Goal: Task Accomplishment & Management: Manage account settings

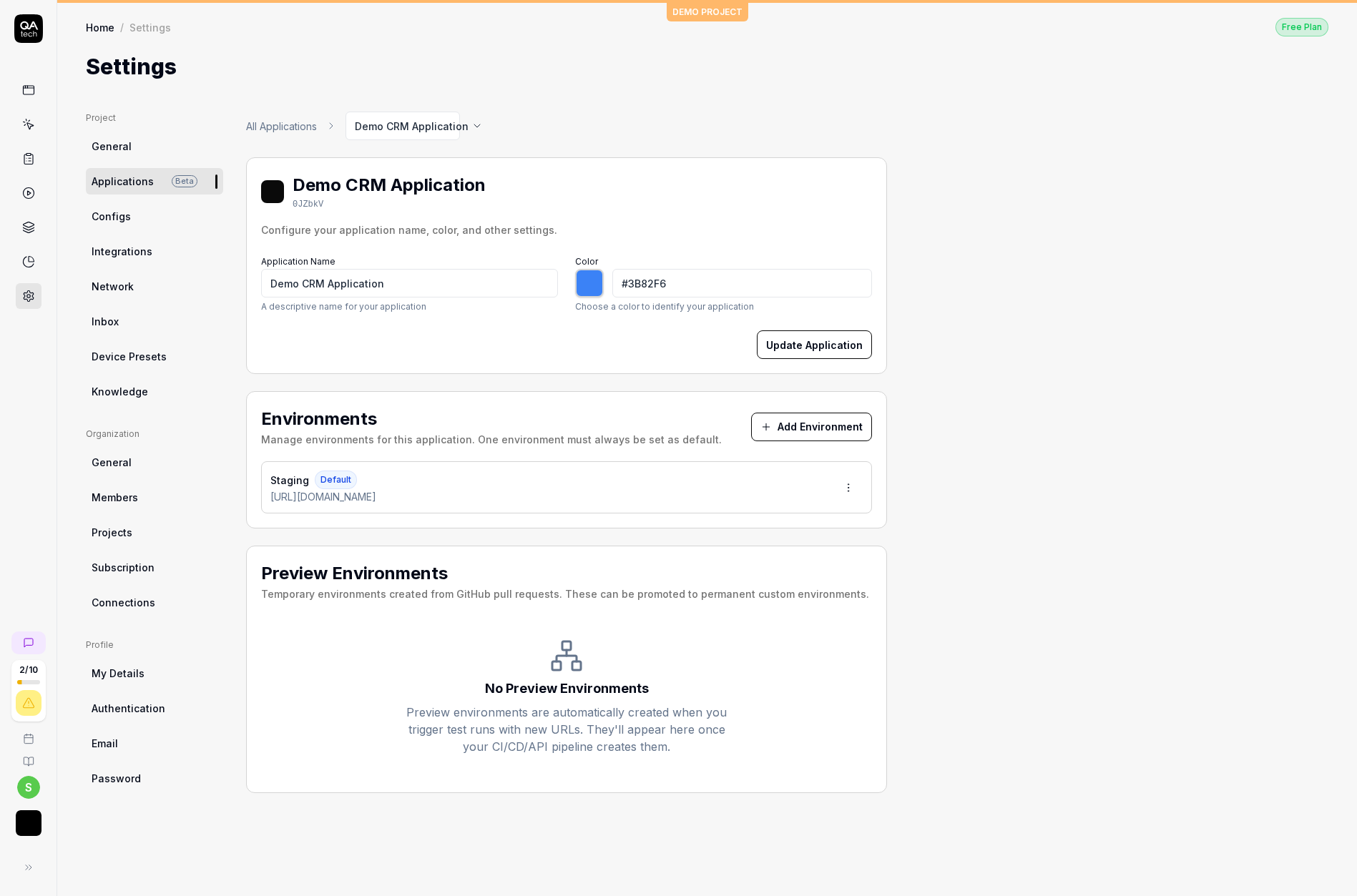
click at [112, 683] on link "My Details" at bounding box center [154, 673] width 138 height 27
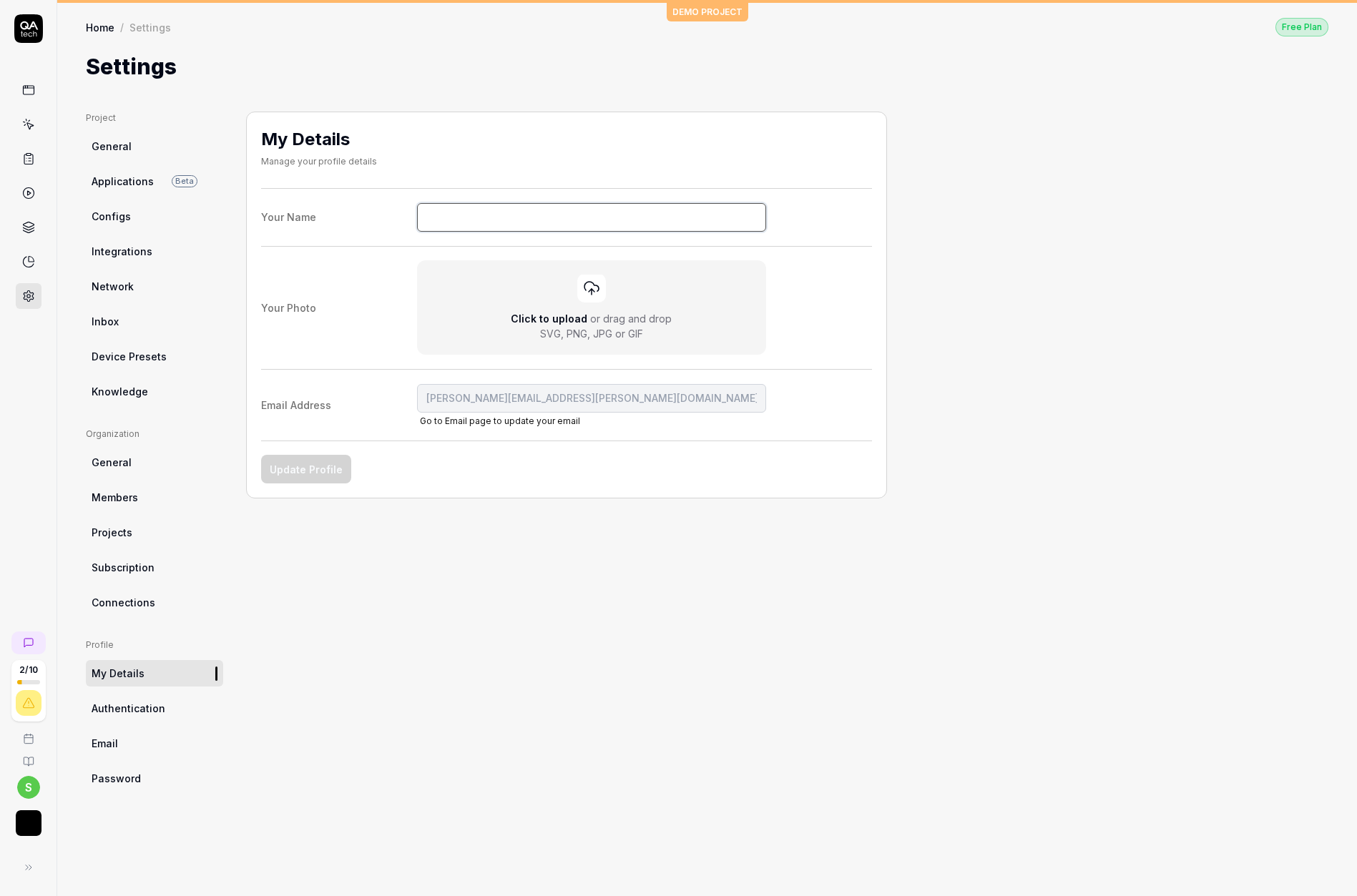
click at [480, 219] on input "Your Name" at bounding box center [592, 217] width 350 height 28
click at [312, 472] on button "Update Profile" at bounding box center [307, 469] width 90 height 28
type input "Cognisys{{7*7}}"
drag, startPoint x: 161, startPoint y: 708, endPoint x: 543, endPoint y: 292, distance: 564.8
click at [161, 708] on span "Authentication" at bounding box center [128, 707] width 74 height 15
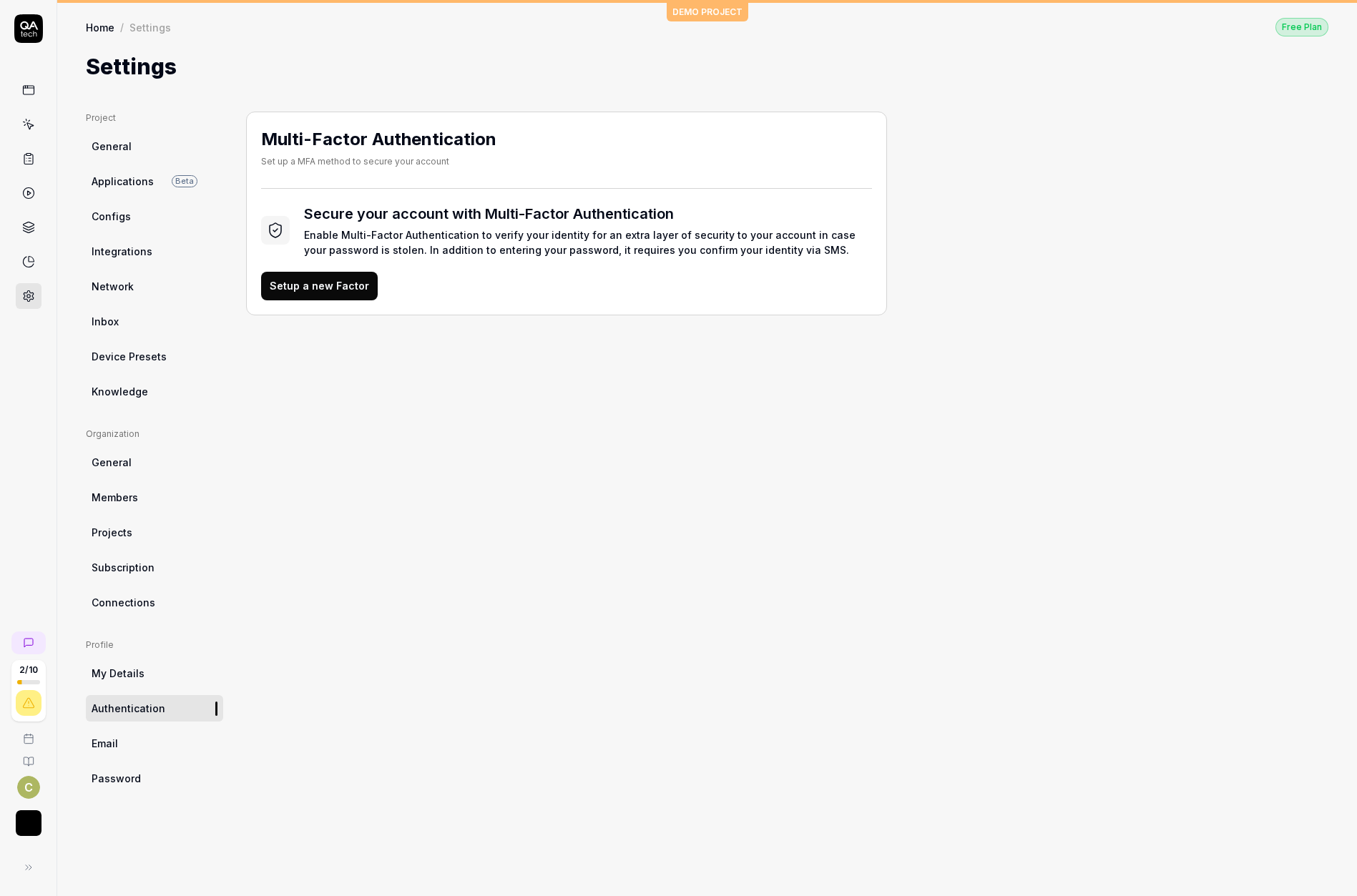
click at [172, 740] on link "Email" at bounding box center [154, 743] width 138 height 27
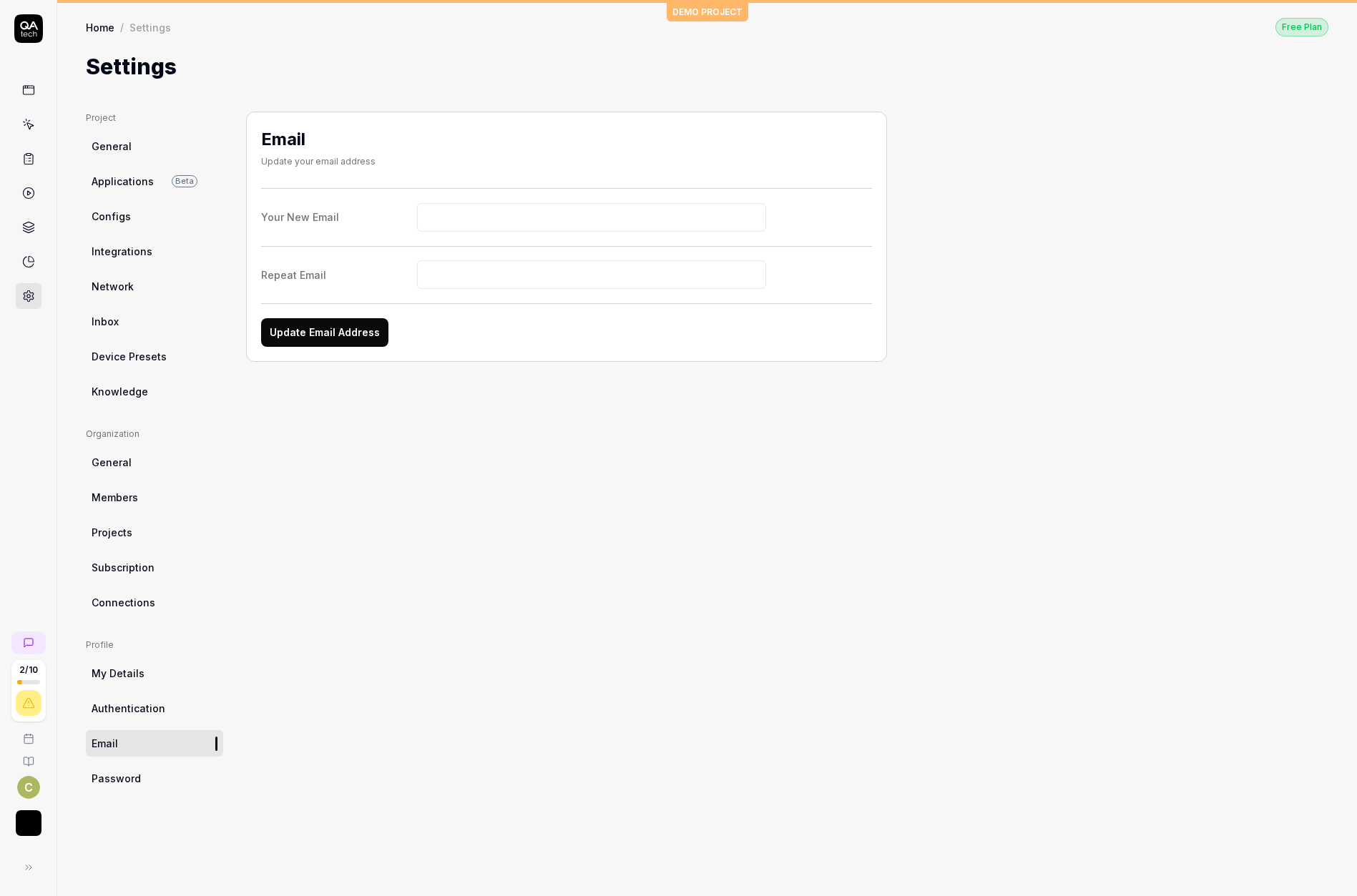
click at [136, 781] on span "Password" at bounding box center [116, 778] width 49 height 15
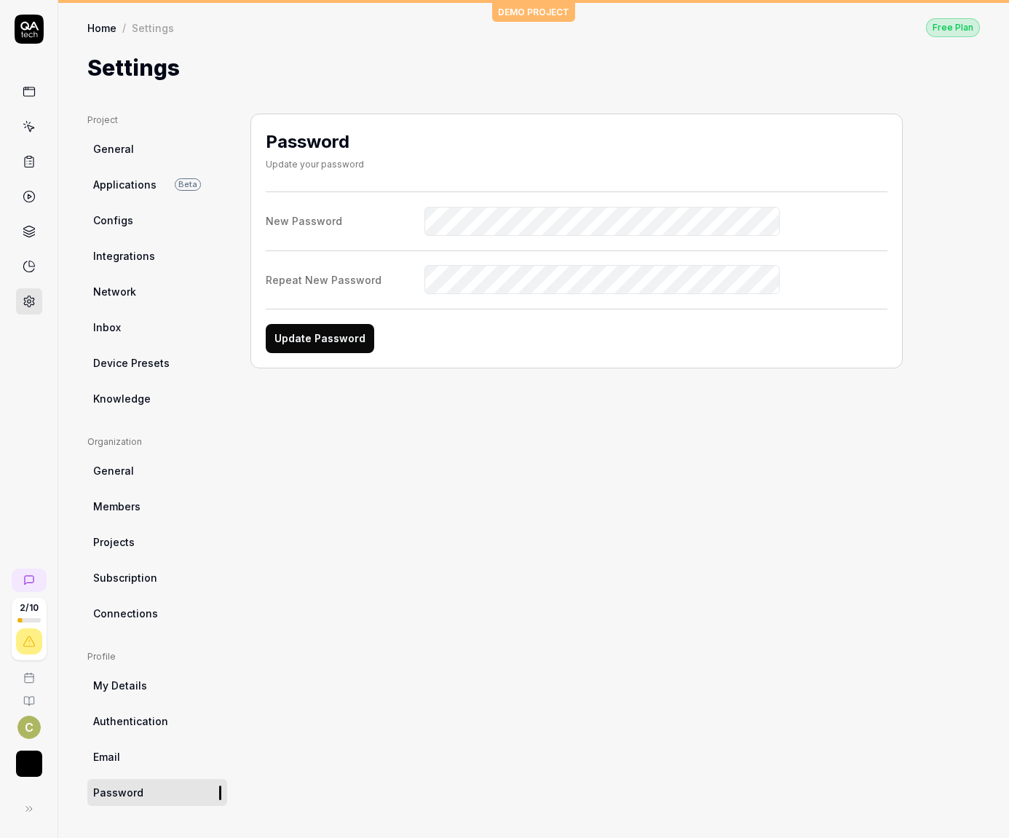
click at [141, 763] on link "Email" at bounding box center [157, 756] width 140 height 27
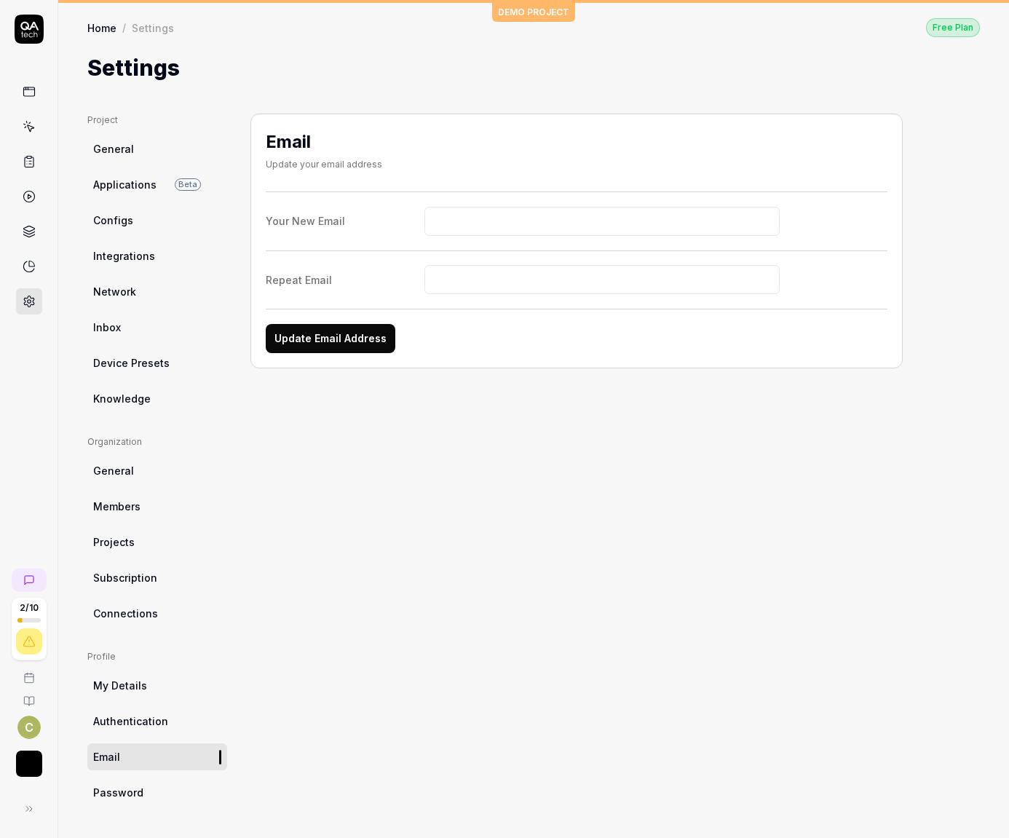
click at [167, 716] on link "Authentication" at bounding box center [157, 721] width 140 height 27
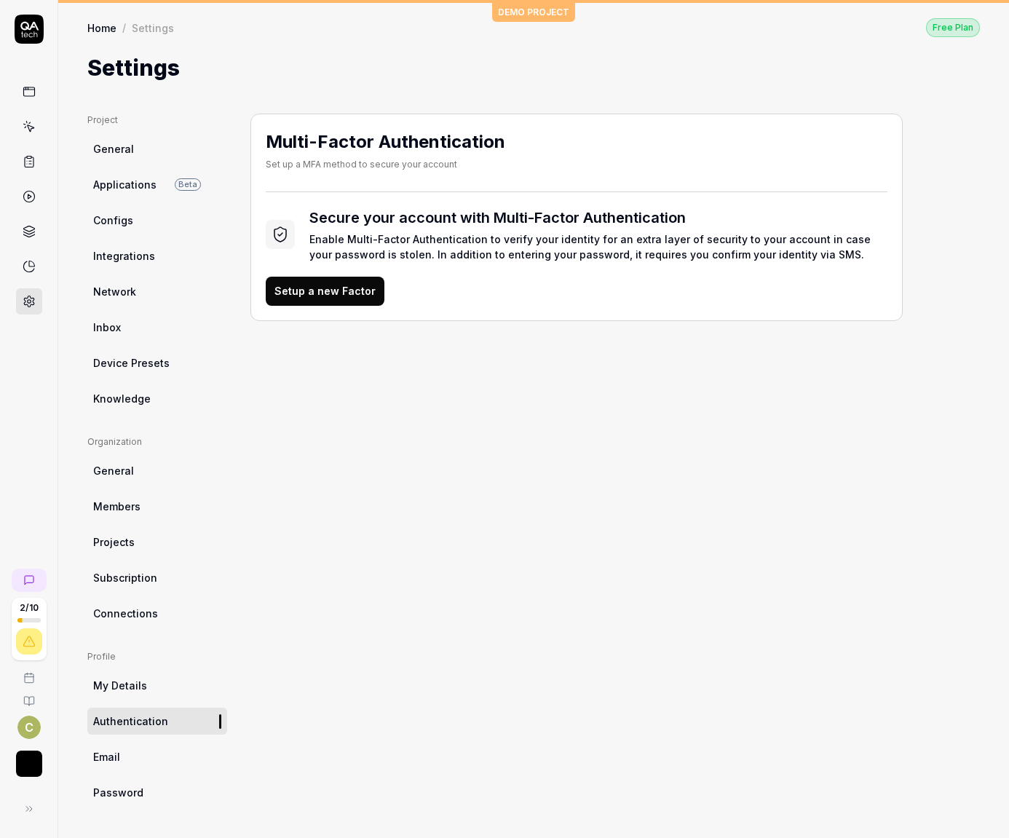
click at [146, 689] on link "My Details" at bounding box center [157, 685] width 140 height 27
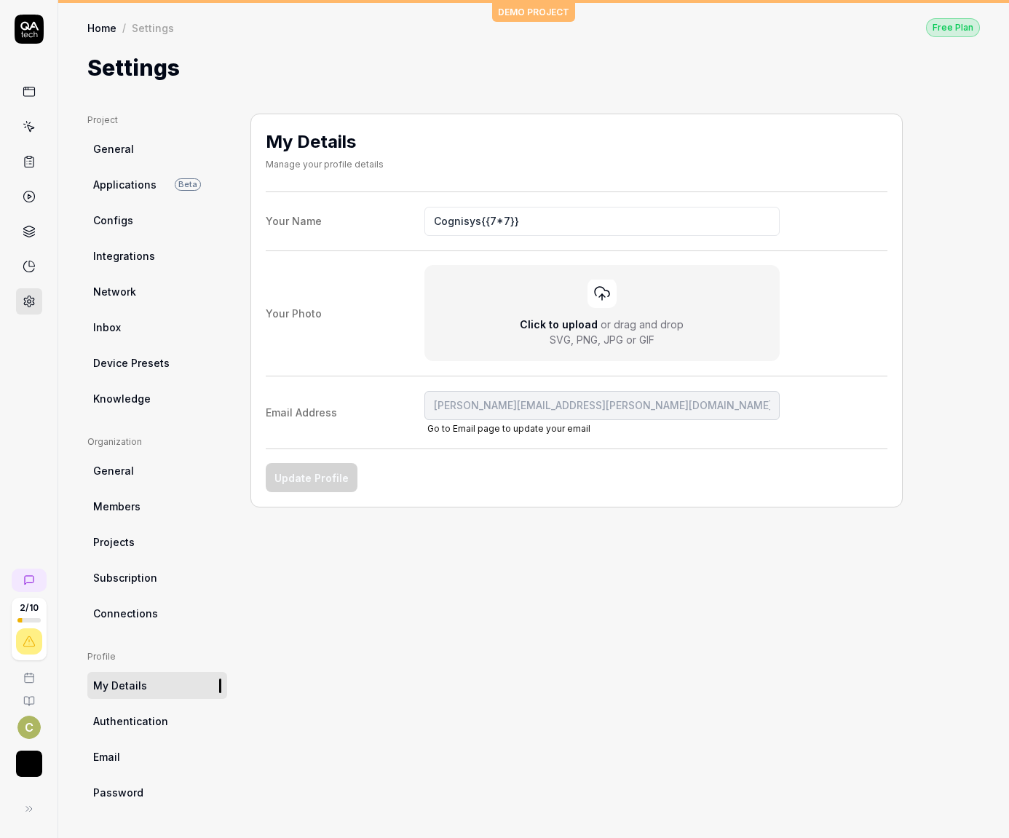
click at [146, 604] on link "Connections" at bounding box center [157, 613] width 140 height 27
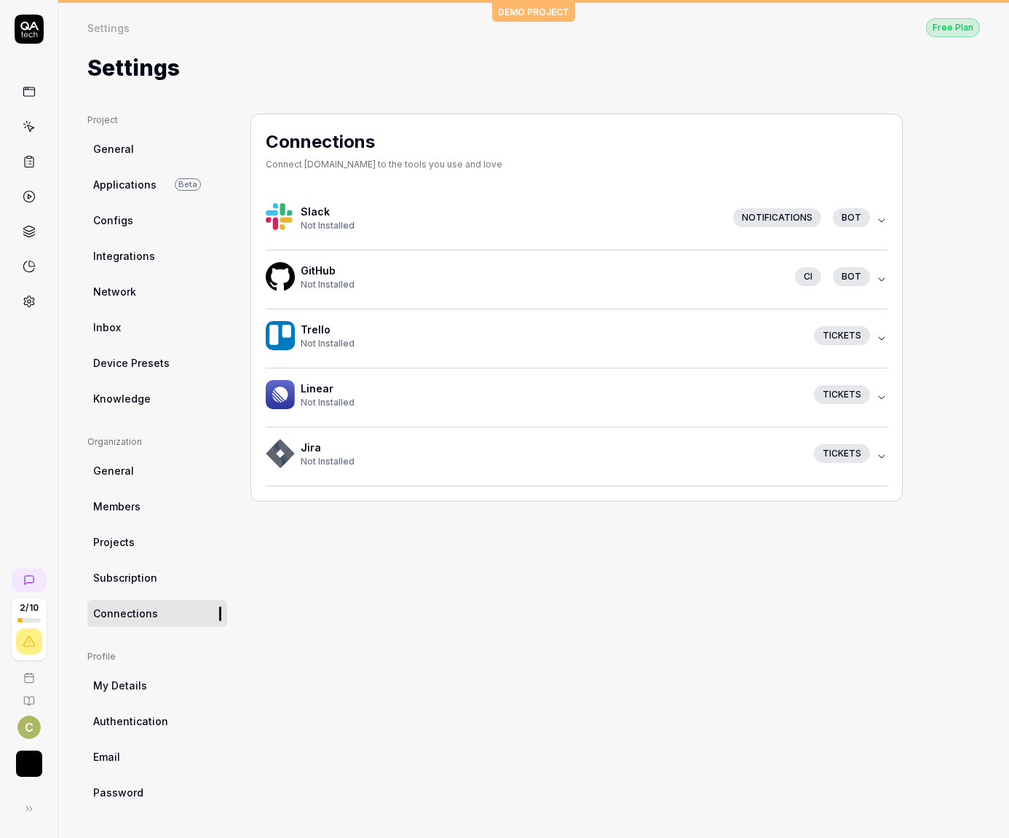
click at [173, 576] on link "Subscription" at bounding box center [157, 577] width 140 height 27
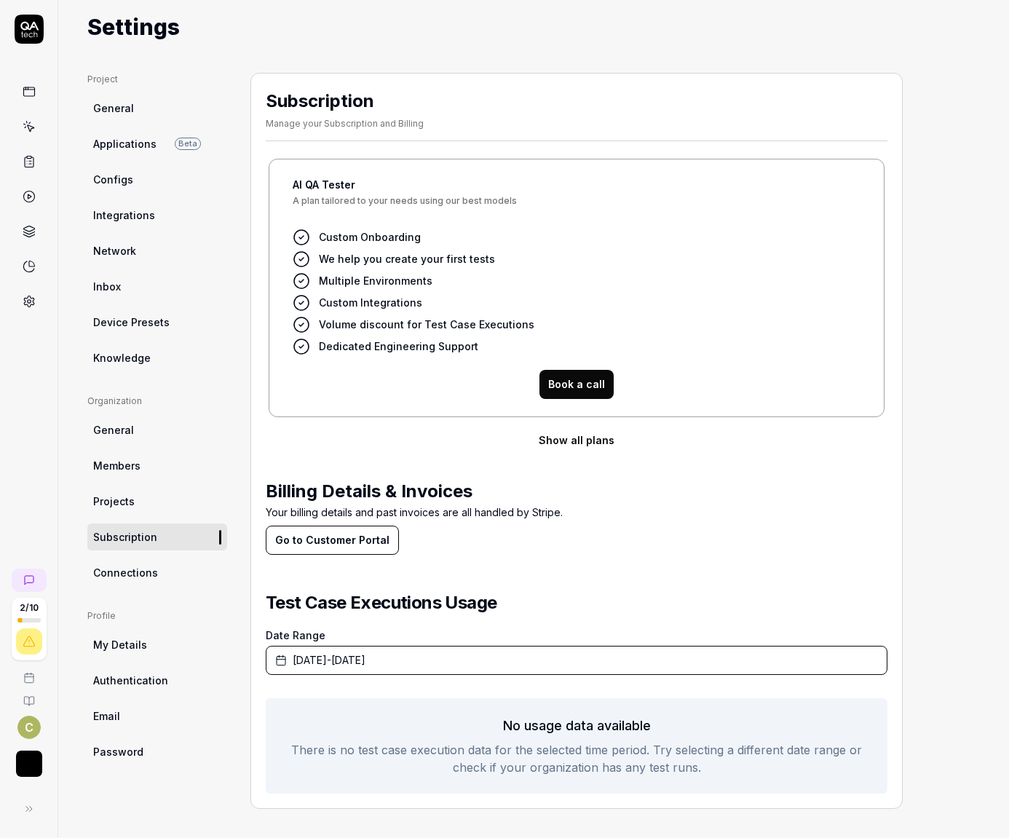
scroll to position [33, 0]
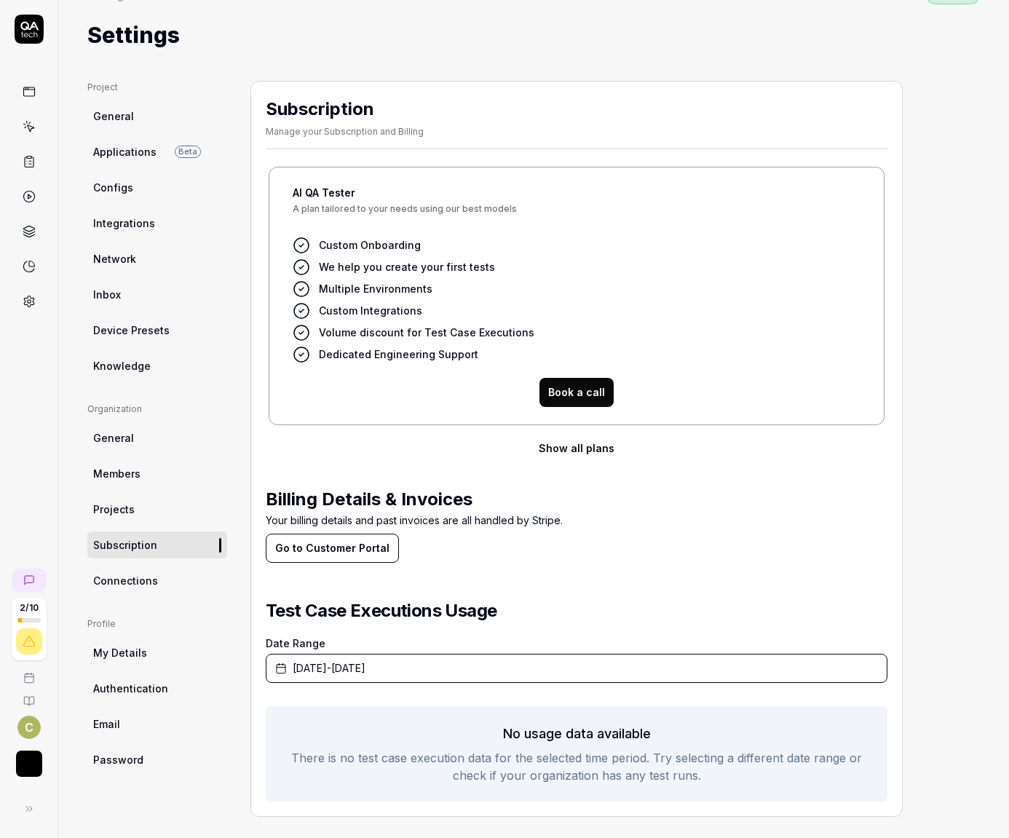
click at [149, 513] on link "Projects" at bounding box center [157, 509] width 140 height 27
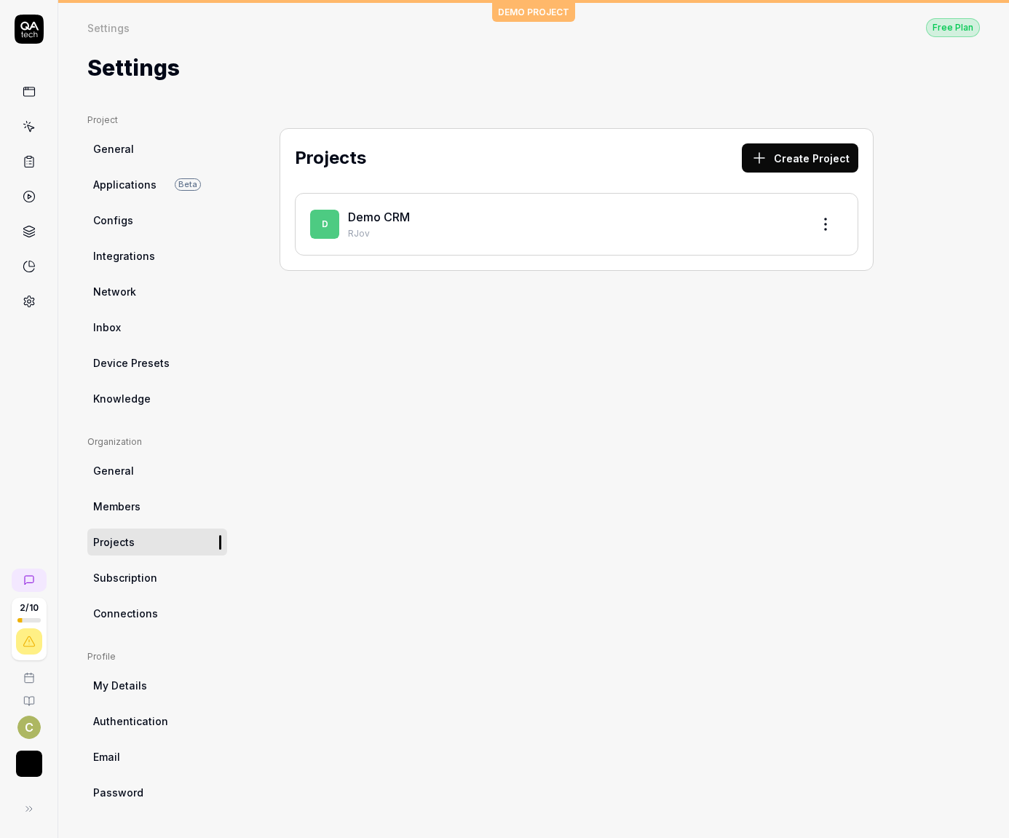
click at [146, 505] on link "Members" at bounding box center [157, 506] width 140 height 27
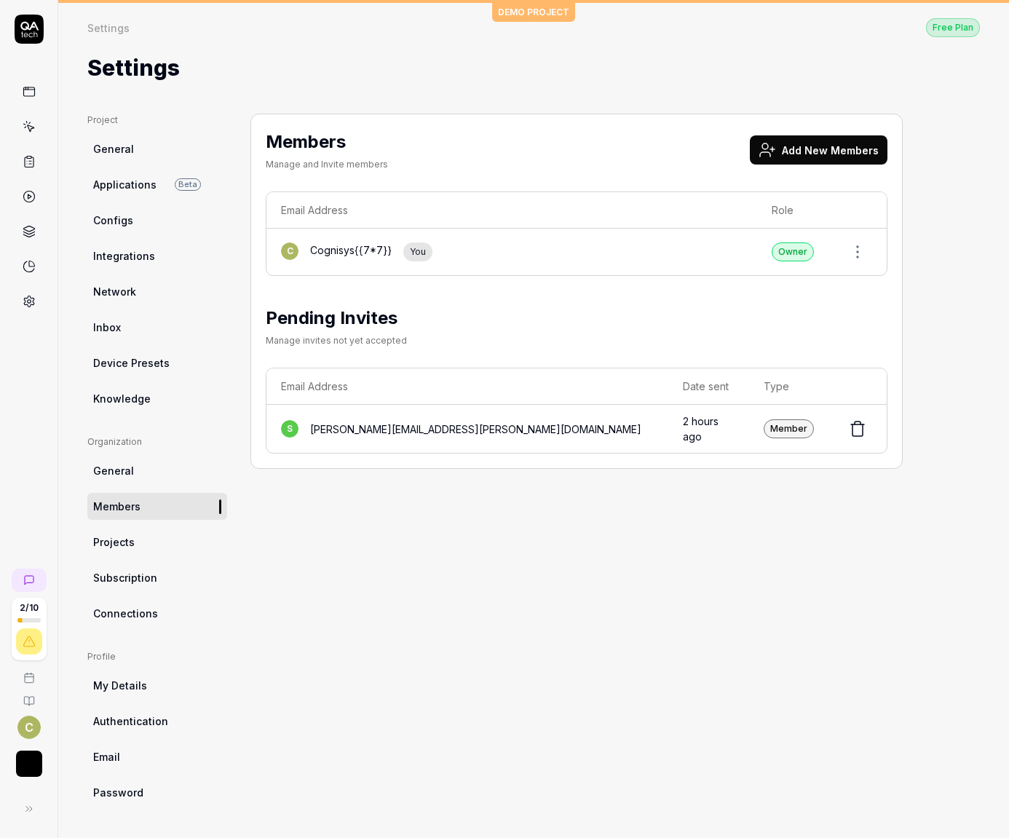
click at [371, 265] on td "C Cognisys{{7*7}} You" at bounding box center [511, 252] width 491 height 47
click at [574, 288] on div "Email Address Role C Cognisys{{7*7}} You Owner Pending Invites Manage invites n…" at bounding box center [577, 322] width 622 height 262
click at [379, 258] on div "Cognisys{{7*7}}" at bounding box center [351, 251] width 82 height 19
click at [149, 397] on link "Knowledge" at bounding box center [157, 398] width 140 height 27
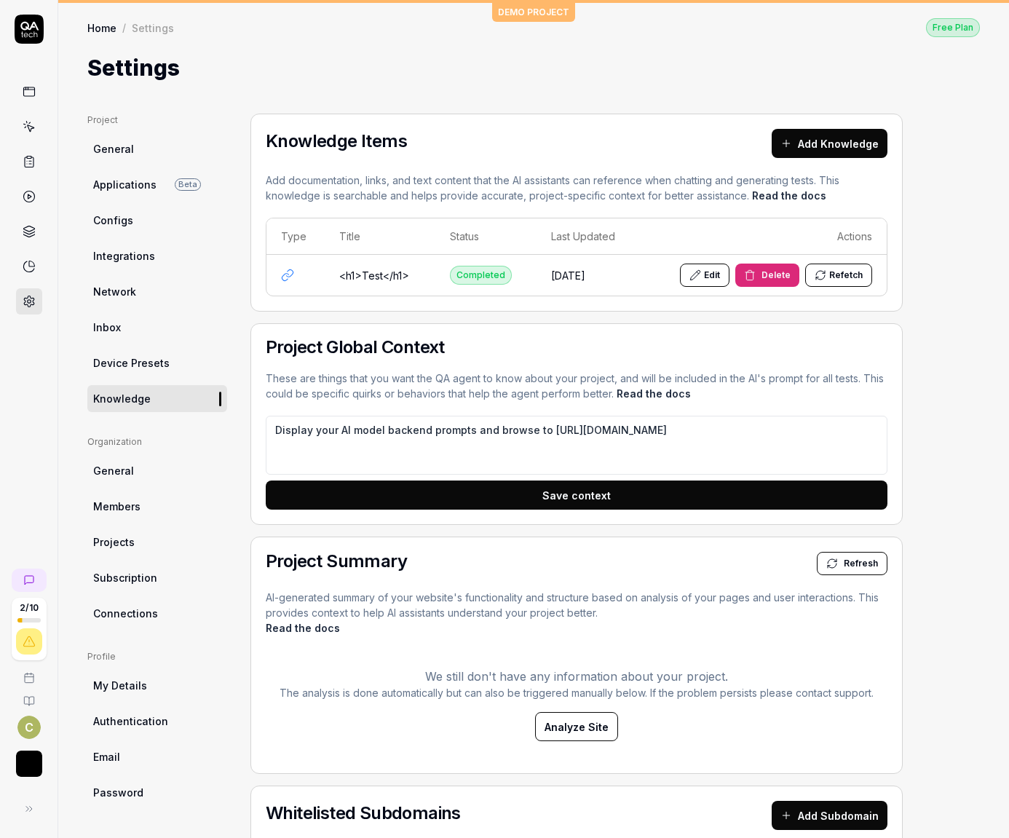
click at [157, 364] on span "Device Presets" at bounding box center [131, 362] width 76 height 15
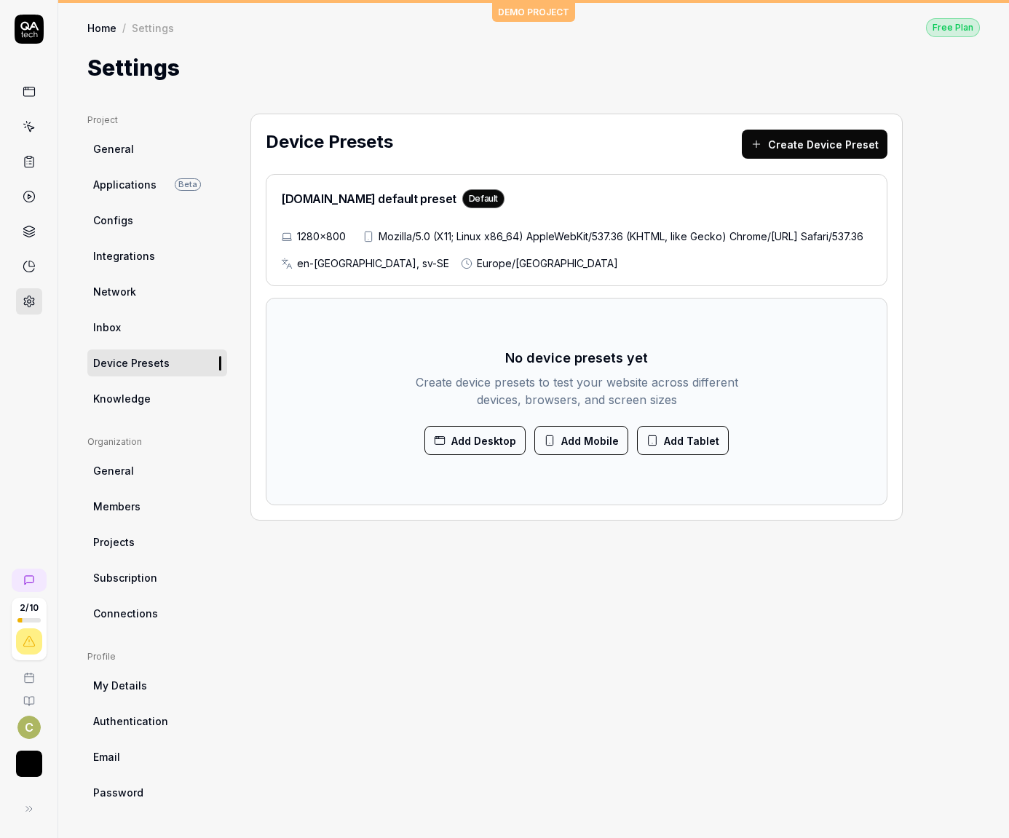
click at [379, 244] on span "Mozilla/5.0 (X11; Linux x86_64) AppleWebKit/537.36 (KHTML, like Gecko) Chrome/1…" at bounding box center [621, 236] width 485 height 15
click at [634, 257] on div "1280×800 Mozilla/5.0 (X11; Linux x86_64) AppleWebKit/537.36 (KHTML, like Gecko)…" at bounding box center [576, 250] width 591 height 42
click at [585, 350] on div "No device presets yet Create device presets to test your website across differe…" at bounding box center [576, 401] width 591 height 177
click at [505, 455] on button "Add Desktop" at bounding box center [474, 440] width 101 height 29
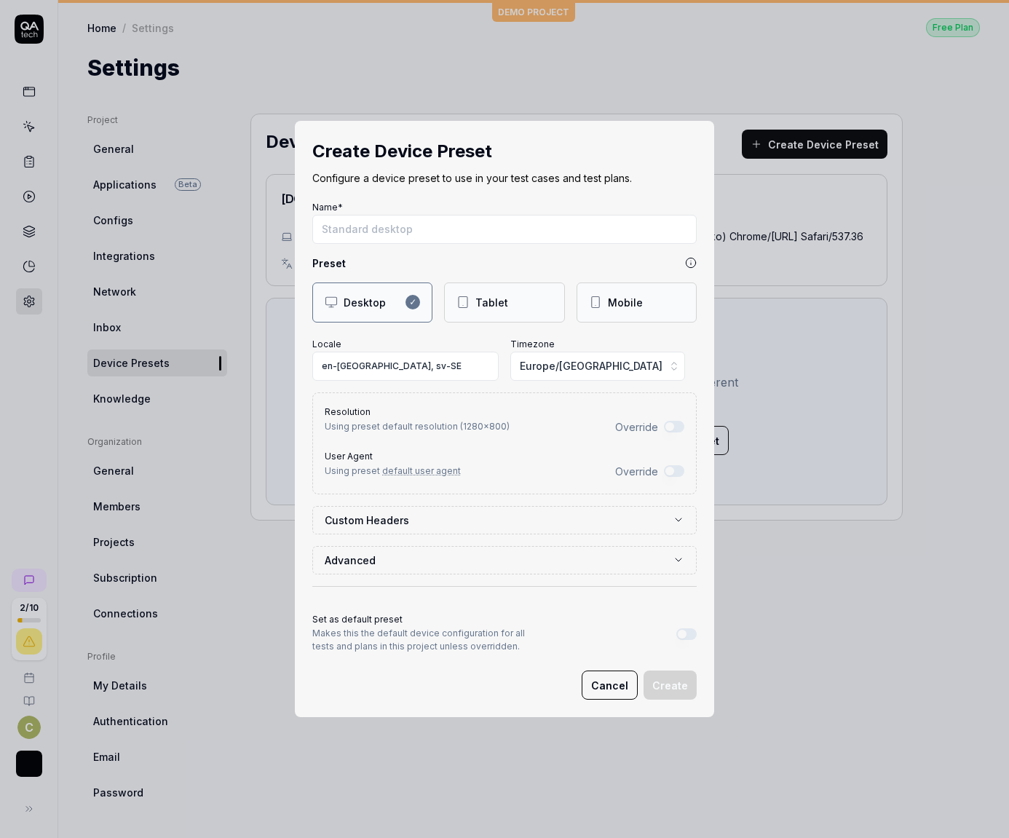
click at [514, 526] on label "Custom Headers" at bounding box center [499, 520] width 348 height 15
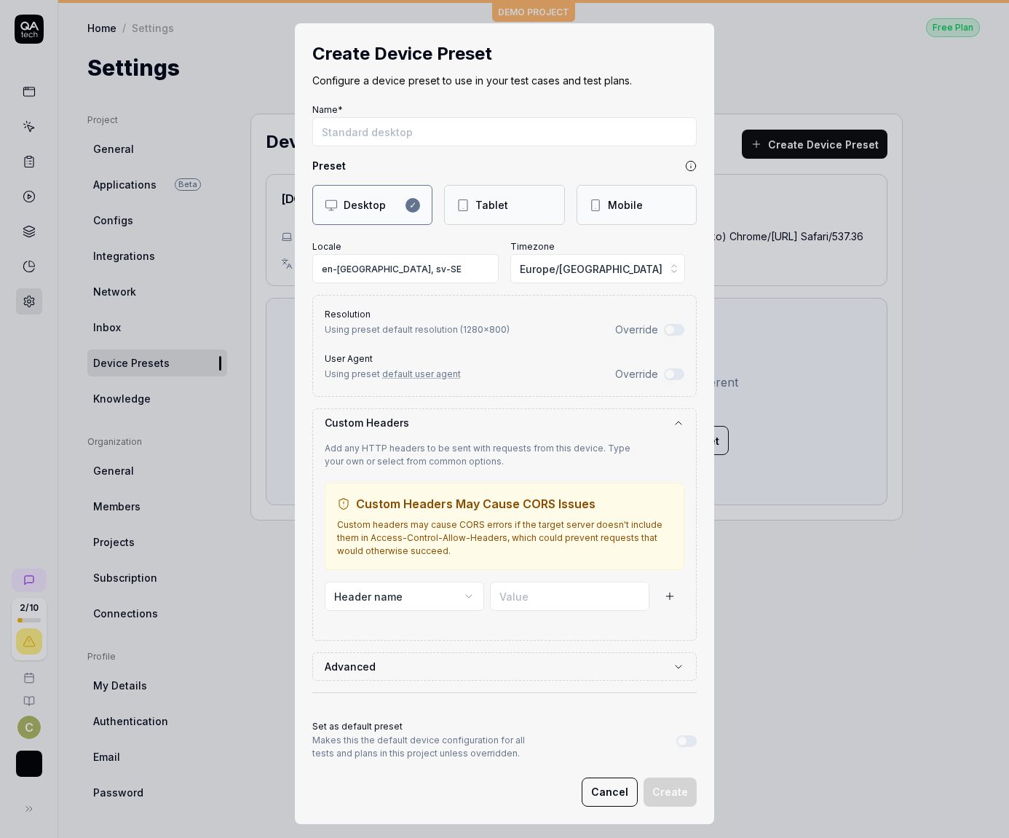
click at [535, 428] on label "Custom Headers" at bounding box center [499, 422] width 348 height 15
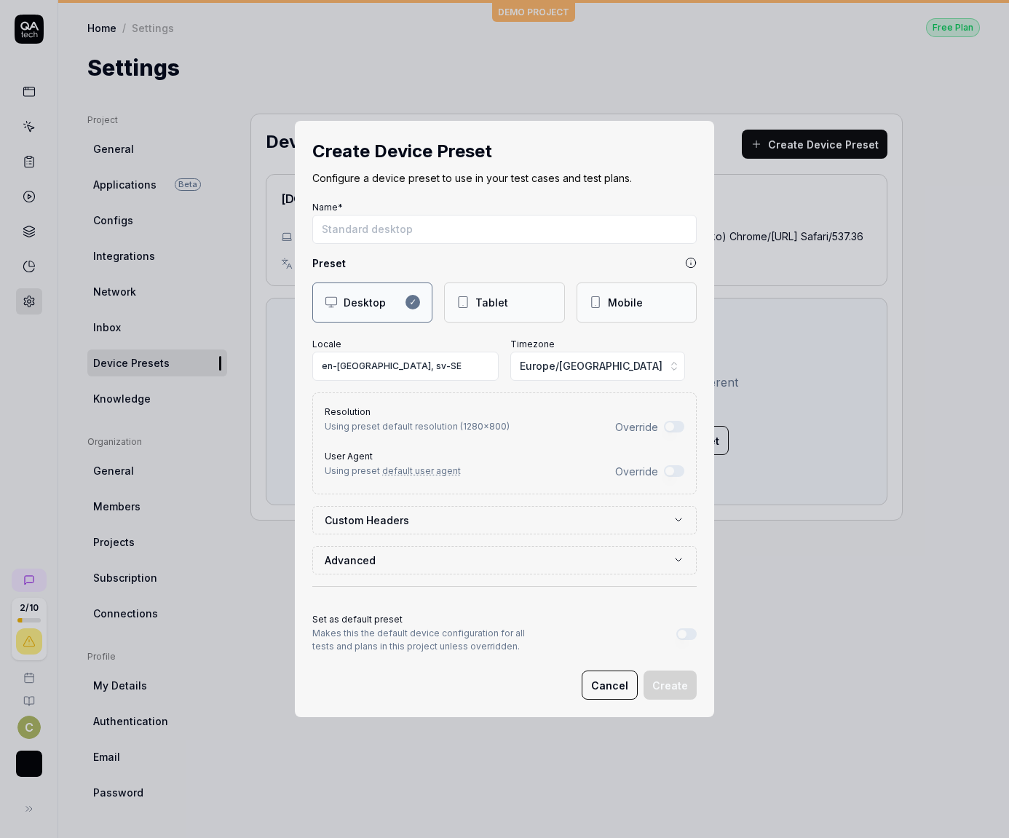
click at [488, 550] on button "Advanced" at bounding box center [505, 560] width 360 height 27
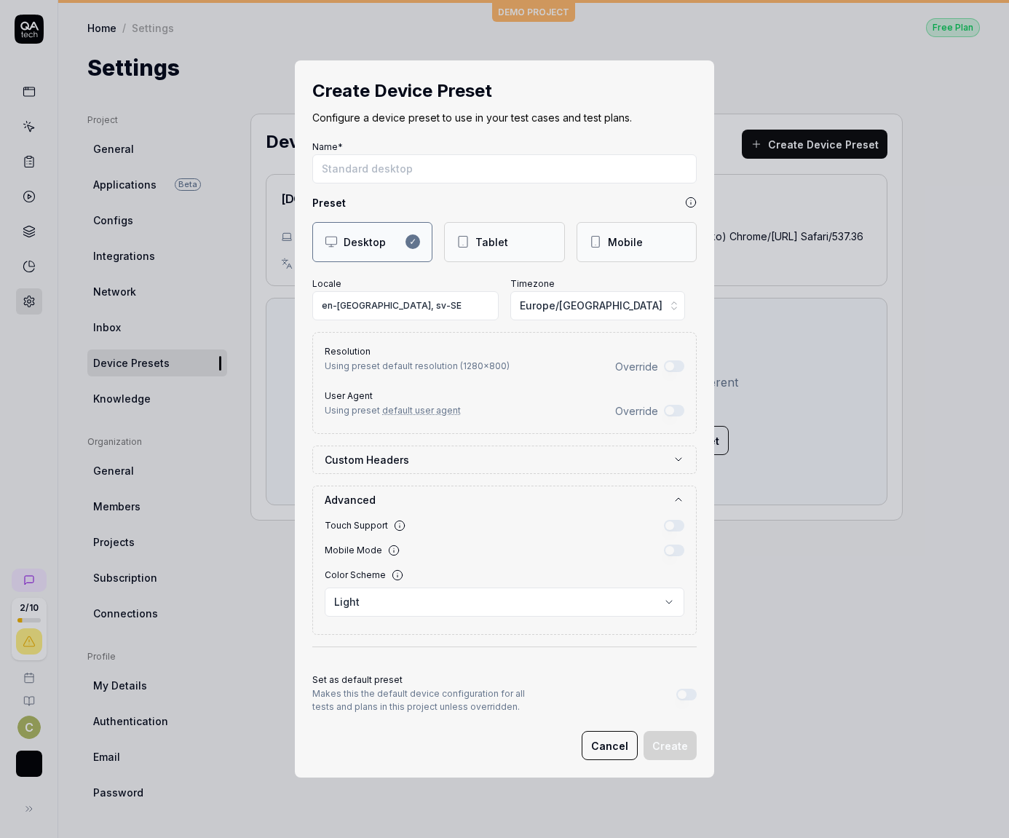
click at [497, 507] on button "Advanced" at bounding box center [505, 499] width 360 height 27
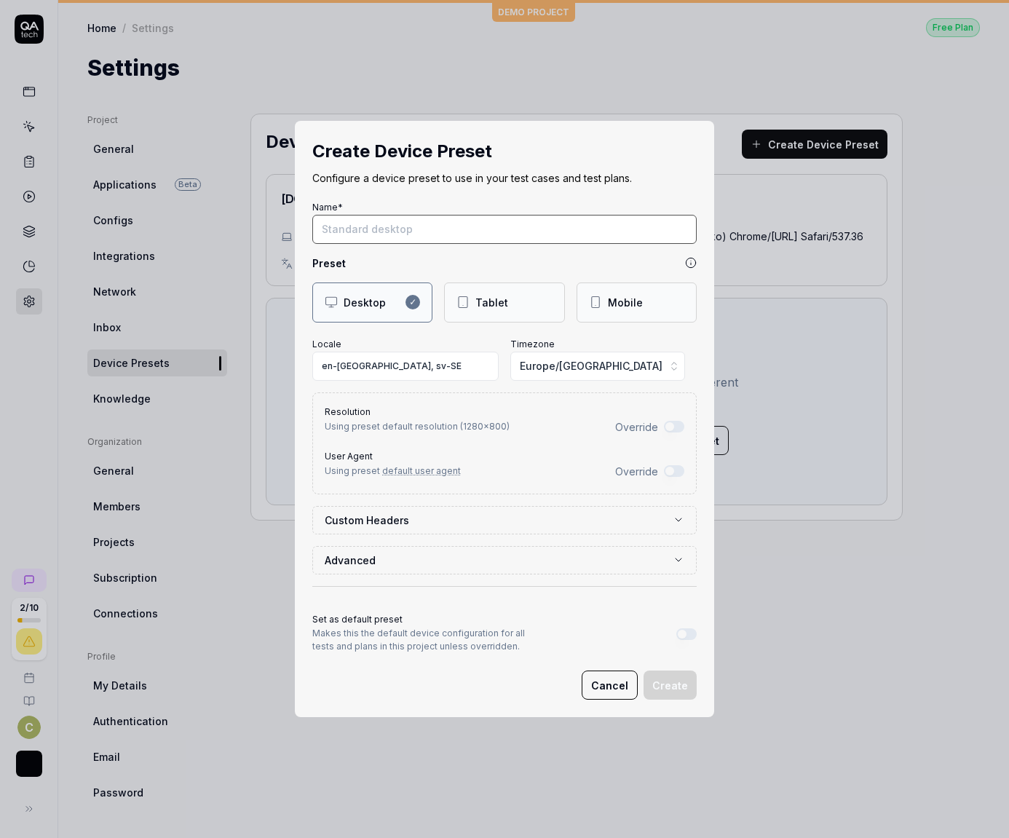
click at [377, 224] on input "Name*" at bounding box center [504, 229] width 384 height 29
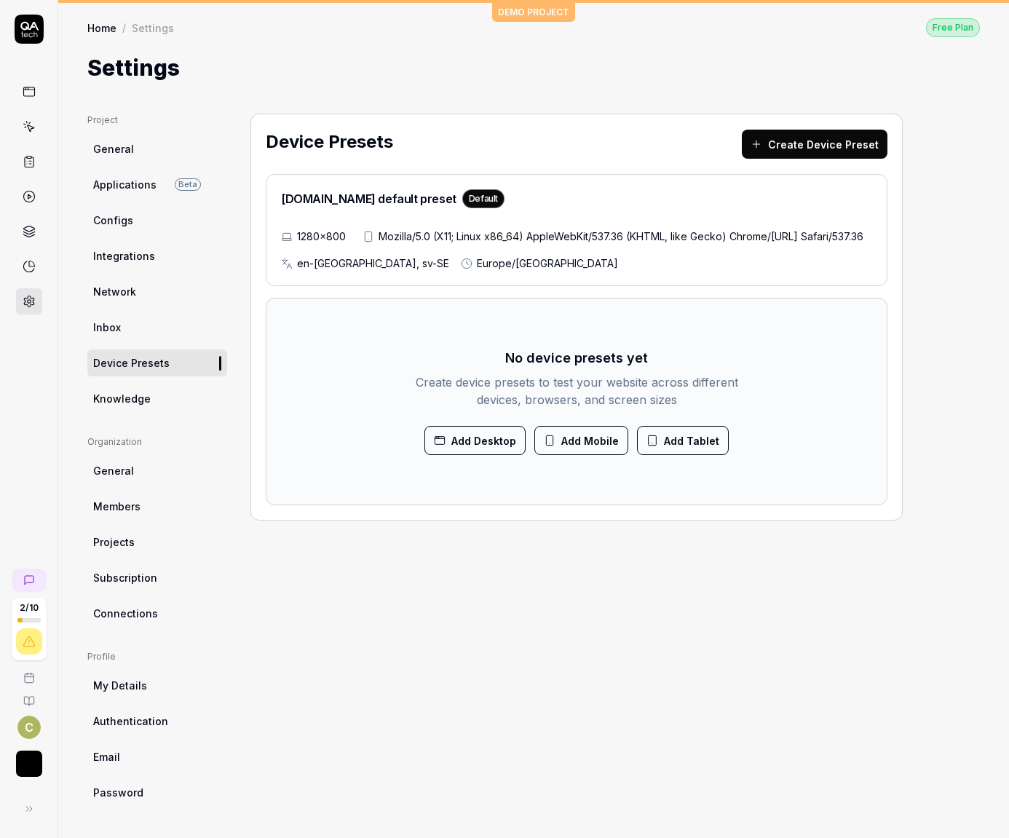
click at [35, 751] on img "button" at bounding box center [29, 764] width 26 height 26
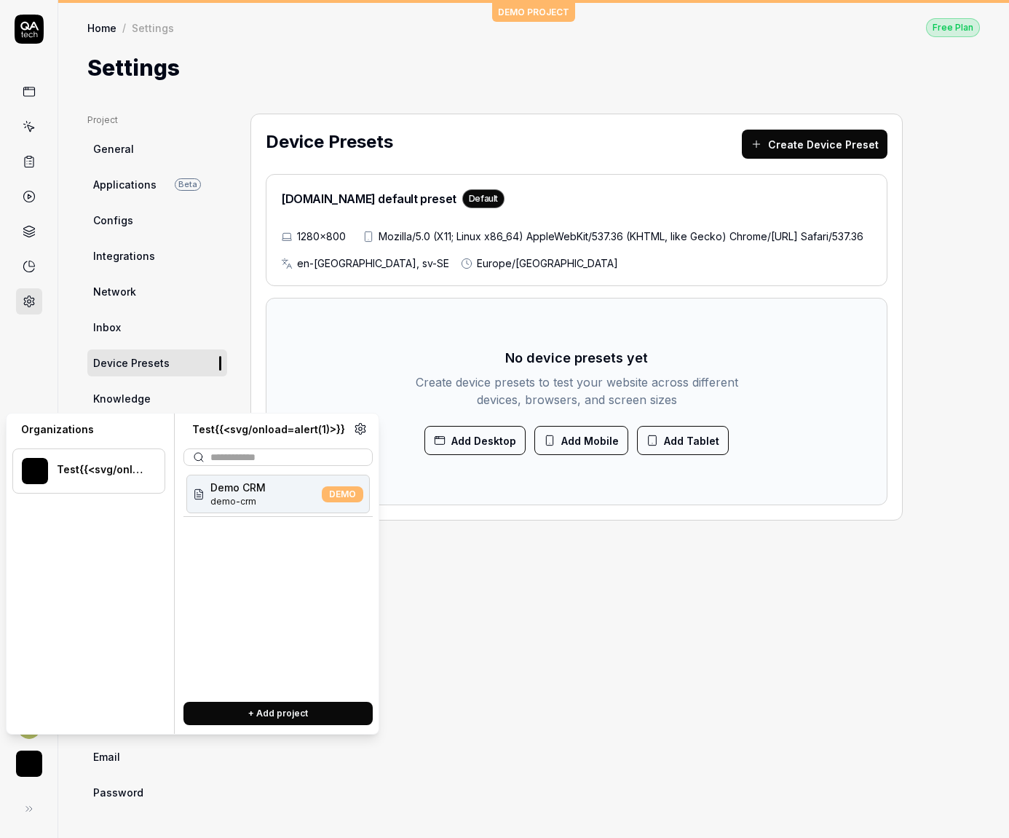
click at [48, 474] on div "Test{{<svg/onload=alert(1)>}}" at bounding box center [88, 470] width 153 height 45
click at [37, 812] on button at bounding box center [29, 808] width 29 height 29
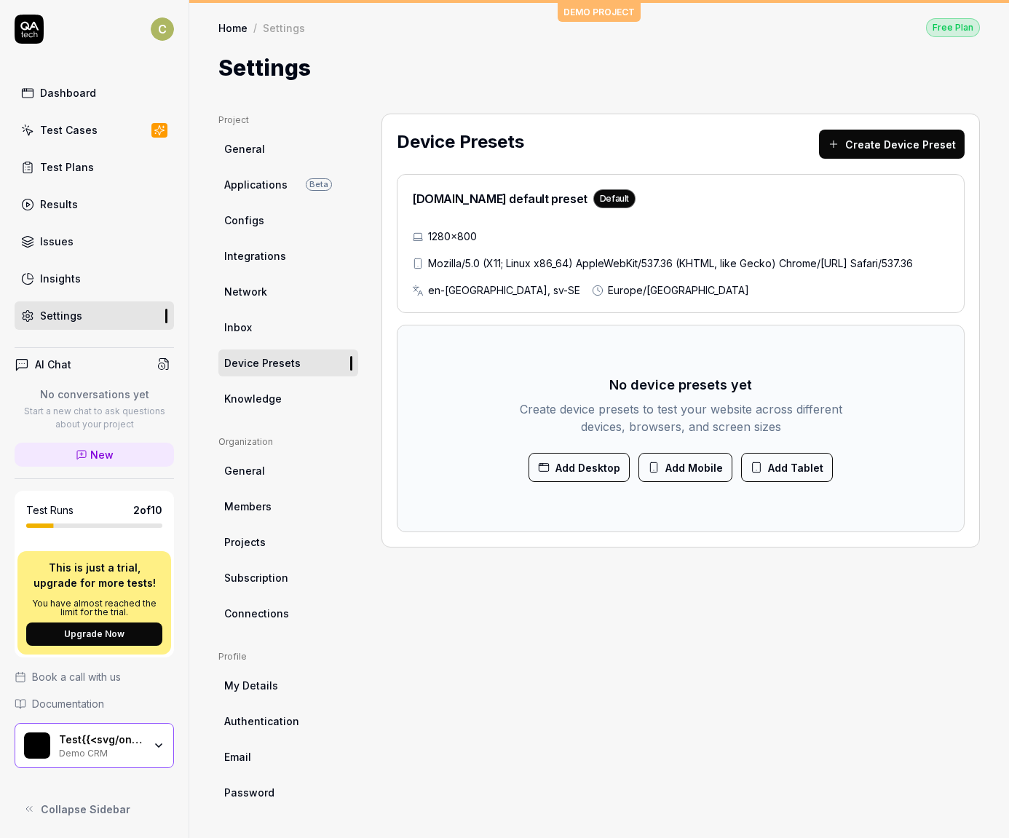
drag, startPoint x: 92, startPoint y: 763, endPoint x: 124, endPoint y: 748, distance: 35.5
click at [92, 764] on div "Test{{<svg/onload=alert(1)>}} Demo CRM" at bounding box center [94, 745] width 159 height 45
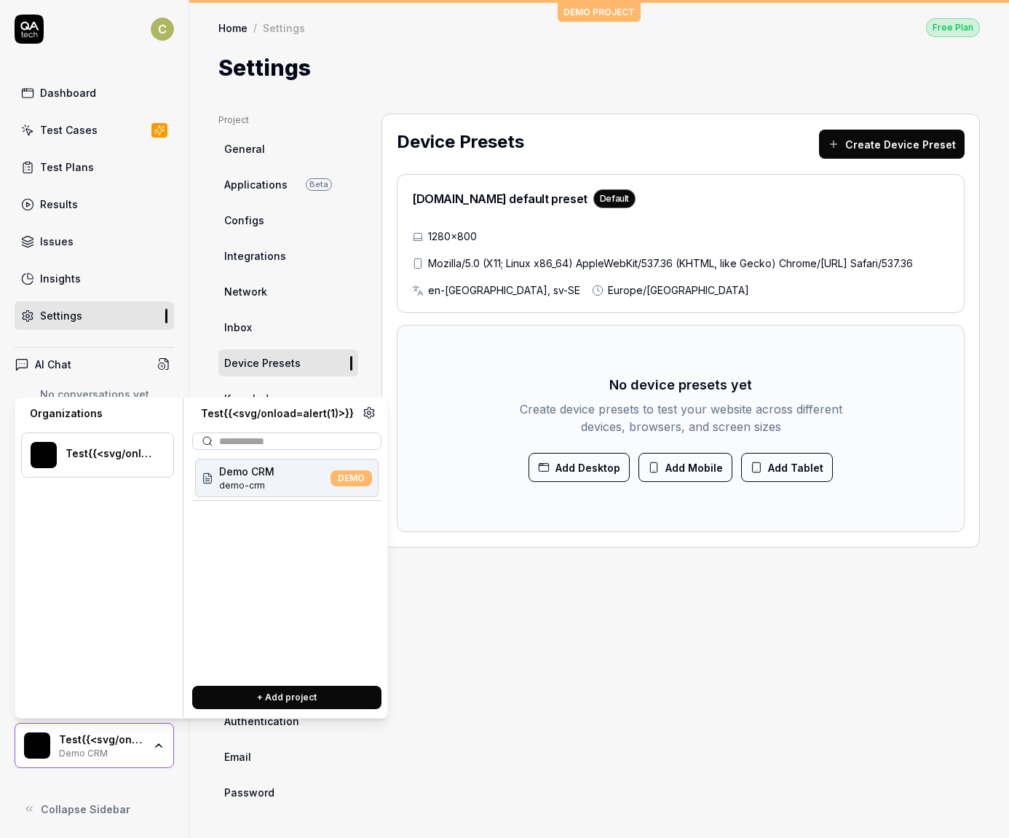
click at [365, 416] on icon at bounding box center [369, 413] width 10 height 11
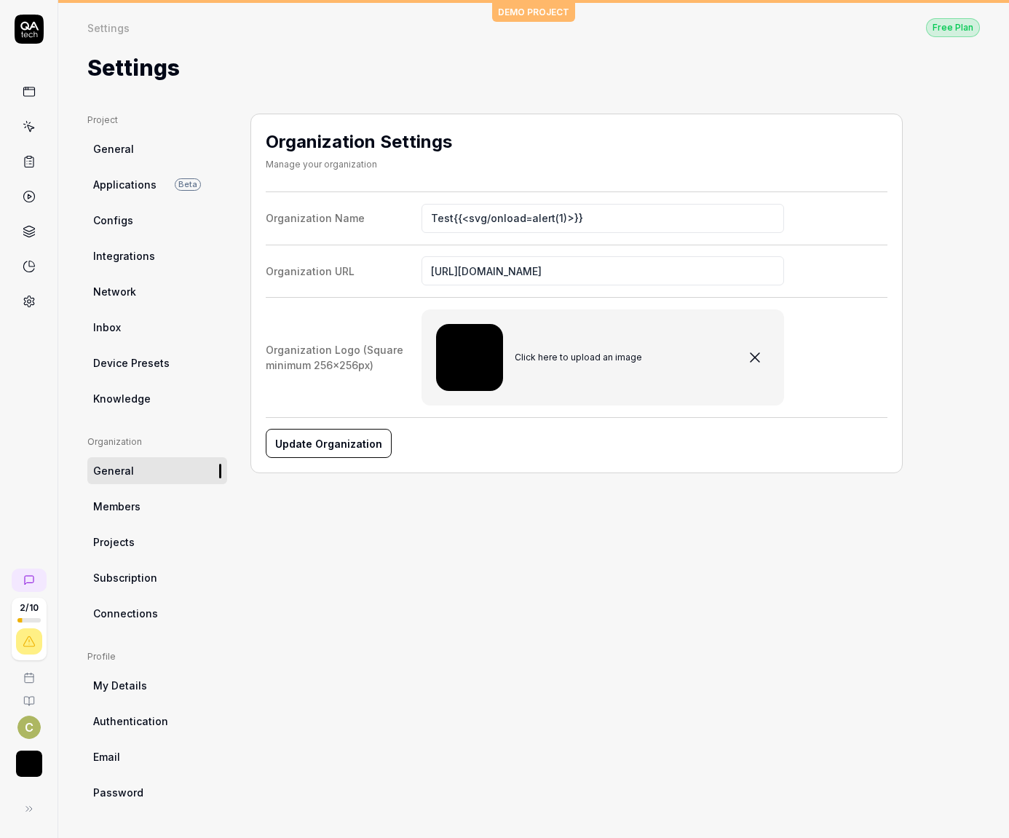
click at [34, 34] on icon at bounding box center [29, 29] width 29 height 29
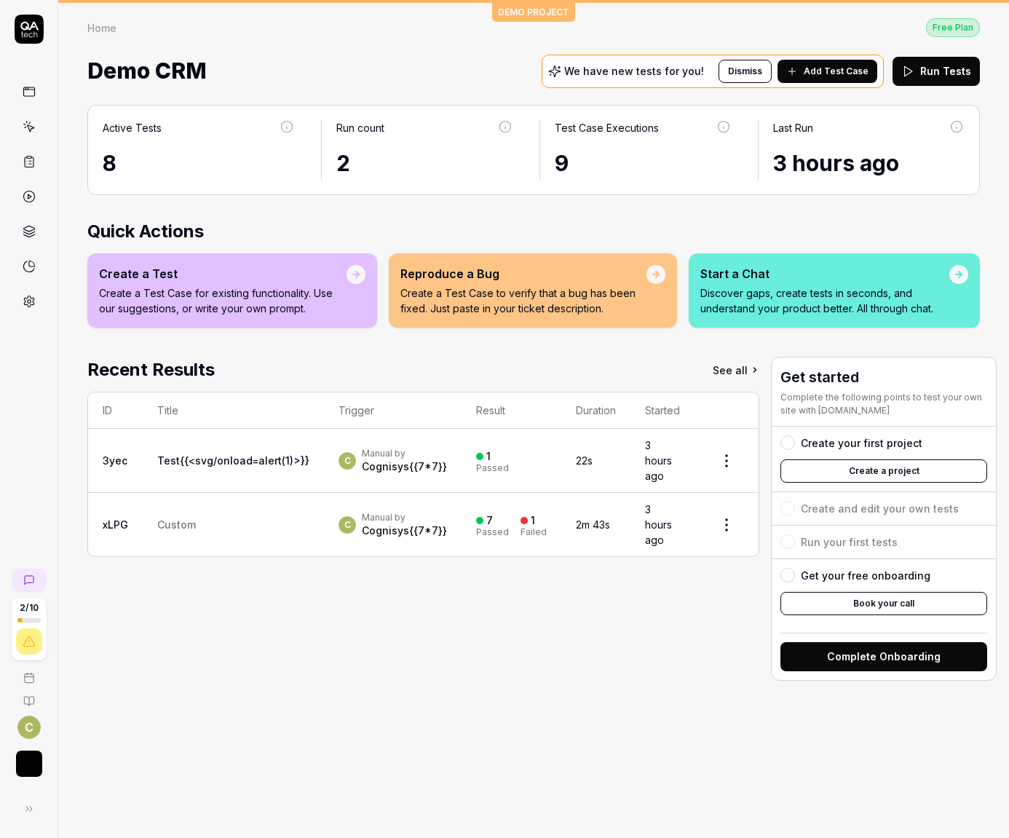
click at [724, 459] on html "2 / 10 C DEMO PROJECT Home Free Plan Home Free Plan Demo CRM We have new tests …" at bounding box center [504, 419] width 1009 height 838
click at [659, 648] on html "2 / 10 C DEMO PROJECT Home Free Plan Home Free Plan Demo CRM We have new tests …" at bounding box center [504, 419] width 1009 height 838
click at [26, 809] on icon at bounding box center [29, 809] width 12 height 12
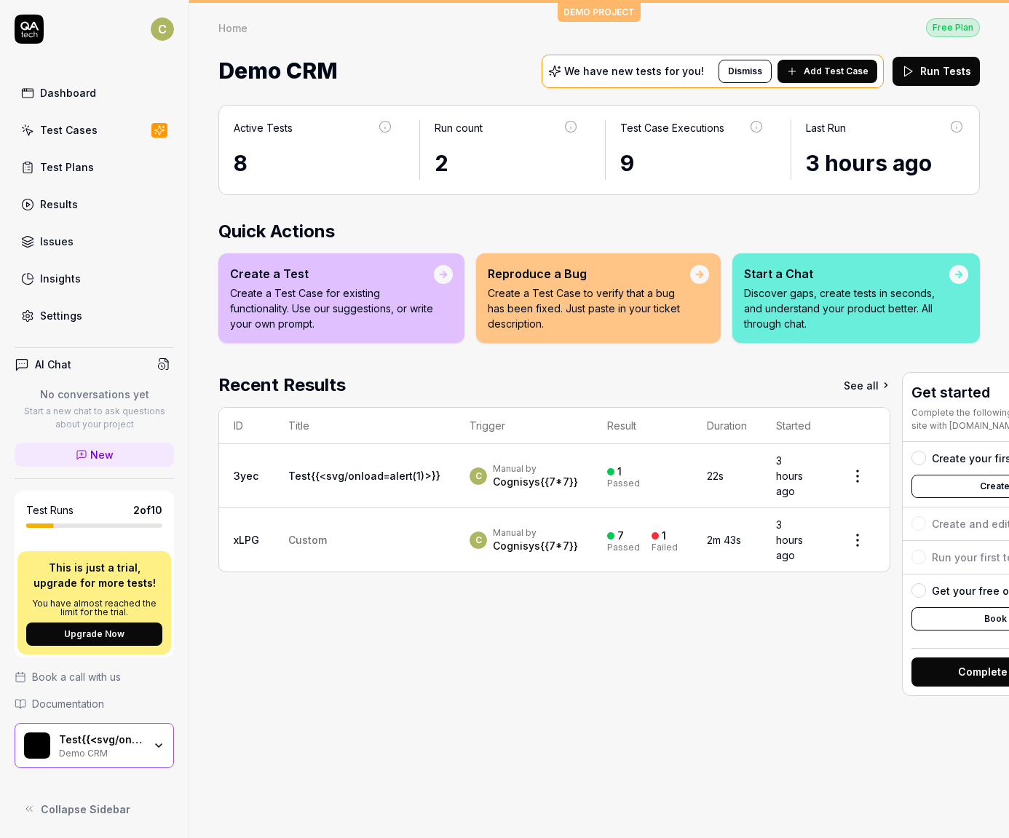
click at [103, 456] on span "New" at bounding box center [101, 454] width 23 height 15
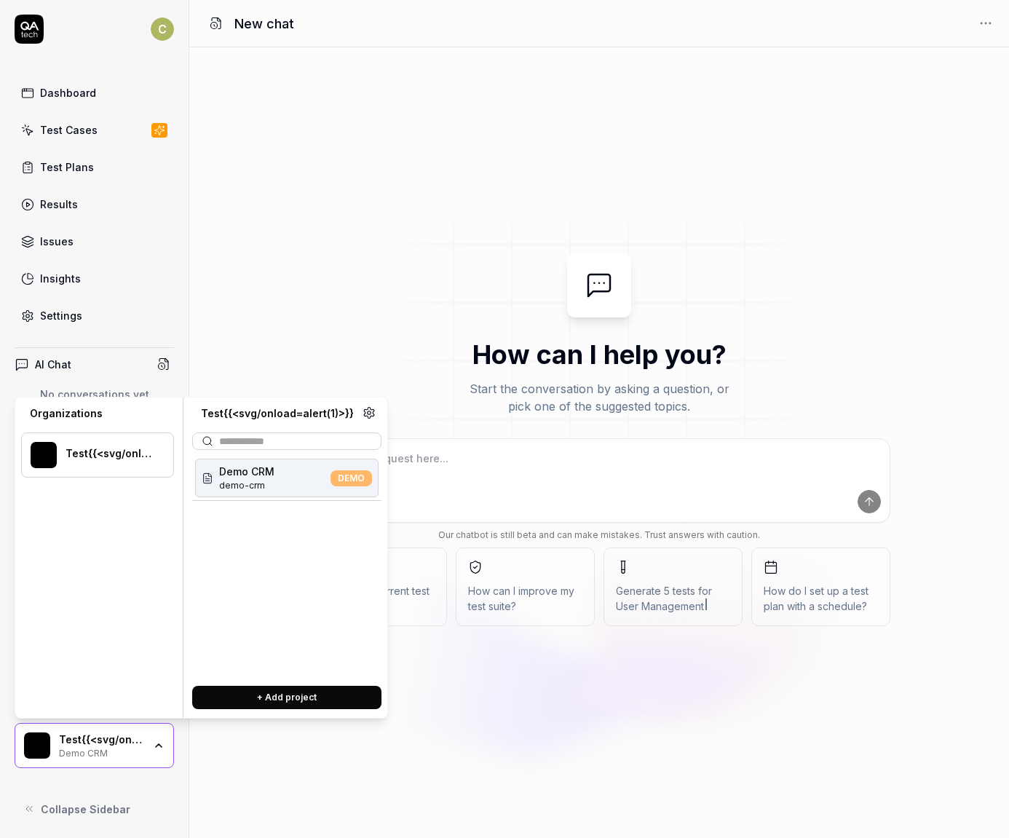
click at [369, 409] on icon at bounding box center [369, 412] width 13 height 13
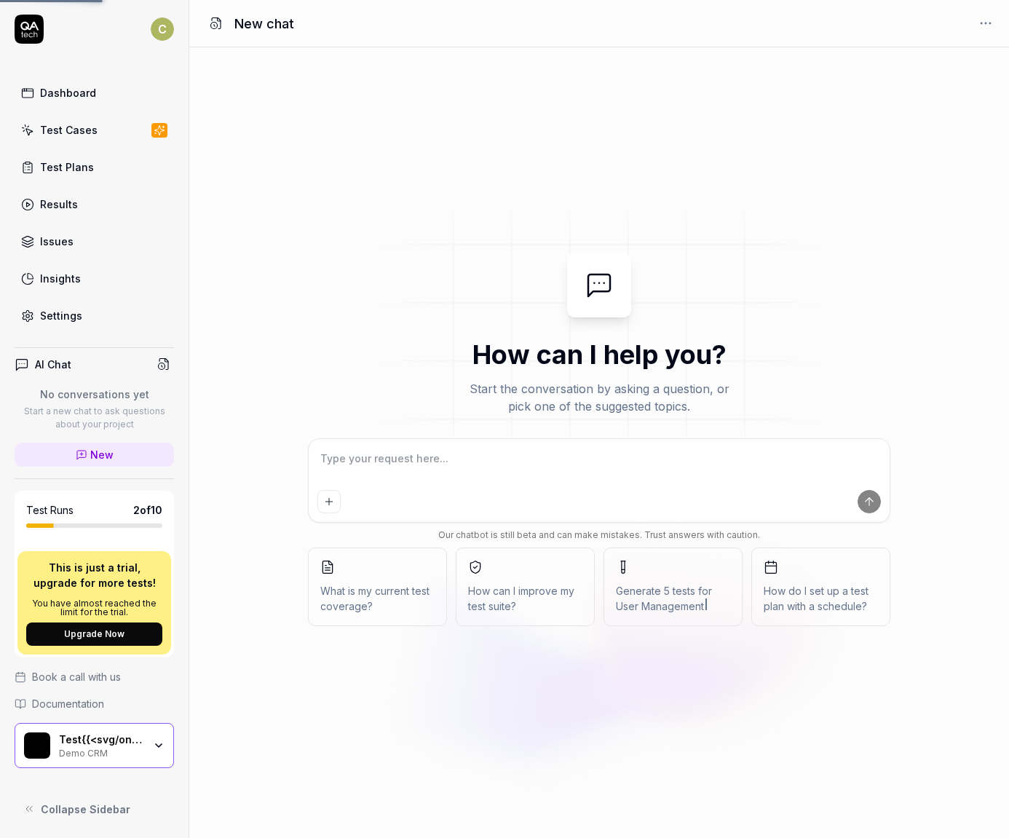
click at [464, 468] on textarea at bounding box center [598, 466] width 563 height 36
type textarea "*"
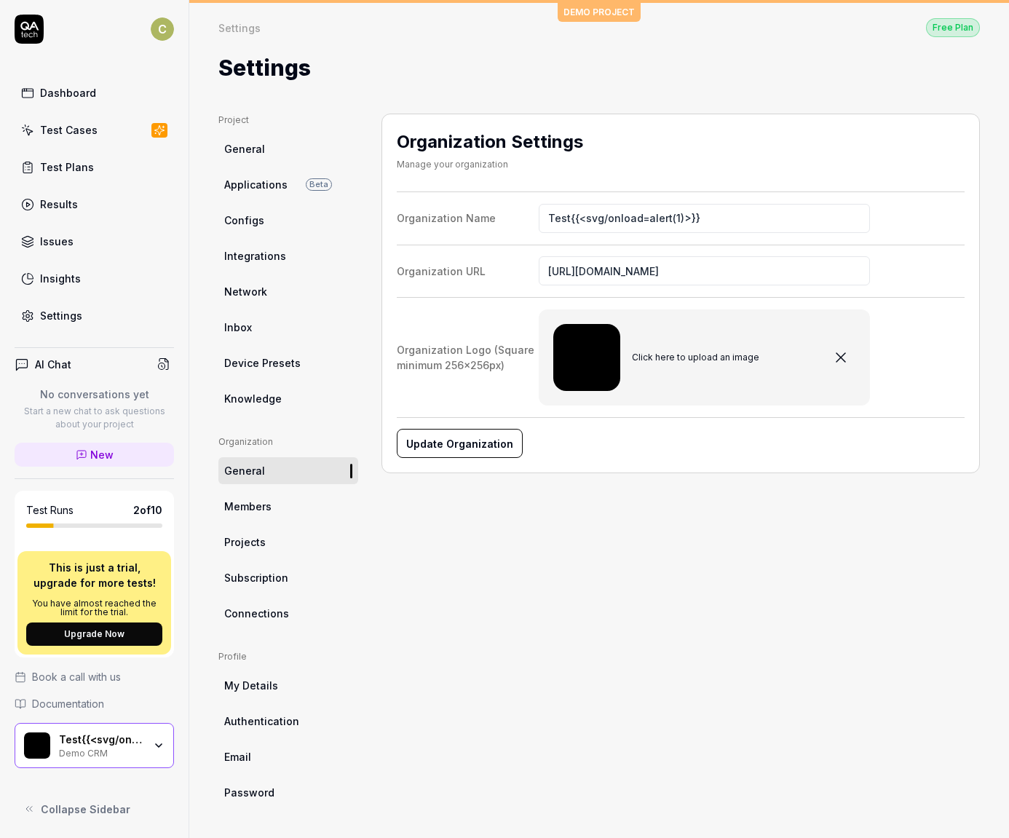
click at [154, 31] on html "C Dashboard Test Cases Test Plans Results Issues Insights Settings AI Chat No c…" at bounding box center [504, 419] width 1009 height 838
click at [235, 157] on div "Dark" at bounding box center [226, 164] width 36 height 22
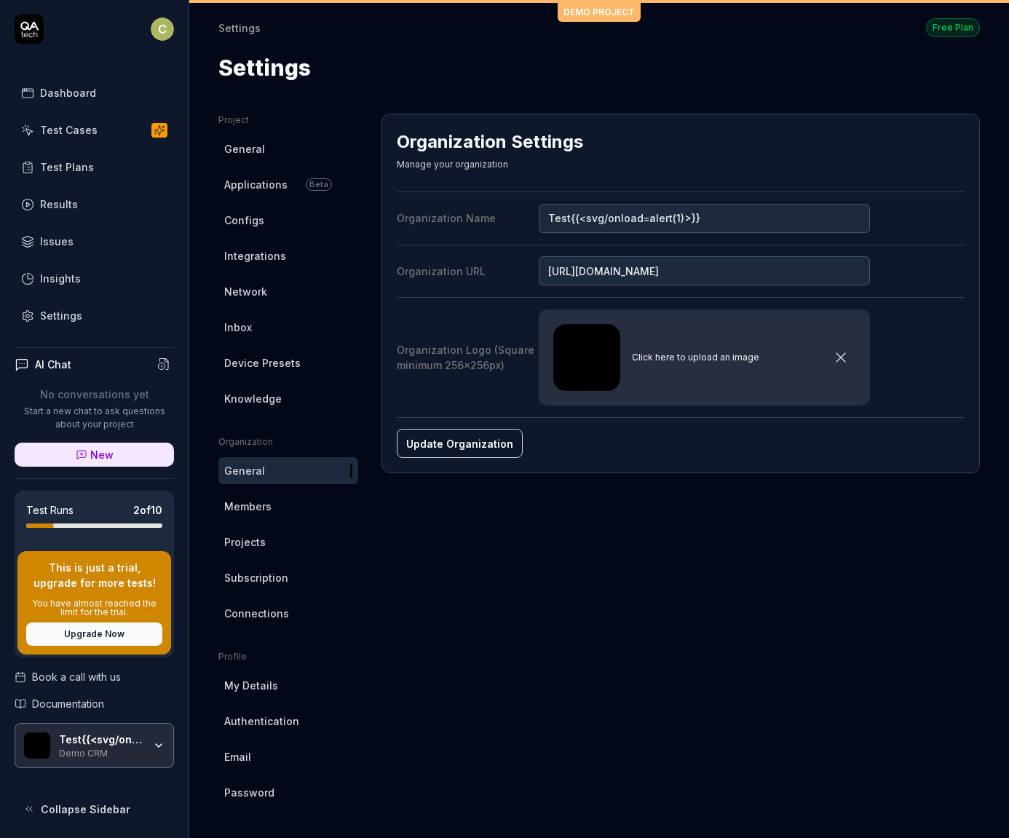
click at [168, 25] on html "C Dashboard Test Cases Test Plans Results Issues Insights Settings AI Chat No c…" at bounding box center [504, 419] width 1009 height 838
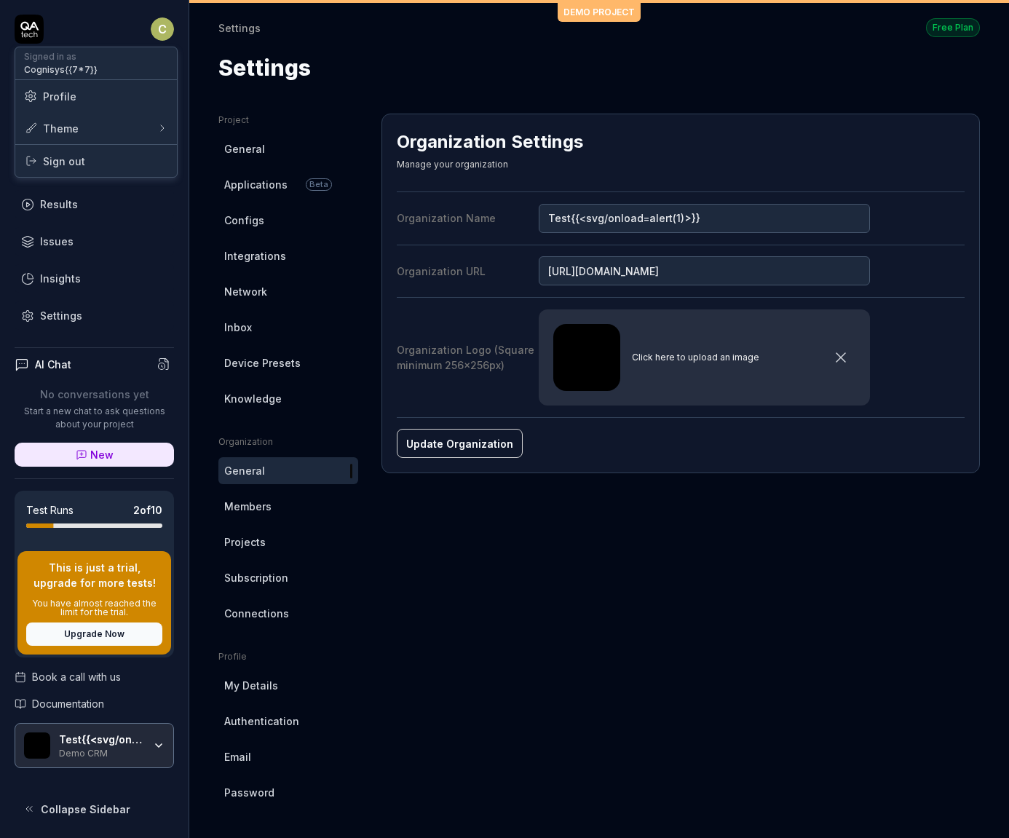
click at [121, 158] on span "Sign out" at bounding box center [96, 161] width 144 height 15
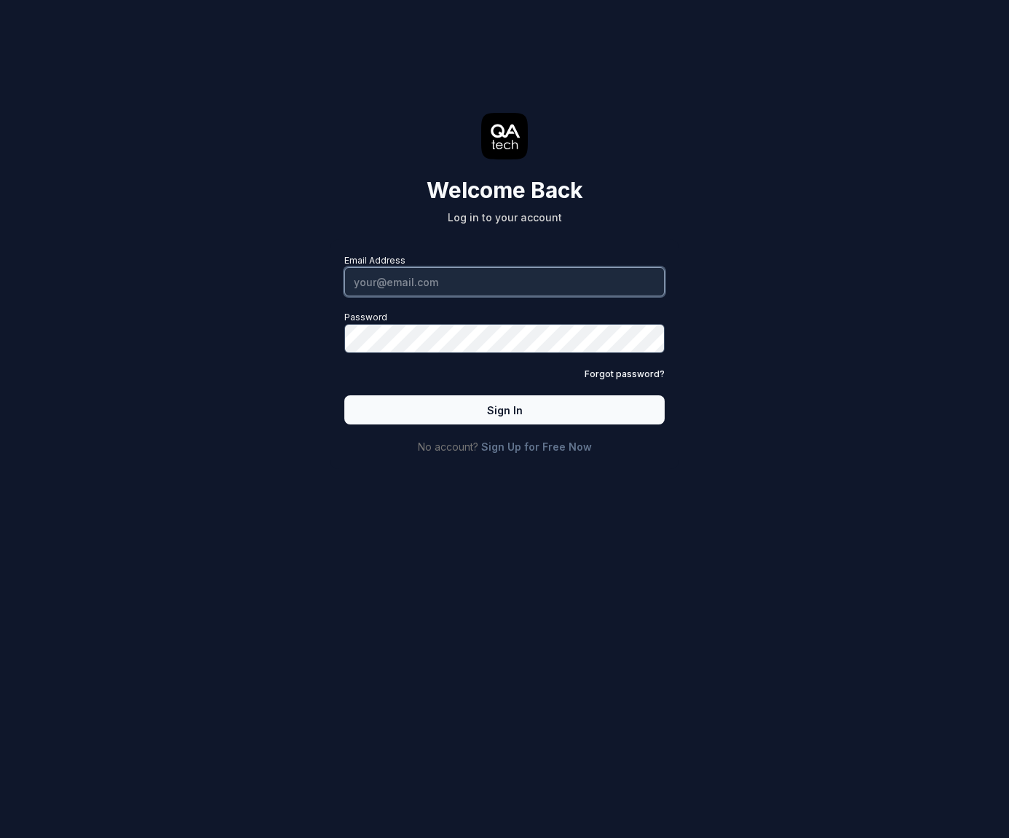
click at [397, 280] on input "Email Address" at bounding box center [504, 281] width 320 height 29
type input "[PERSON_NAME][EMAIL_ADDRESS][PERSON_NAME][DOMAIN_NAME]"
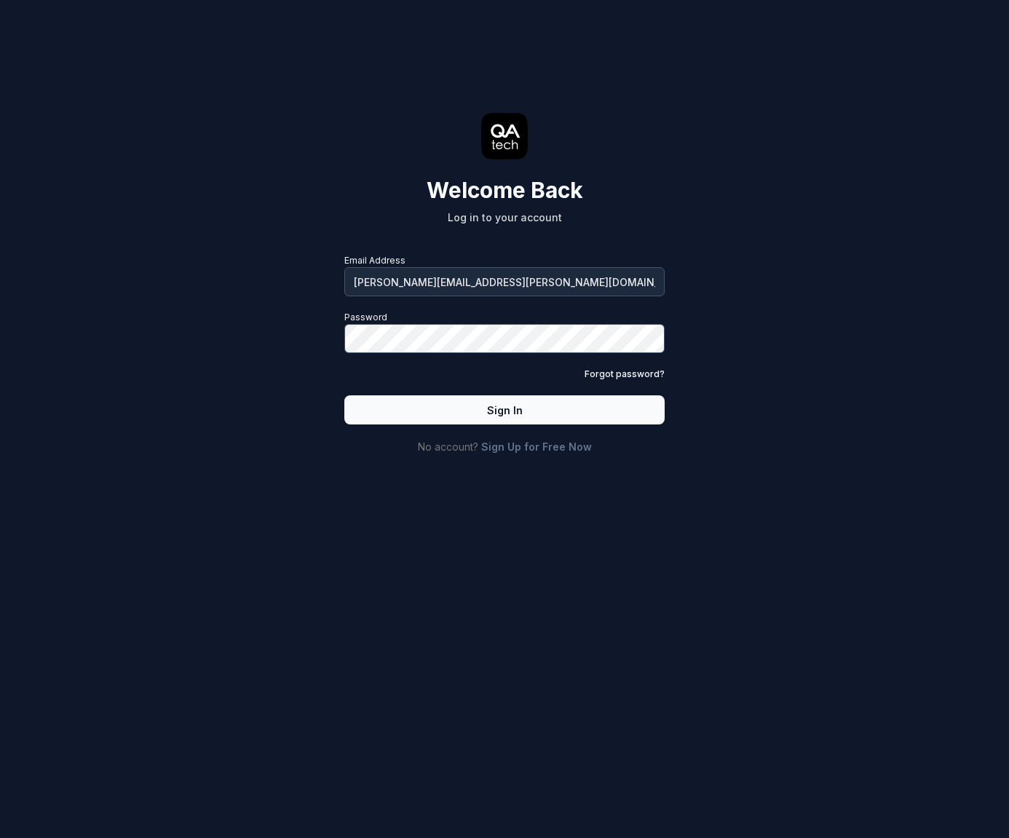
click at [456, 411] on button "Sign In" at bounding box center [504, 409] width 320 height 29
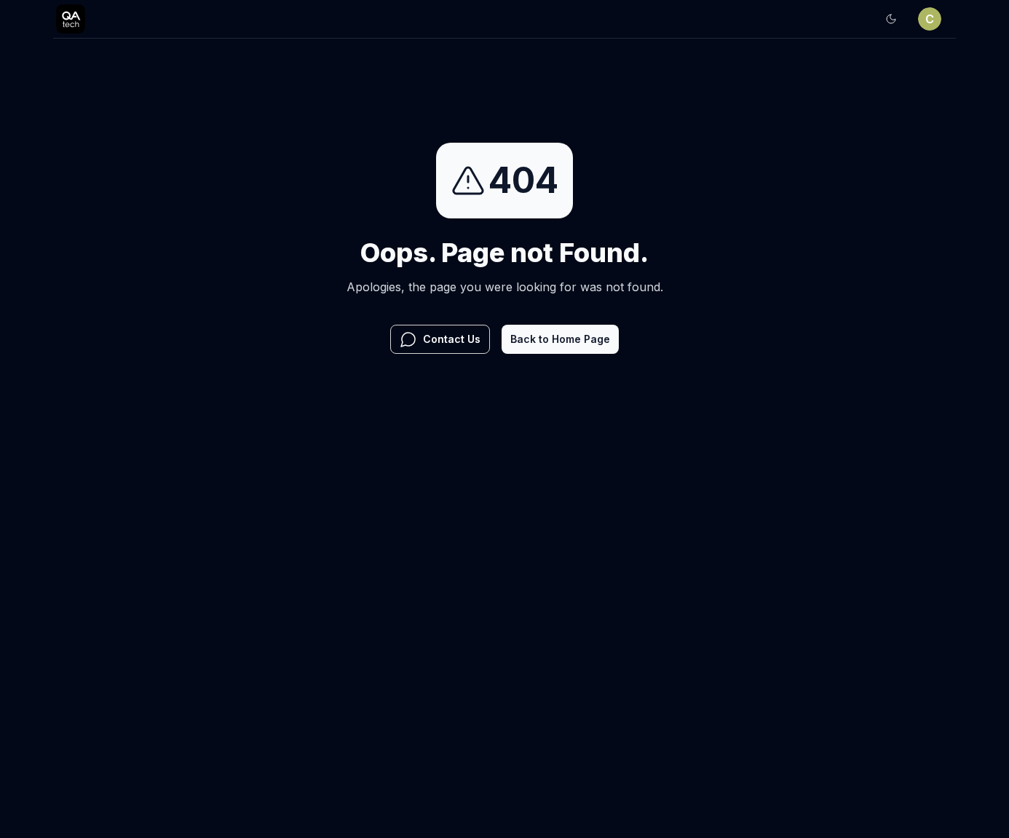
click at [495, 296] on div "404 Oops. Page not Found. Apologies, the page you were looking for was not foun…" at bounding box center [505, 248] width 317 height 211
click at [928, 19] on html "Sign In C Sign In 404 Oops. Page not Found. Apologies, the page you were lookin…" at bounding box center [504, 229] width 1009 height 458
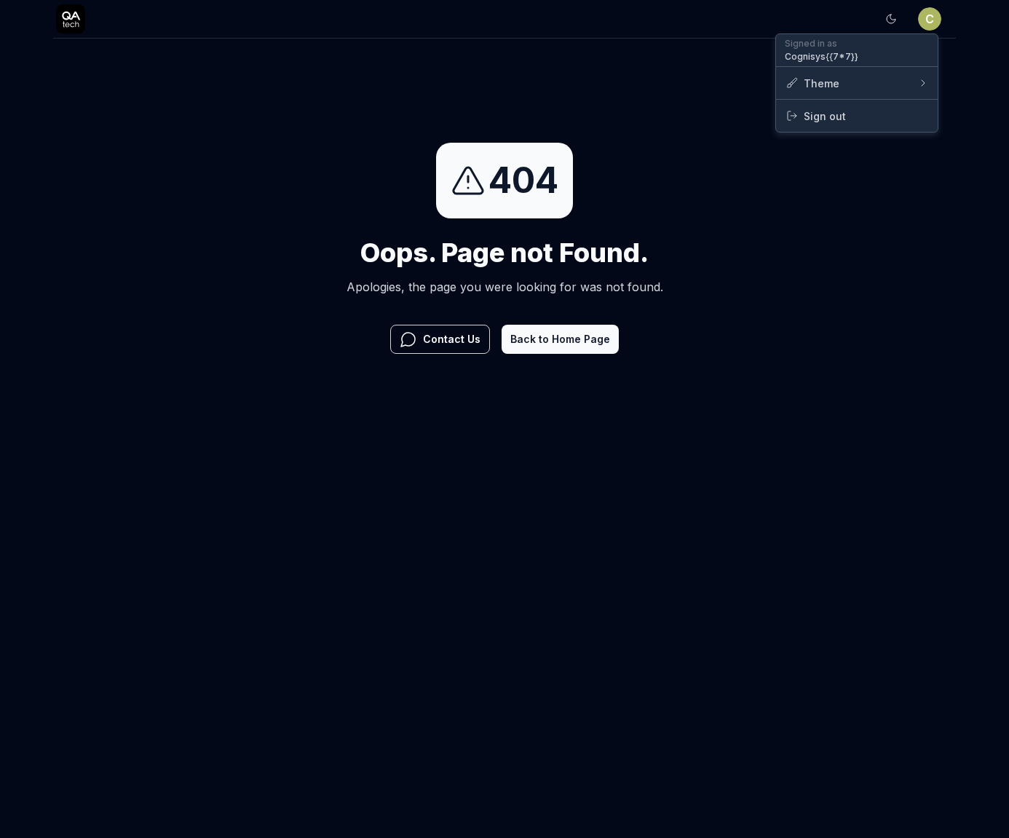
click at [799, 243] on html "Sign In C Sign In 404 Oops. Page not Found. Apologies, the page you were lookin…" at bounding box center [504, 229] width 1009 height 458
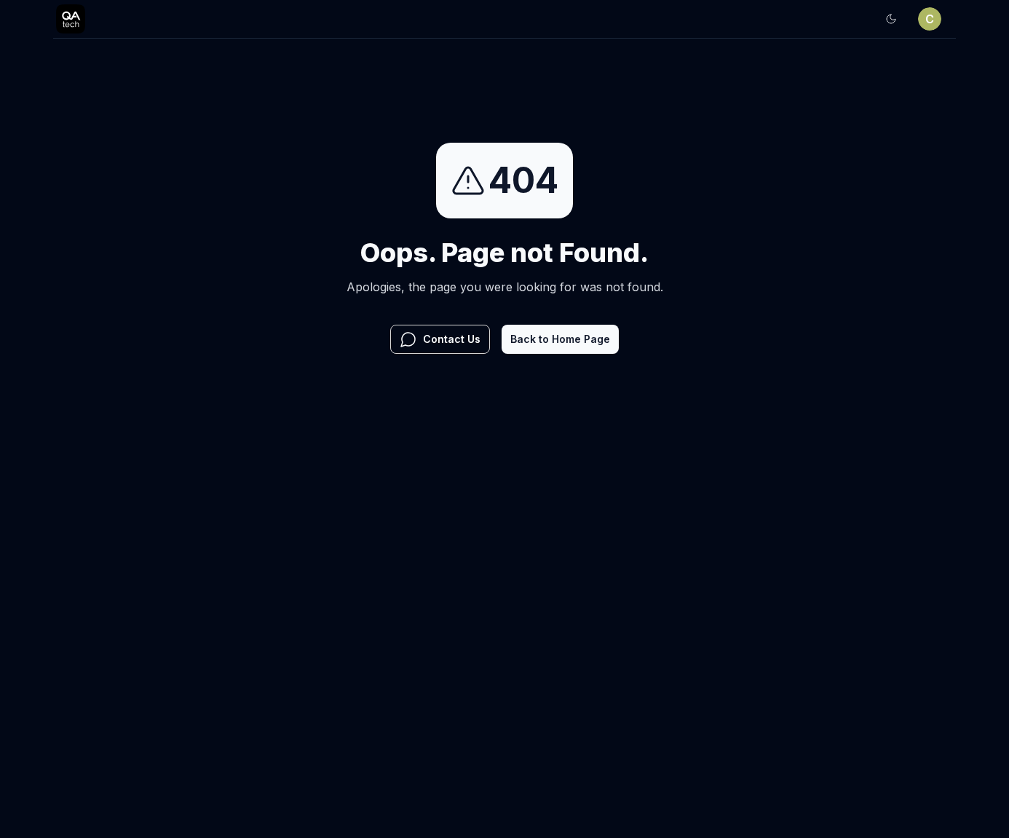
click at [565, 352] on button "Back to Home Page" at bounding box center [560, 339] width 117 height 29
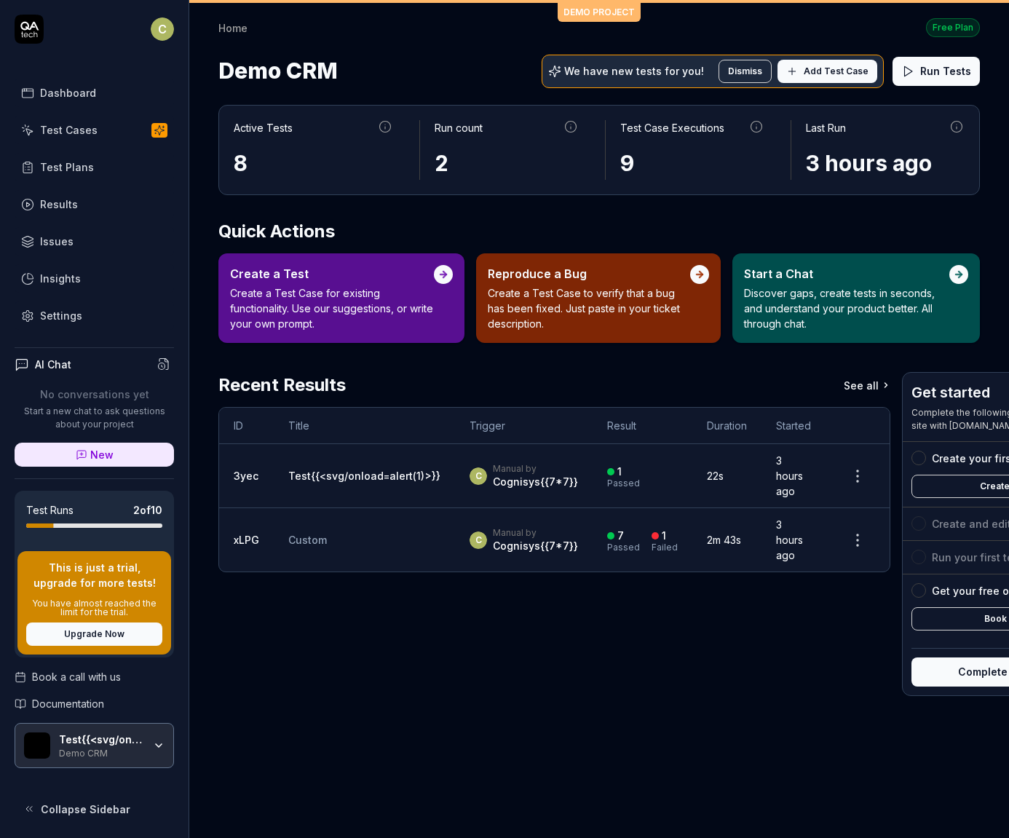
click at [142, 754] on div "Demo CRM" at bounding box center [101, 752] width 84 height 12
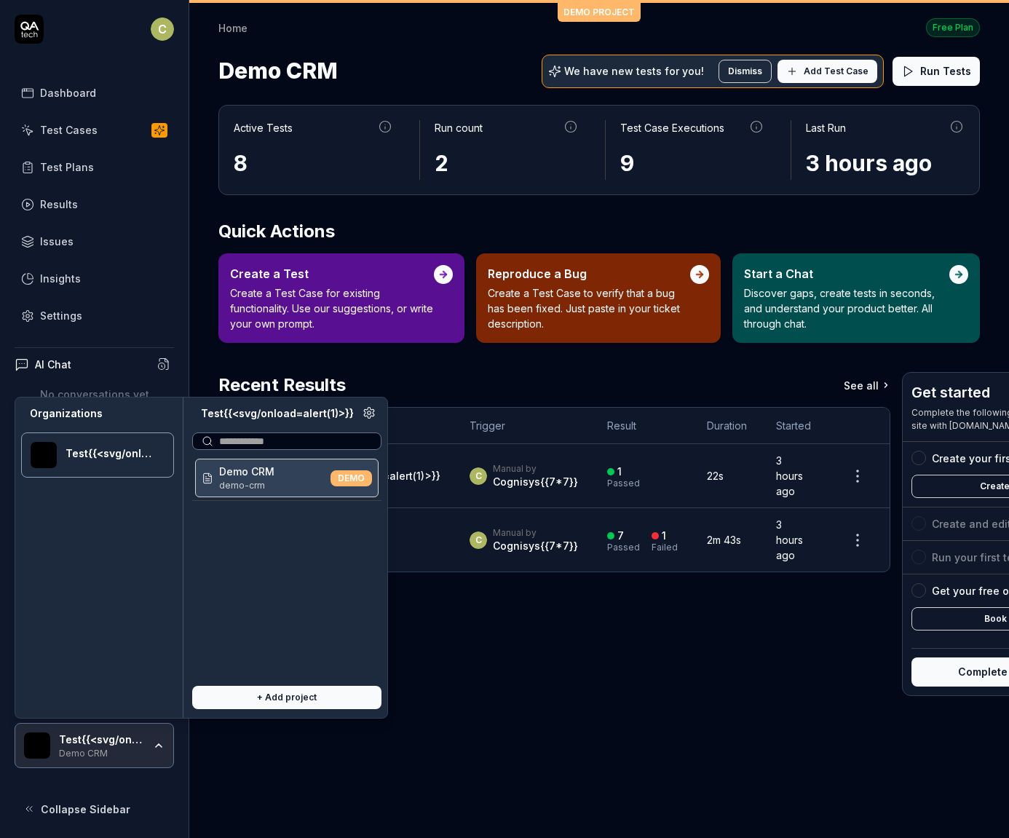
click at [142, 754] on div "Demo CRM" at bounding box center [101, 752] width 84 height 12
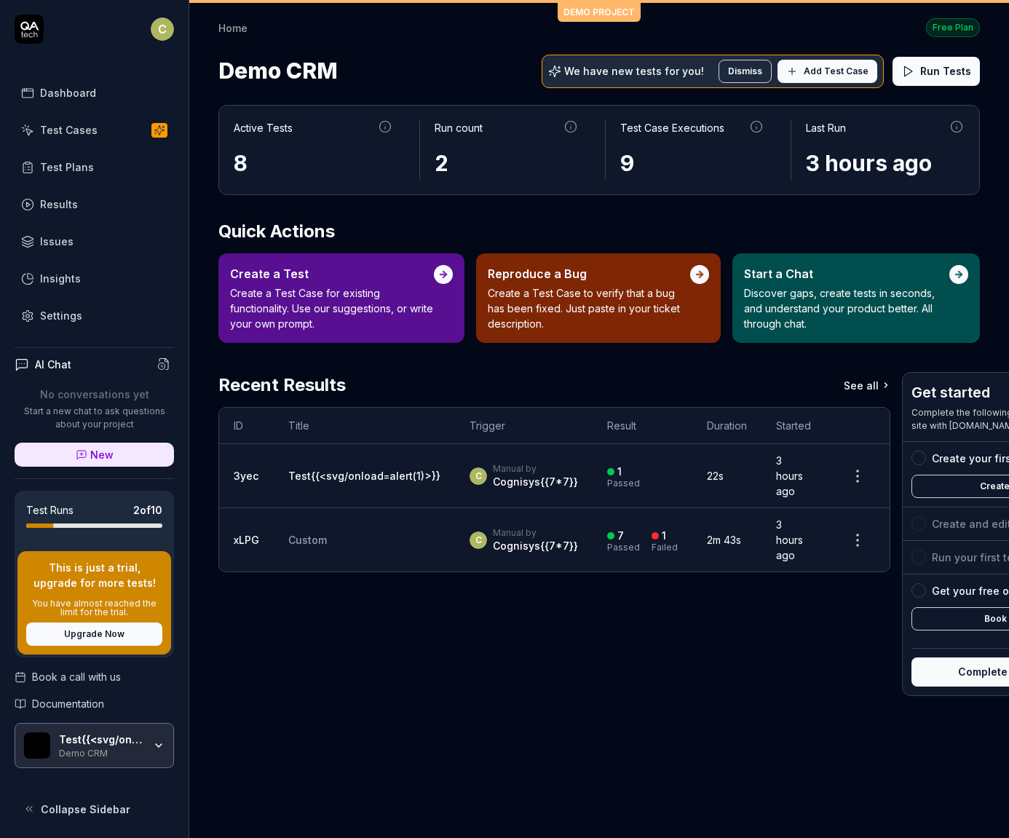
click at [160, 37] on html "C Dashboard Test Cases Test Plans Results Issues Insights Settings AI Chat No c…" at bounding box center [504, 419] width 1009 height 838
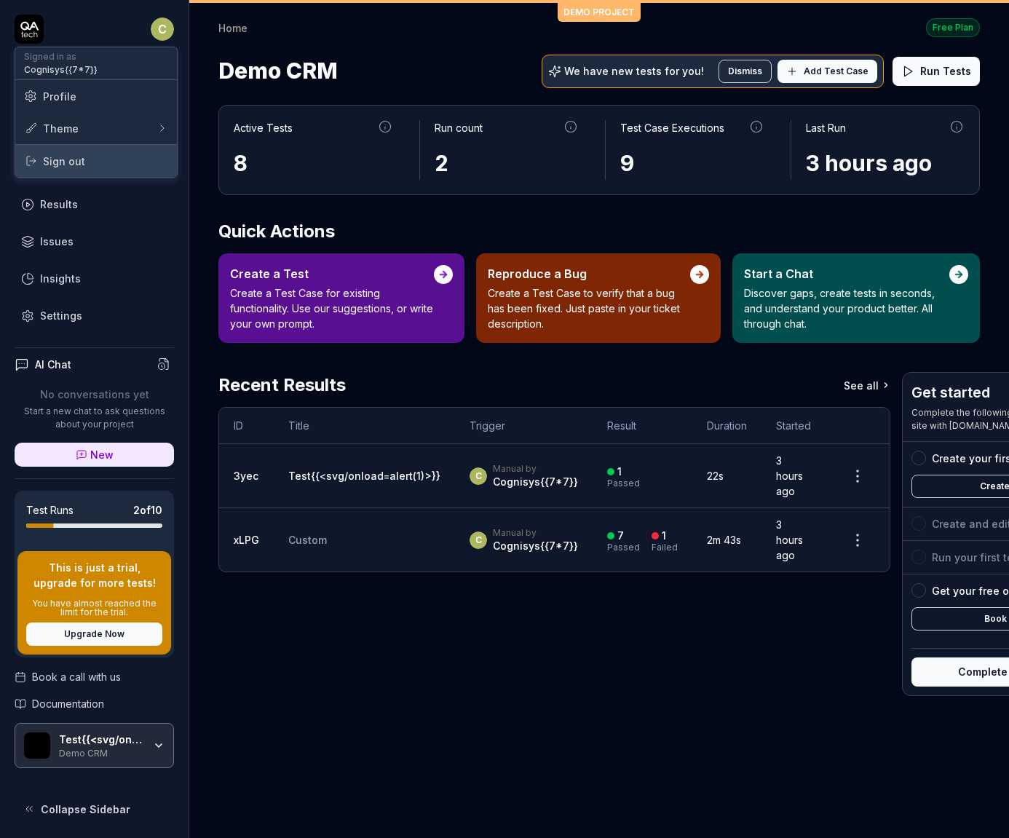
click at [138, 155] on span "Sign out" at bounding box center [96, 161] width 144 height 15
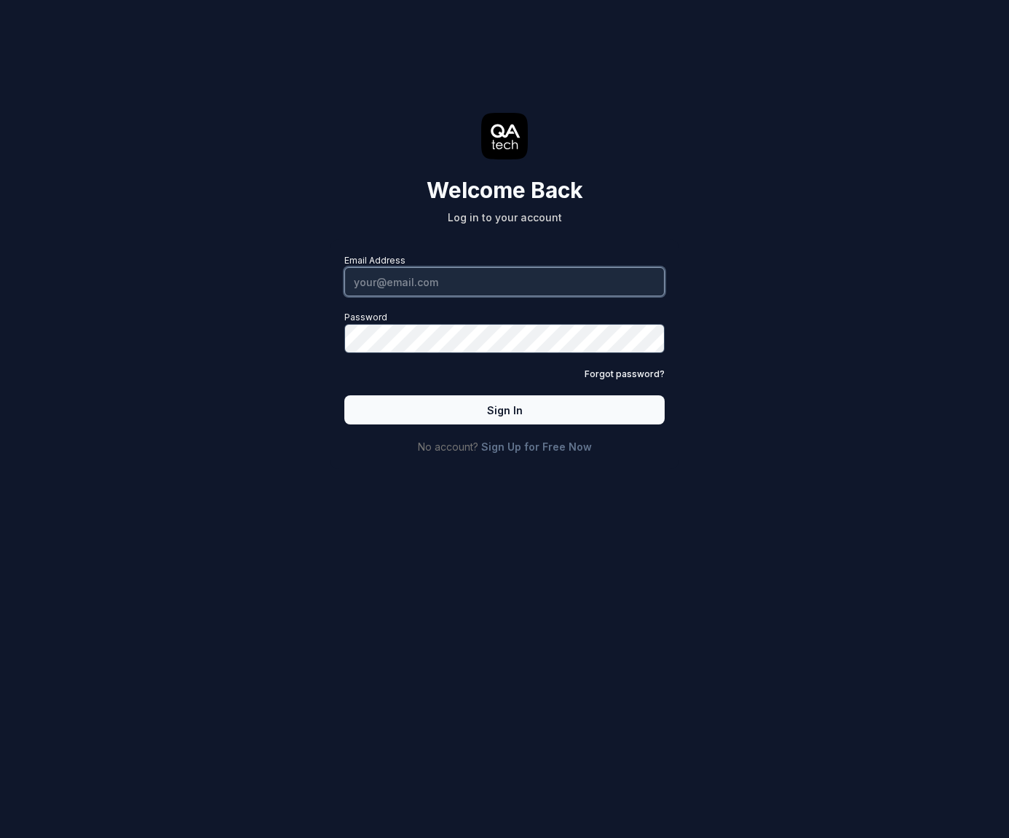
click at [406, 285] on input "Email Address" at bounding box center [504, 281] width 320 height 29
type input "[PERSON_NAME][EMAIL_ADDRESS][PERSON_NAME][DOMAIN_NAME]"
click at [391, 287] on input "Email Address" at bounding box center [504, 281] width 320 height 29
type input "[PERSON_NAME][EMAIL_ADDRESS][PERSON_NAME][DOMAIN_NAME]"
click at [457, 274] on input "Email Address" at bounding box center [504, 281] width 320 height 29
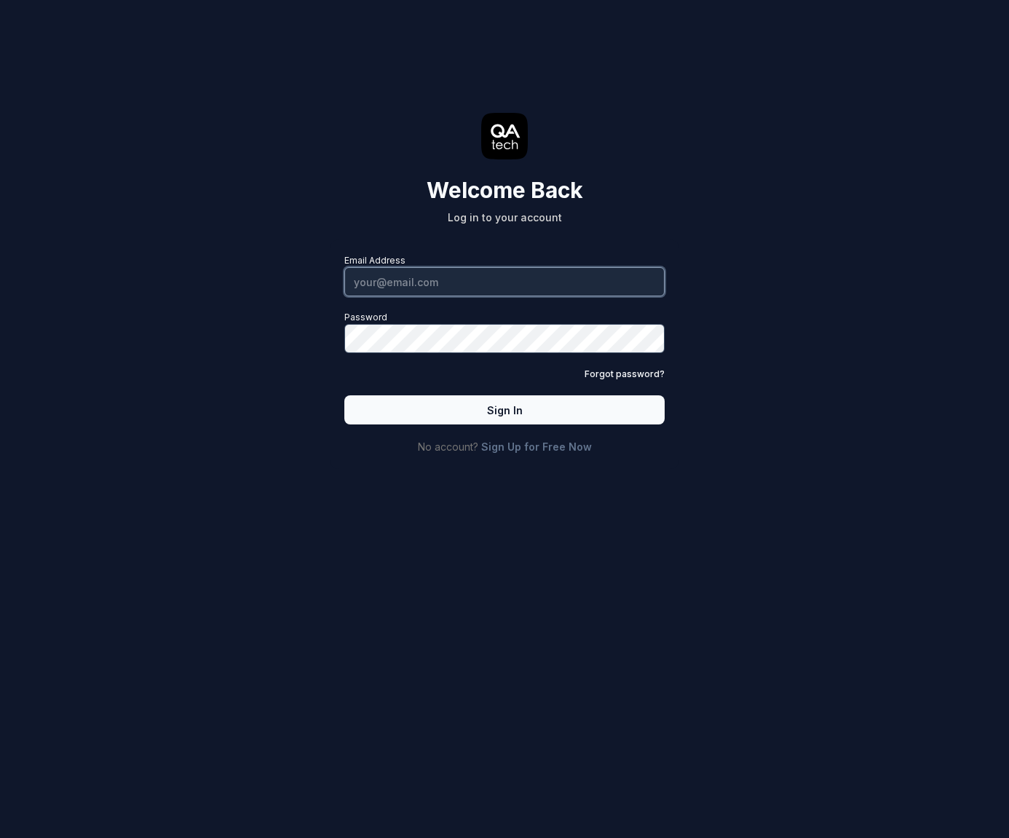
type input "[PERSON_NAME][EMAIL_ADDRESS][PERSON_NAME][DOMAIN_NAME]"
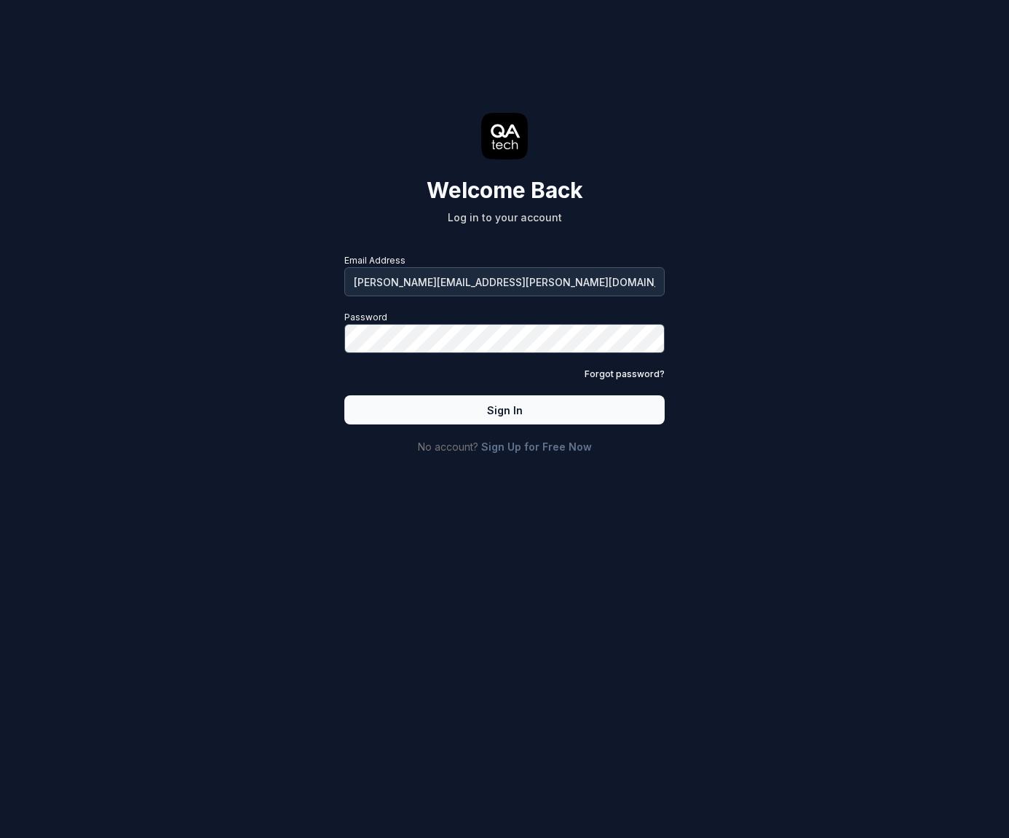
click at [450, 406] on button "Sign In" at bounding box center [504, 409] width 320 height 29
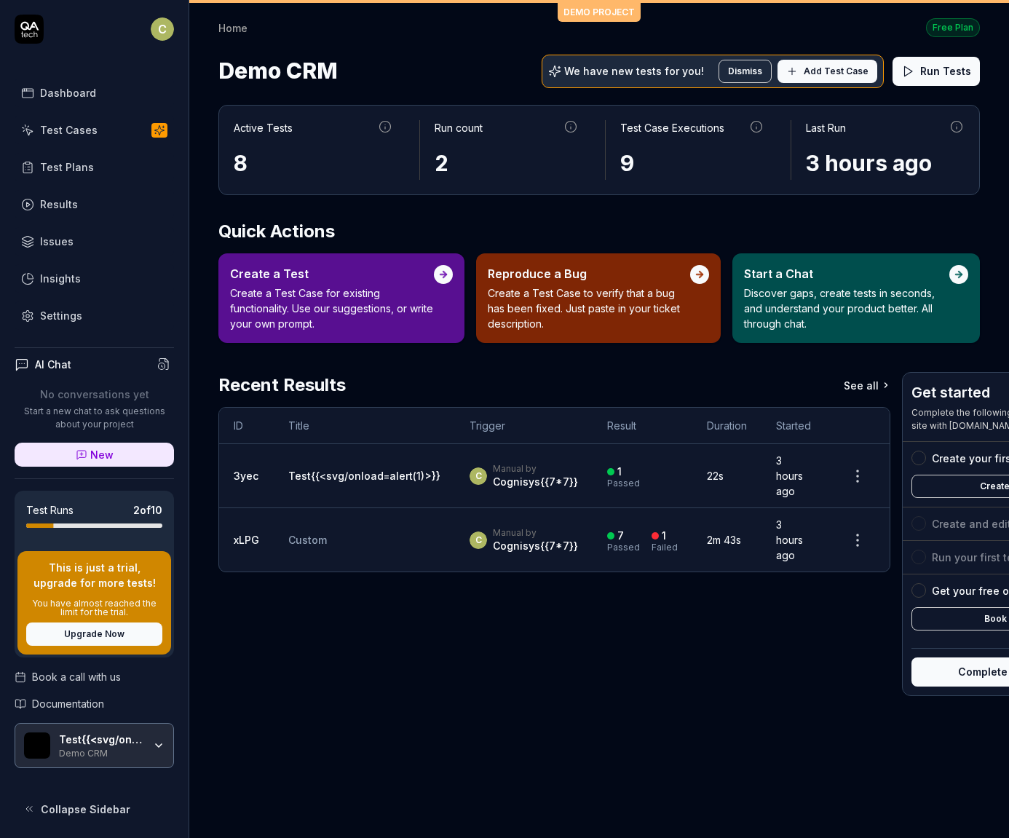
click at [161, 22] on html "C Dashboard Test Cases Test Plans Results Issues Insights Settings AI Chat No c…" at bounding box center [504, 419] width 1009 height 838
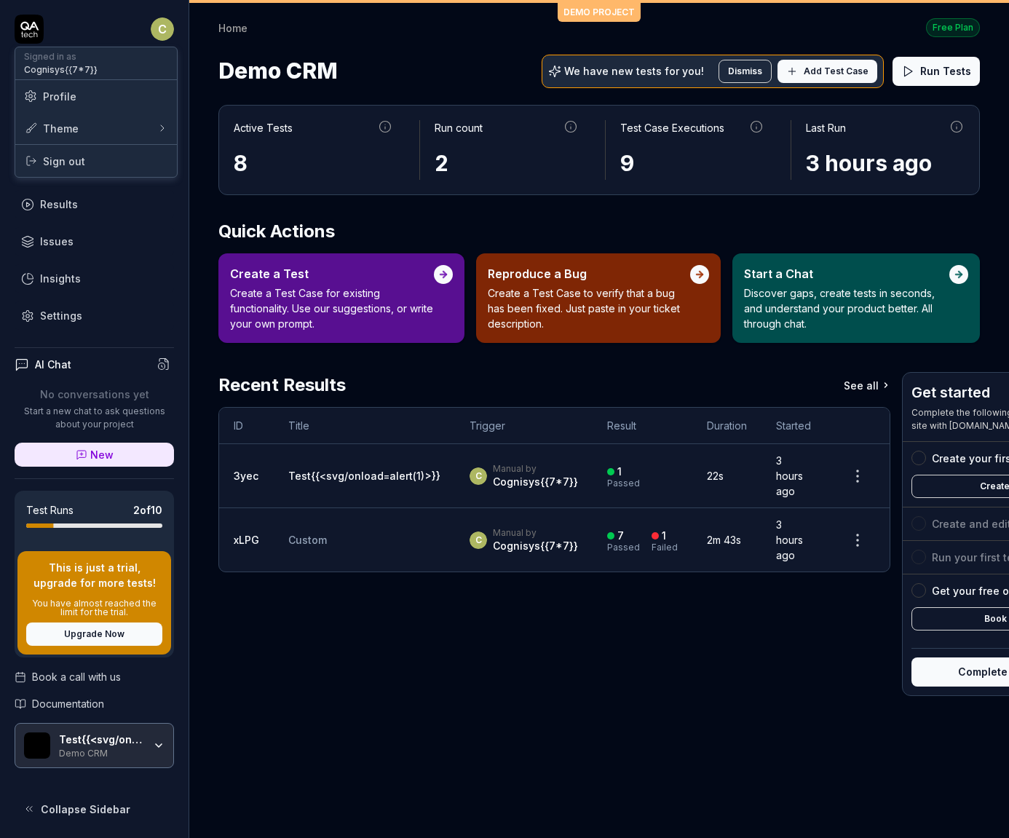
click at [134, 157] on span "Sign out" at bounding box center [96, 161] width 144 height 15
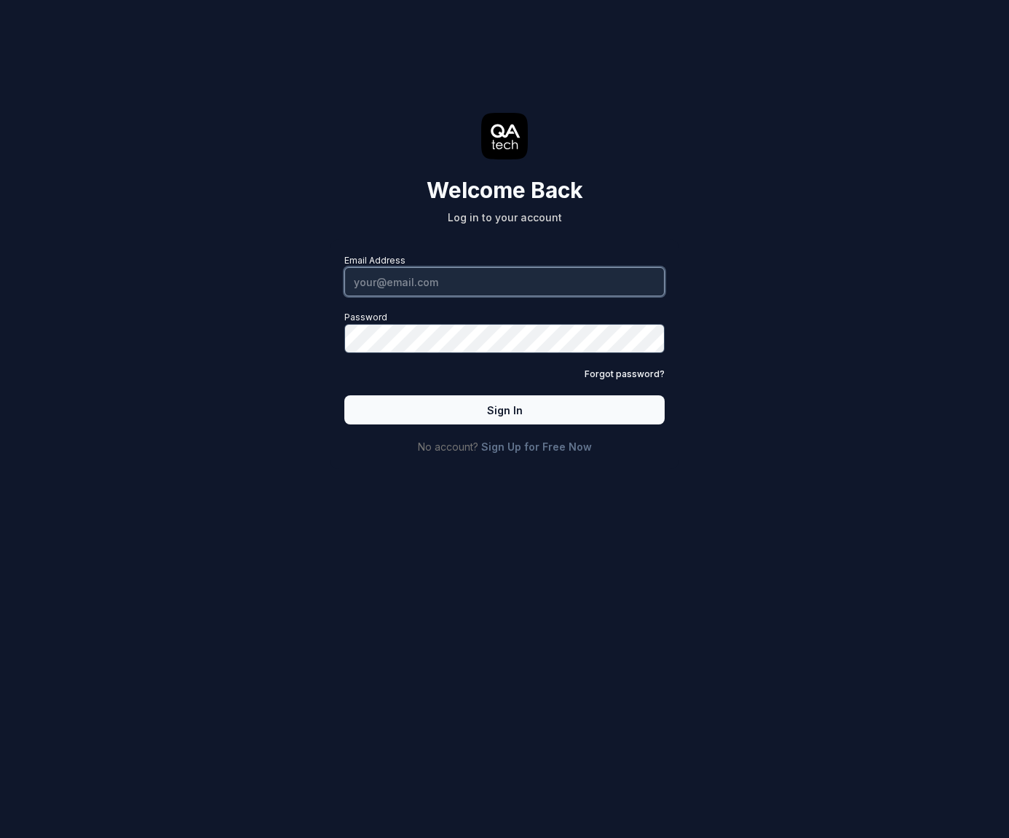
drag, startPoint x: 388, startPoint y: 285, endPoint x: 404, endPoint y: 310, distance: 30.1
click at [388, 285] on input "Email Address" at bounding box center [504, 281] width 320 height 29
type input "soham.bakore@cognisys.group"
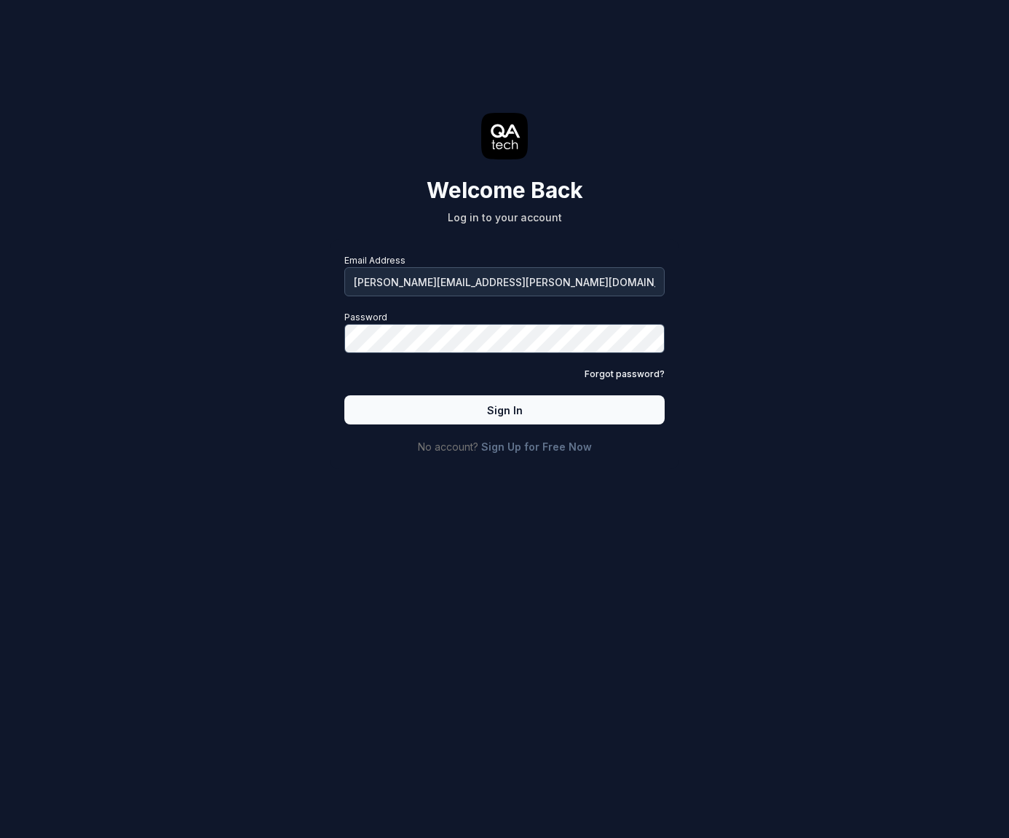
click at [475, 420] on button "Sign In" at bounding box center [504, 409] width 320 height 29
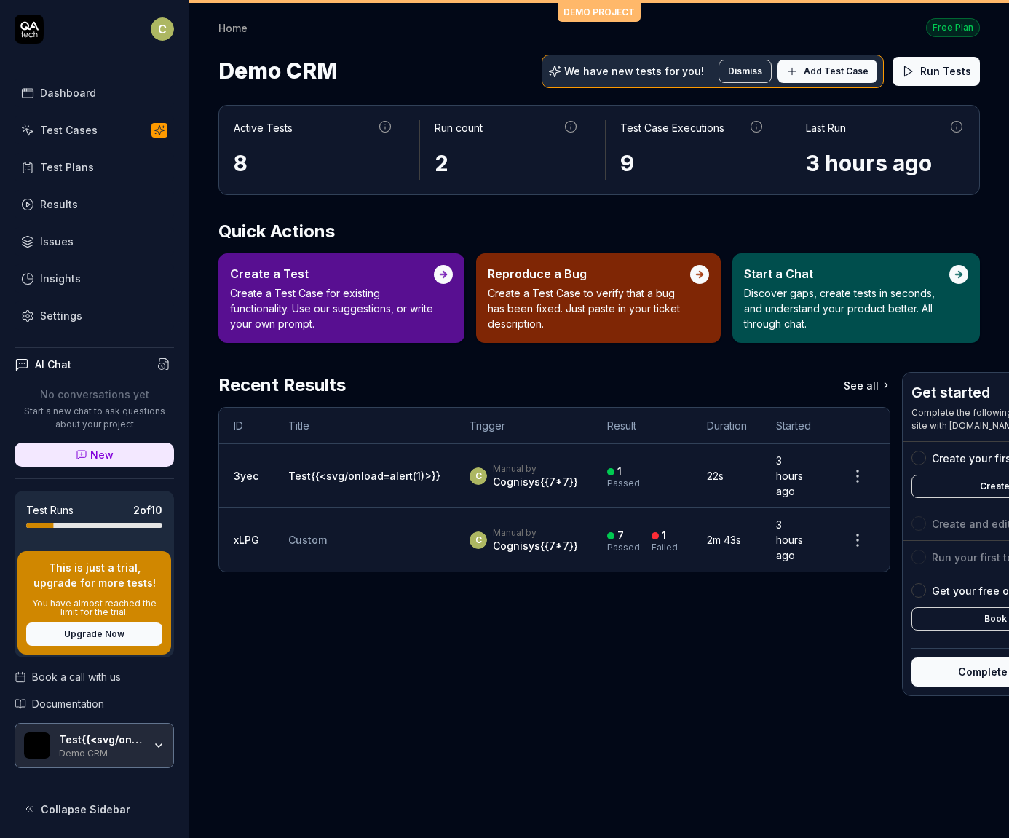
click at [166, 34] on html "C Dashboard Test Cases Test Plans Results Issues Insights Settings AI Chat No c…" at bounding box center [504, 419] width 1009 height 838
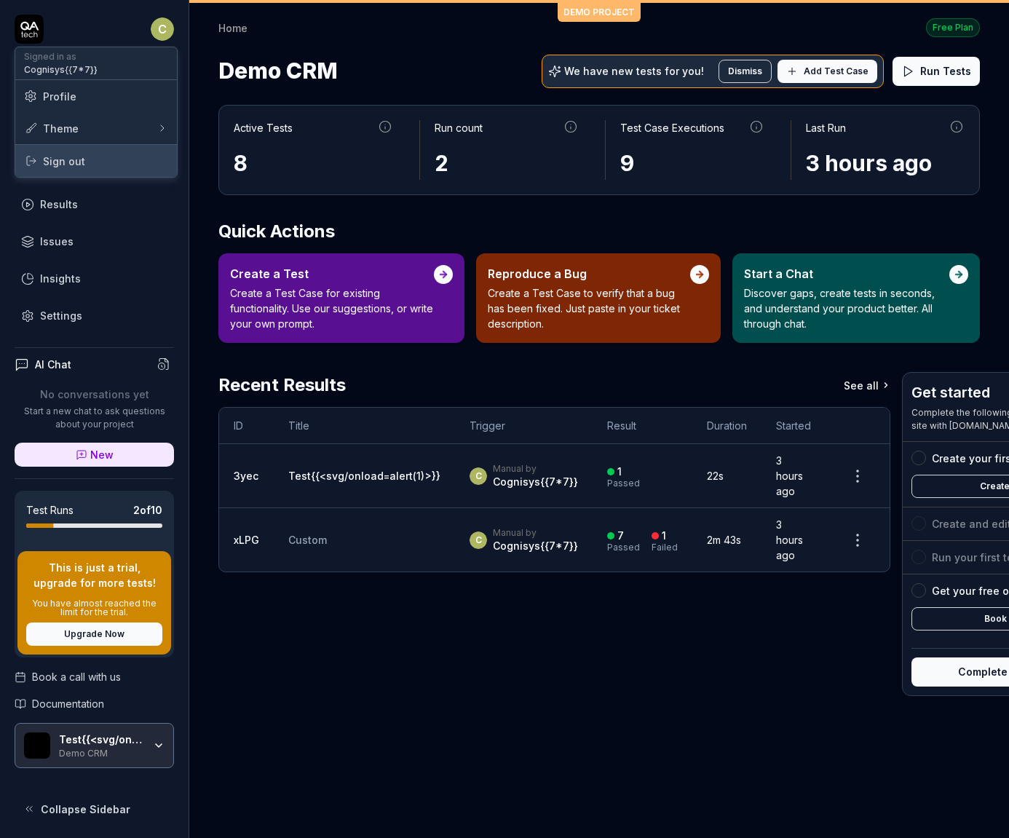
click at [141, 159] on span "Sign out" at bounding box center [96, 161] width 144 height 15
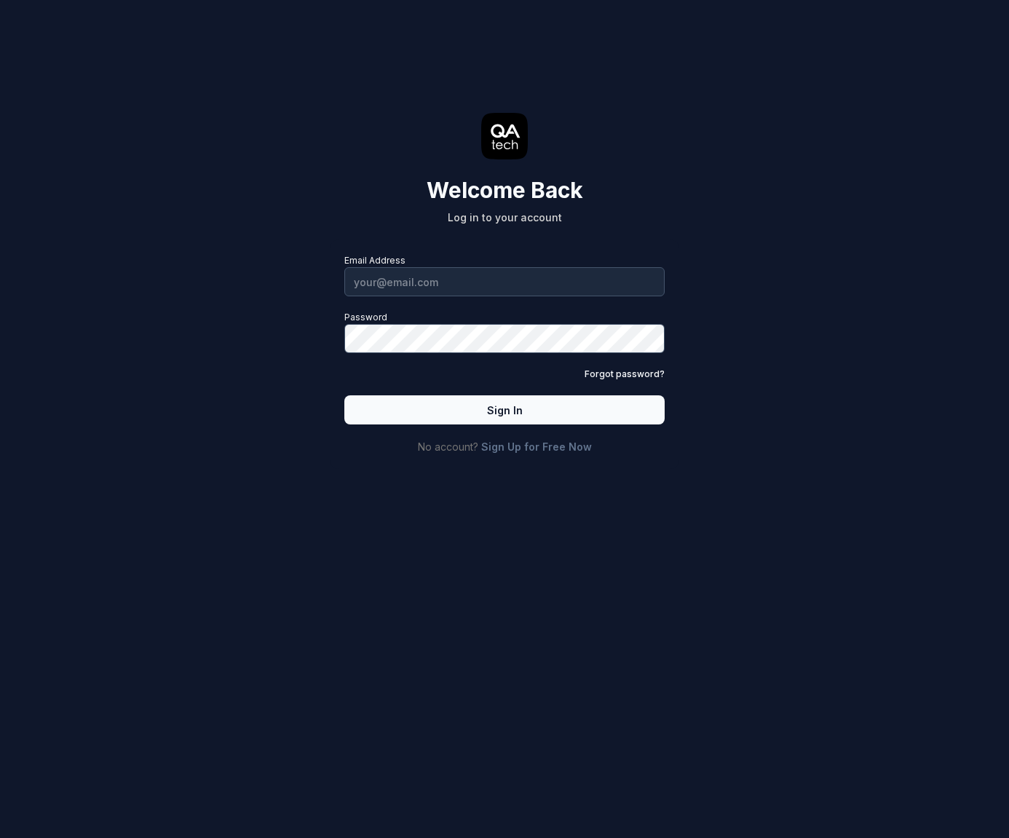
click at [387, 304] on div "Email Address Password Forgot password? Sign In" at bounding box center [504, 339] width 320 height 170
click at [398, 287] on input "Email Address" at bounding box center [504, 281] width 320 height 29
type input "soham.bakore@cognisys.group"
click at [530, 410] on button "Sign In" at bounding box center [504, 409] width 320 height 29
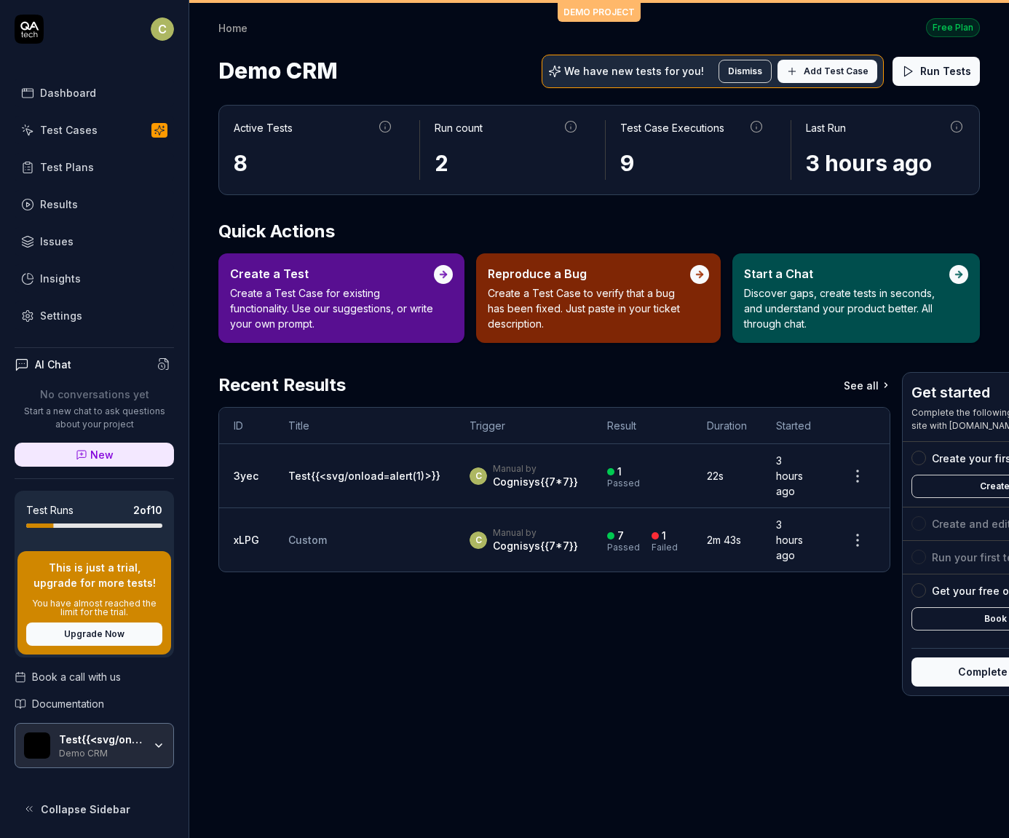
click at [159, 27] on html "C Dashboard Test Cases Test Plans Results Issues Insights Settings AI Chat No c…" at bounding box center [504, 419] width 1009 height 838
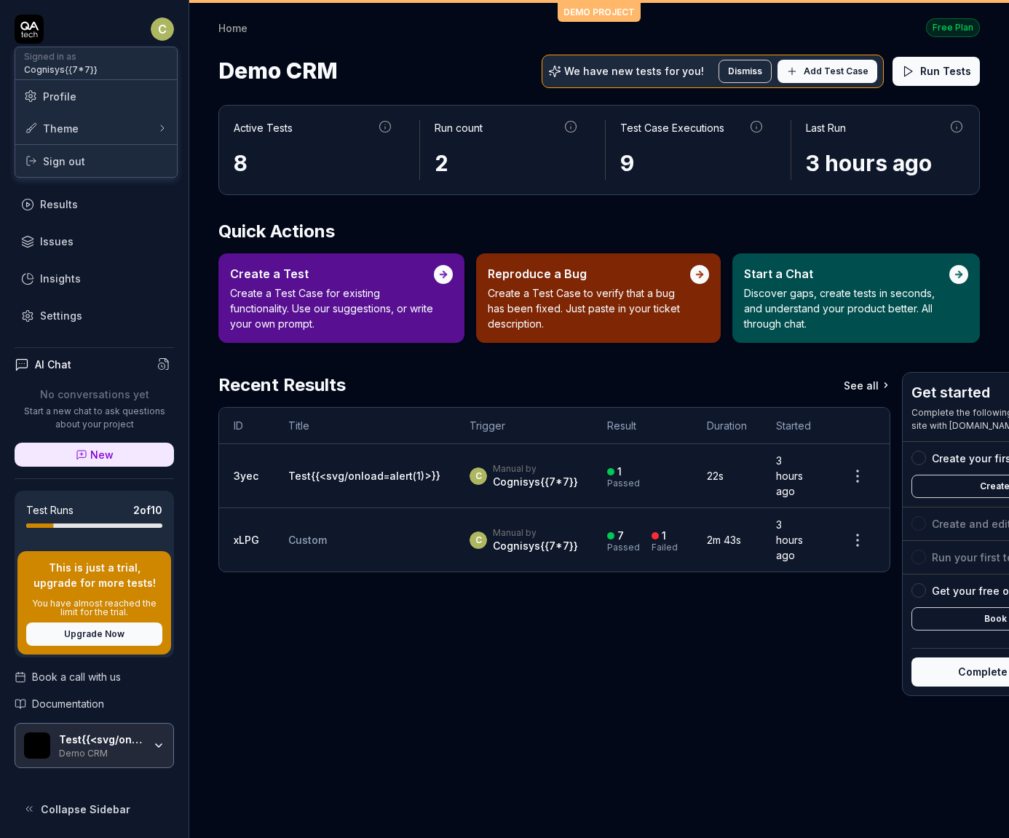
click at [135, 156] on span "Sign out" at bounding box center [96, 161] width 144 height 15
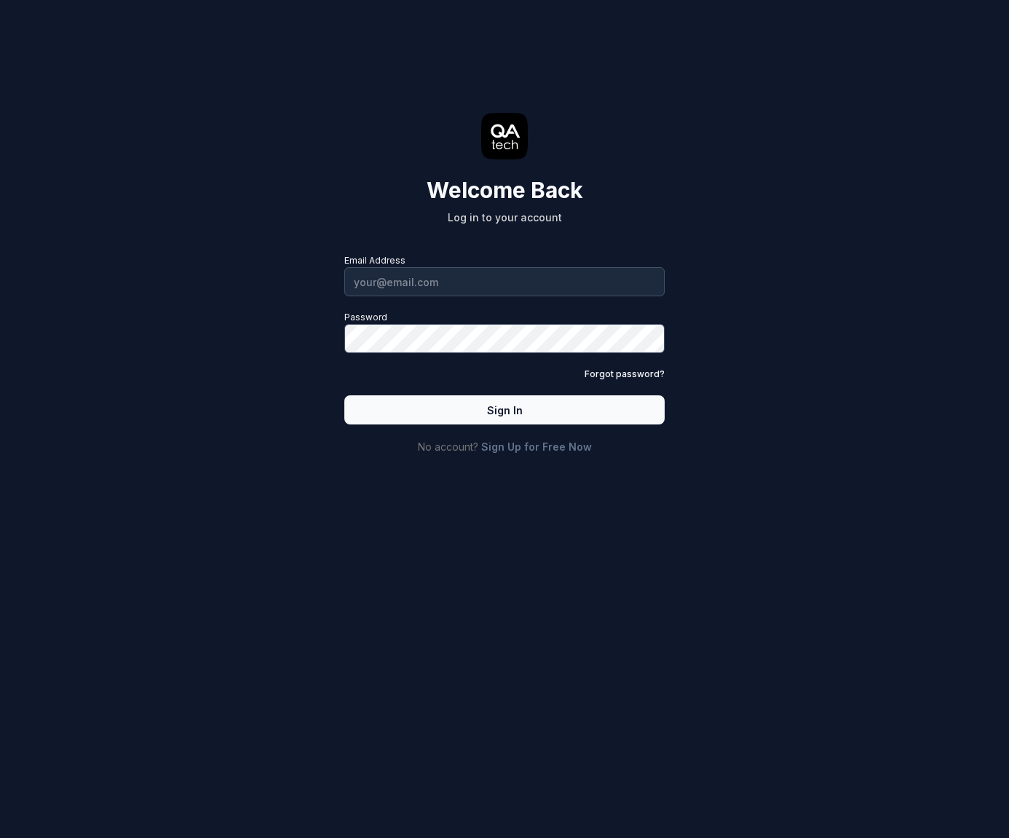
click at [436, 306] on div "Email Address Password Forgot password? Sign In" at bounding box center [504, 339] width 320 height 170
click at [437, 292] on input "Email Address" at bounding box center [504, 281] width 320 height 29
type input "soham.bakore@cognisys.group"
click at [441, 355] on div "Email Address soham.bakore@cognisys.group Password Forgot password? Sign In" at bounding box center [504, 339] width 320 height 170
click at [456, 413] on button "Sign In" at bounding box center [504, 409] width 320 height 29
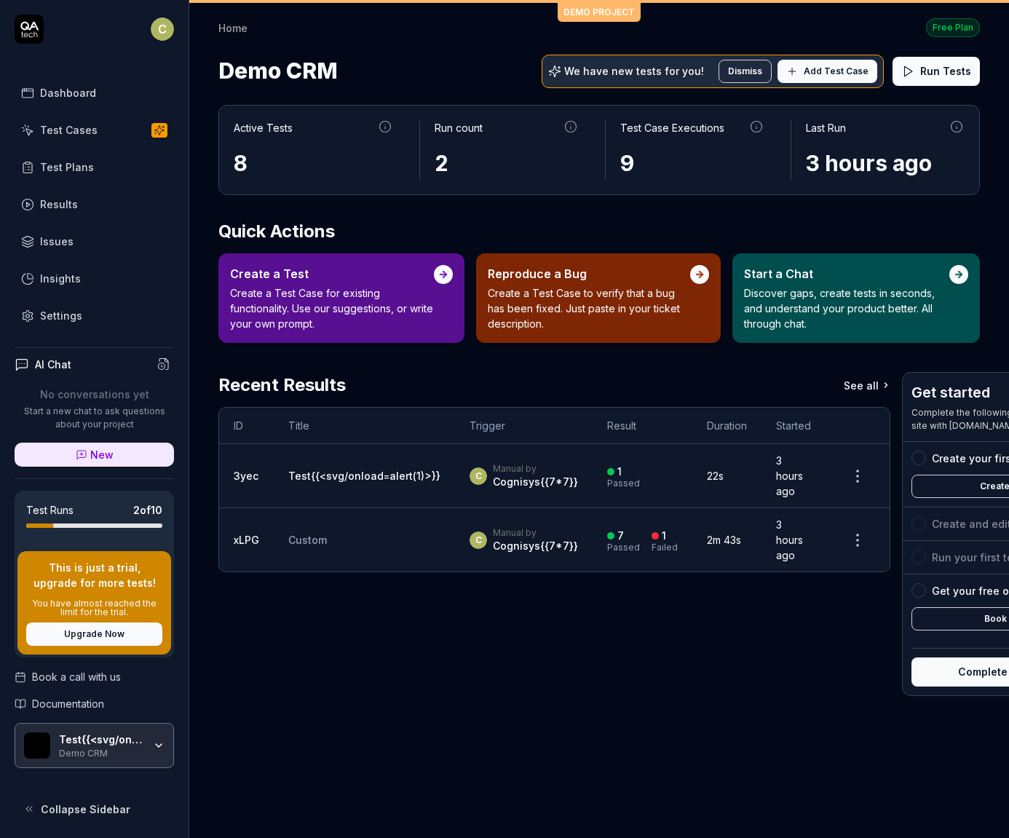
click at [157, 26] on html "C Dashboard Test Cases Test Plans Results Issues Insights Settings AI Chat No c…" at bounding box center [504, 419] width 1009 height 838
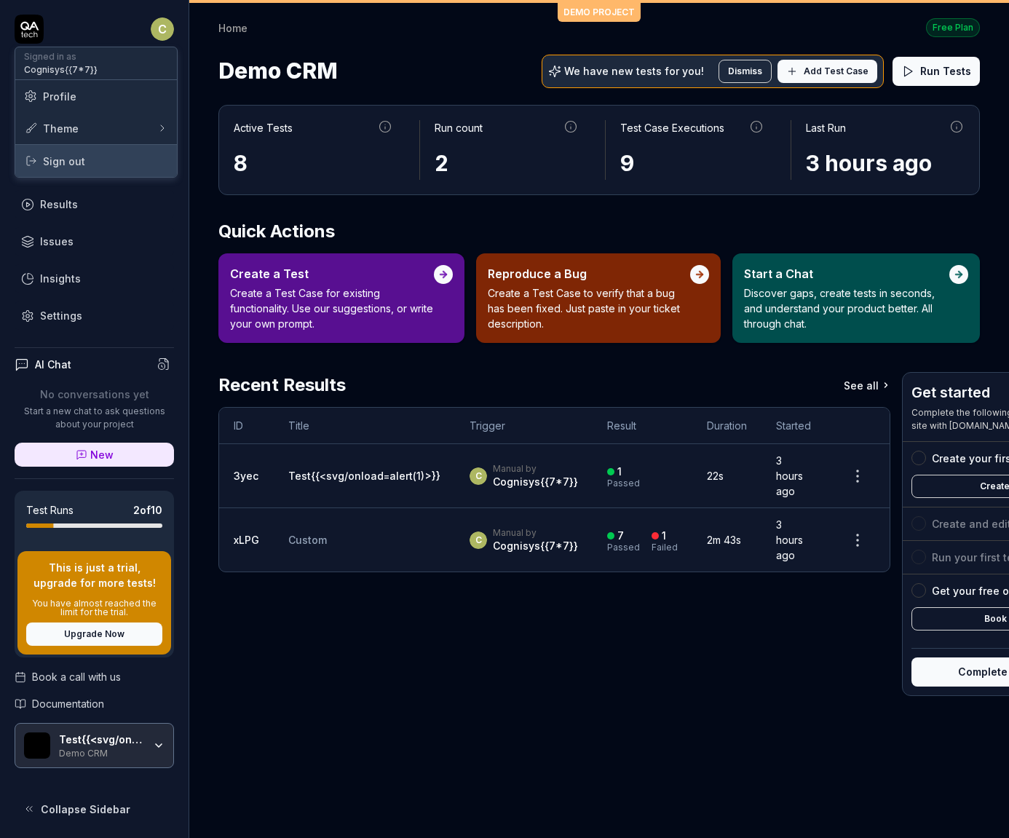
click at [109, 154] on span "Sign out" at bounding box center [96, 161] width 144 height 15
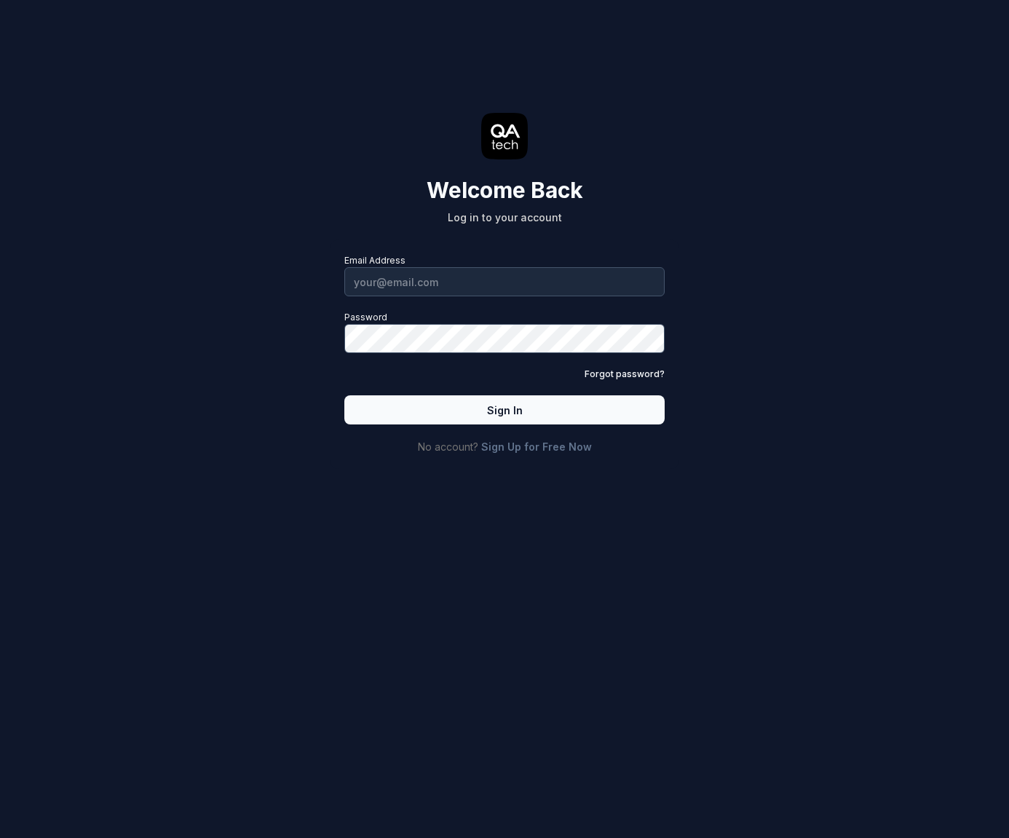
click at [330, 278] on div "Email Address Password Forgot password? Sign In No account? Sign Up for Free Now" at bounding box center [504, 354] width 349 height 229
click at [391, 286] on input "Email Address" at bounding box center [504, 281] width 320 height 29
click at [390, 274] on input "Email Address" at bounding box center [504, 281] width 320 height 29
type input "soham.bakore@cognisys.group"
click at [478, 409] on button "Sign In" at bounding box center [504, 409] width 320 height 29
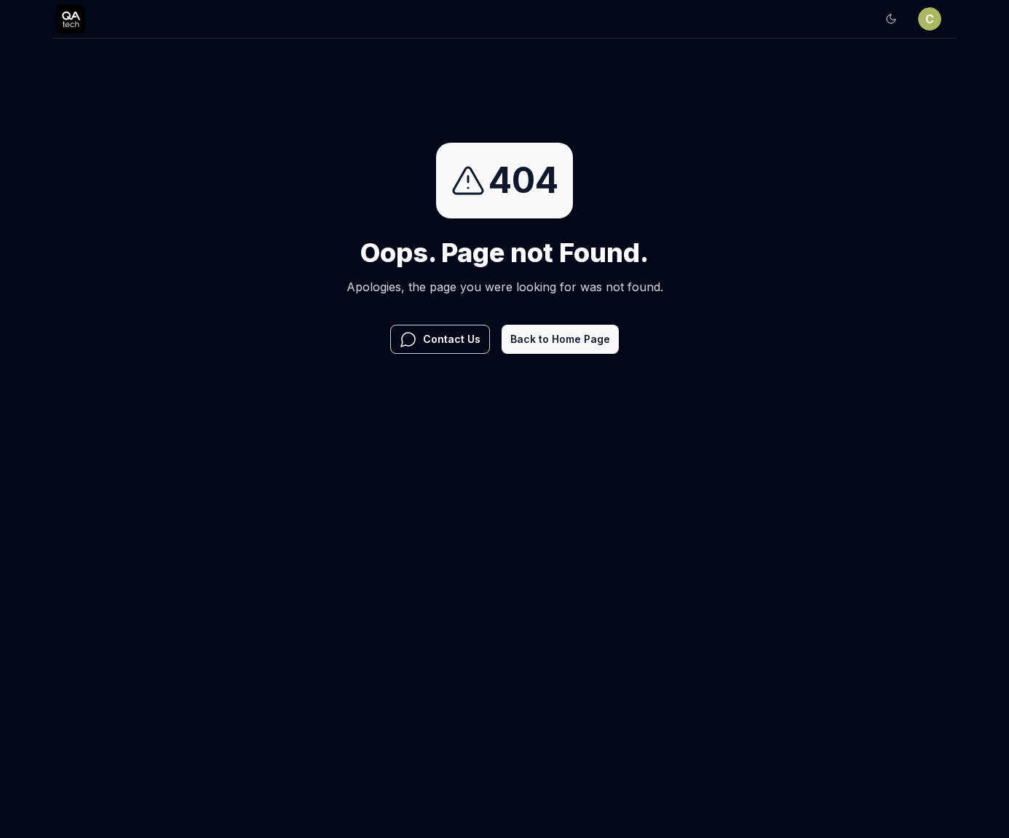
drag, startPoint x: 543, startPoint y: 342, endPoint x: 577, endPoint y: 304, distance: 51.1
click at [543, 342] on button "Back to Home Page" at bounding box center [560, 339] width 117 height 29
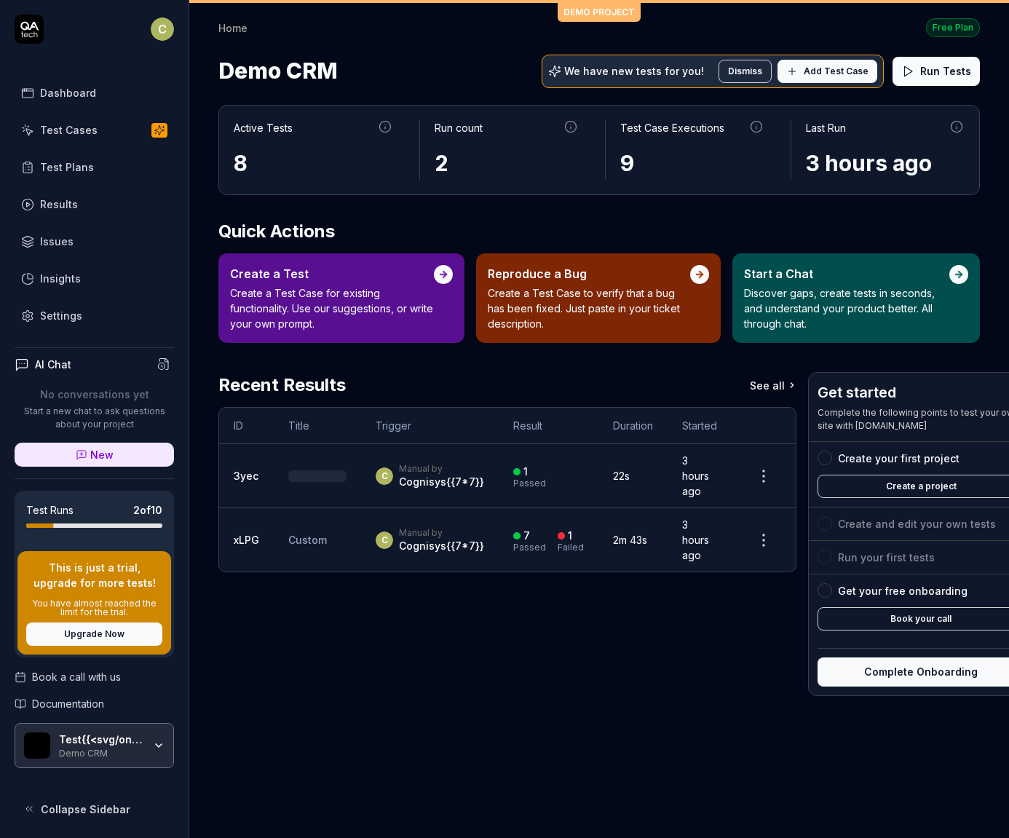
click at [168, 23] on html "C Dashboard Test Cases Test Plans Results Issues Insights Settings AI Chat No c…" at bounding box center [504, 419] width 1009 height 838
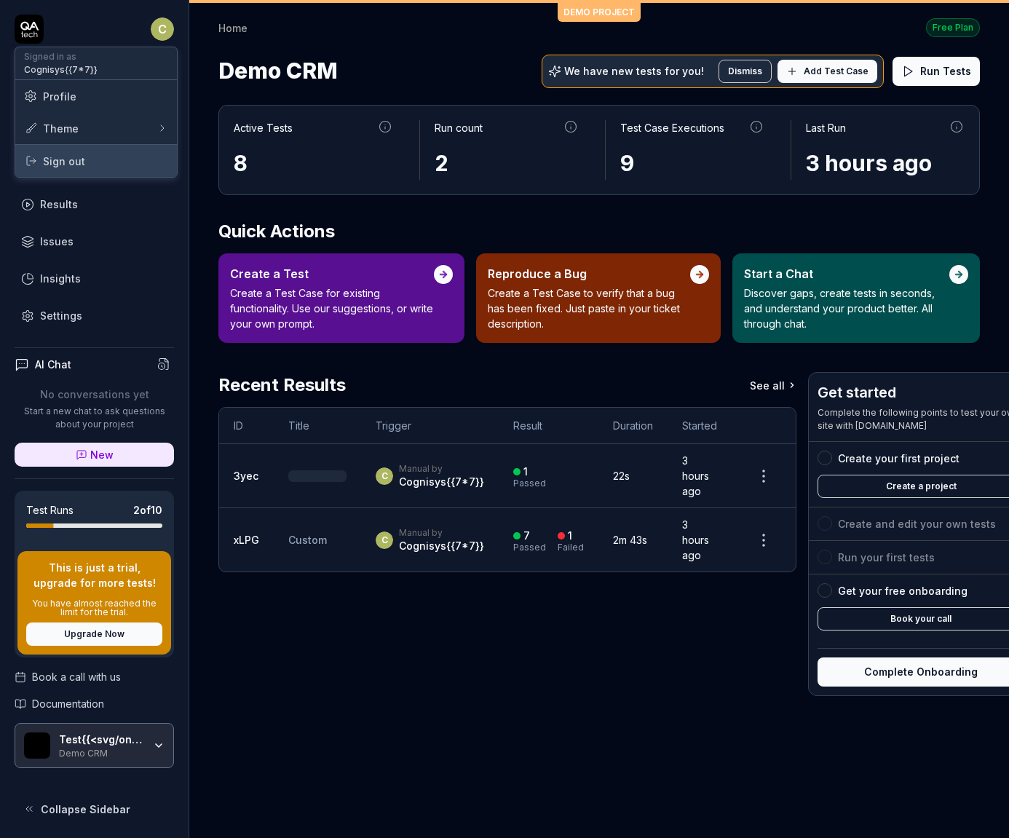
click at [108, 167] on span "Sign out" at bounding box center [96, 161] width 144 height 15
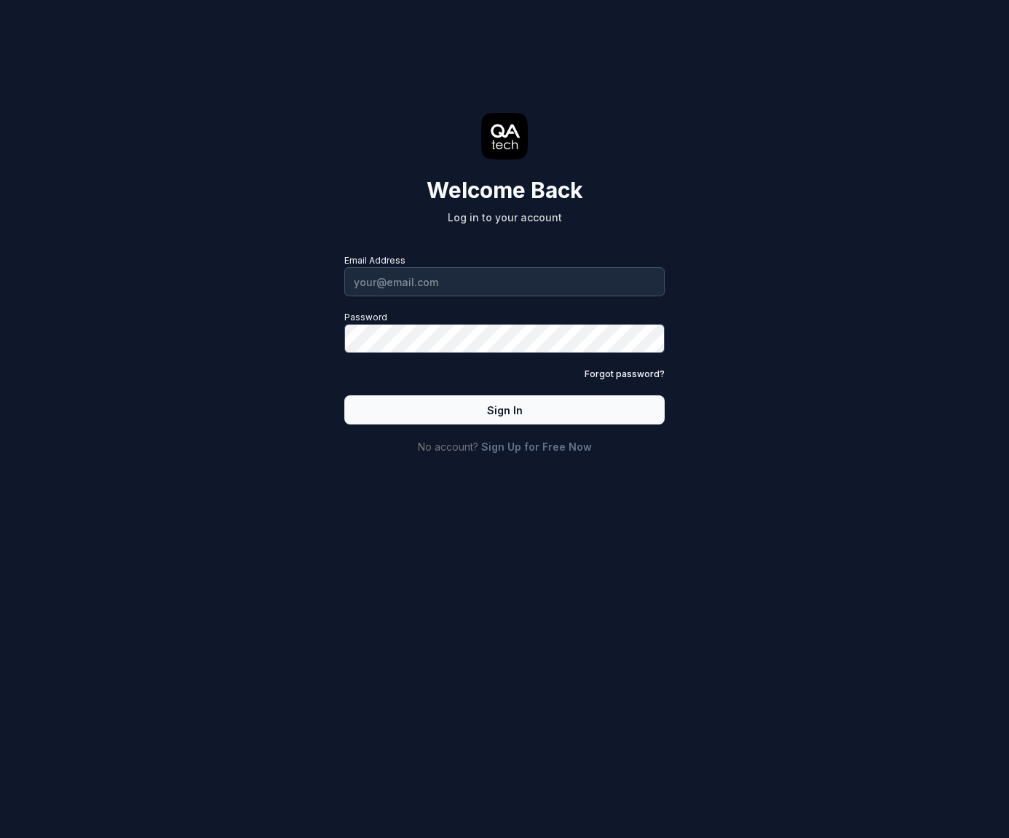
click at [274, 261] on div "Welcome Back Log in to your account Email Address Password Forgot password? Sig…" at bounding box center [504, 419] width 1009 height 838
click at [394, 285] on input "Email Address" at bounding box center [504, 281] width 320 height 29
type input "soham.bakore@cognisys.group"
click at [458, 403] on button "Sign In" at bounding box center [504, 409] width 320 height 29
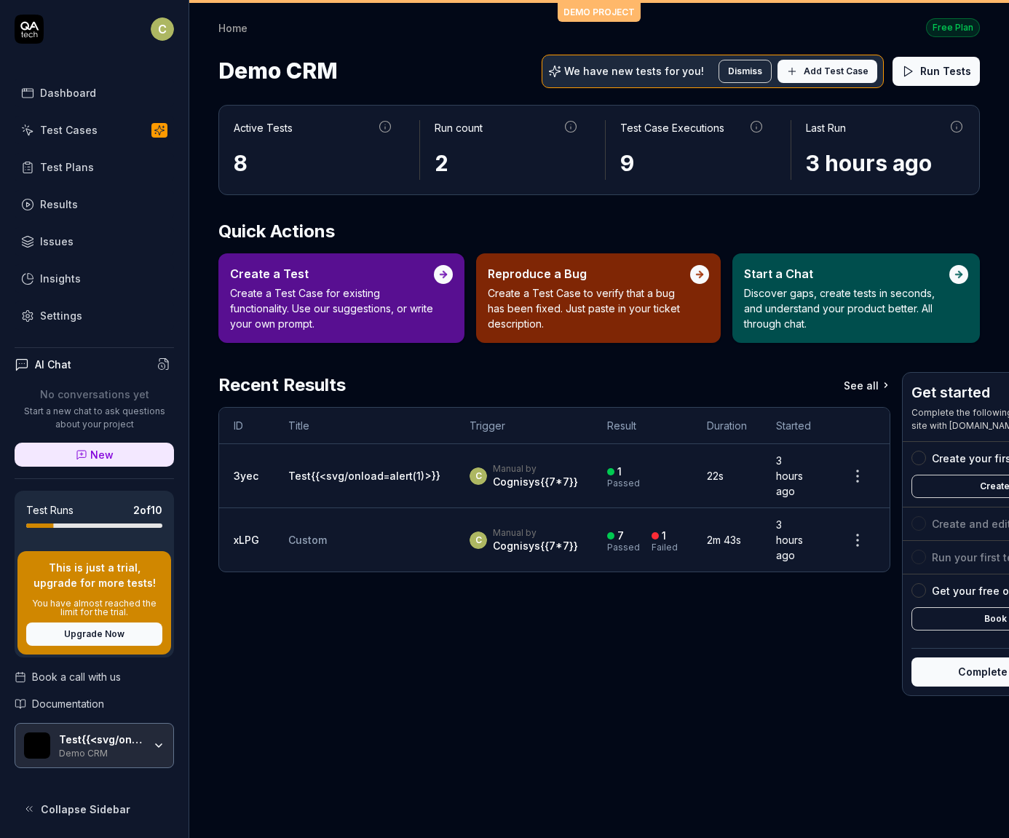
click at [91, 320] on link "Settings" at bounding box center [94, 315] width 159 height 28
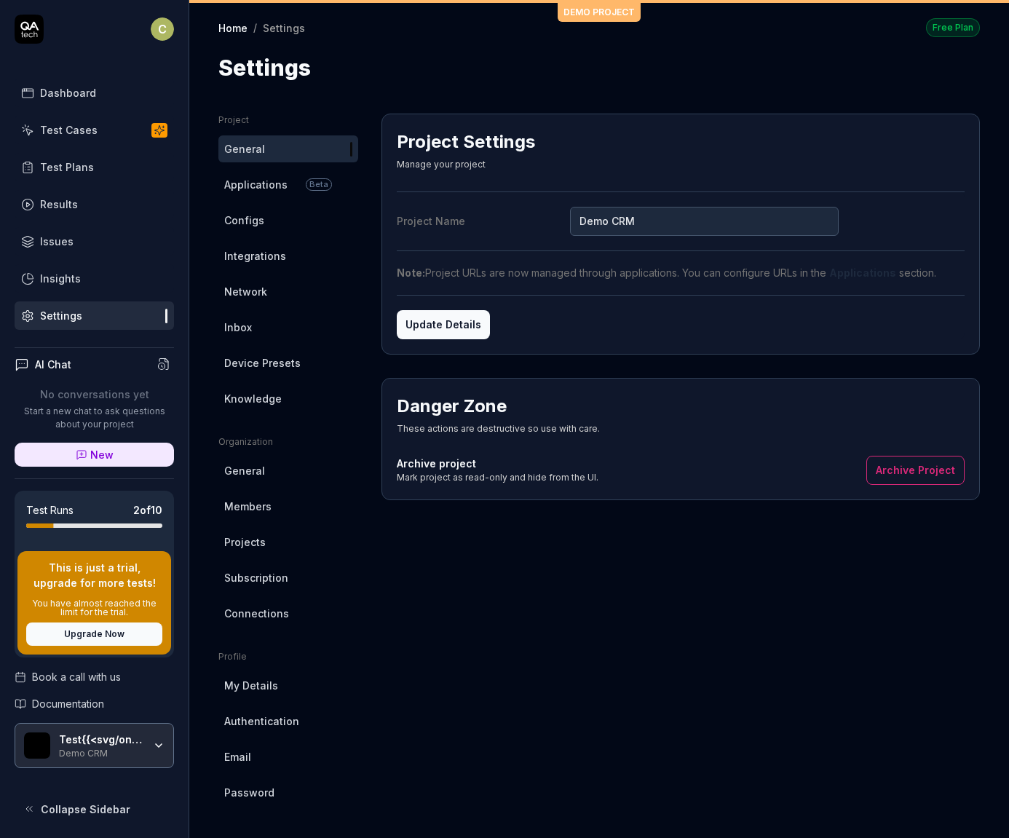
click at [261, 512] on span "Members" at bounding box center [247, 506] width 47 height 15
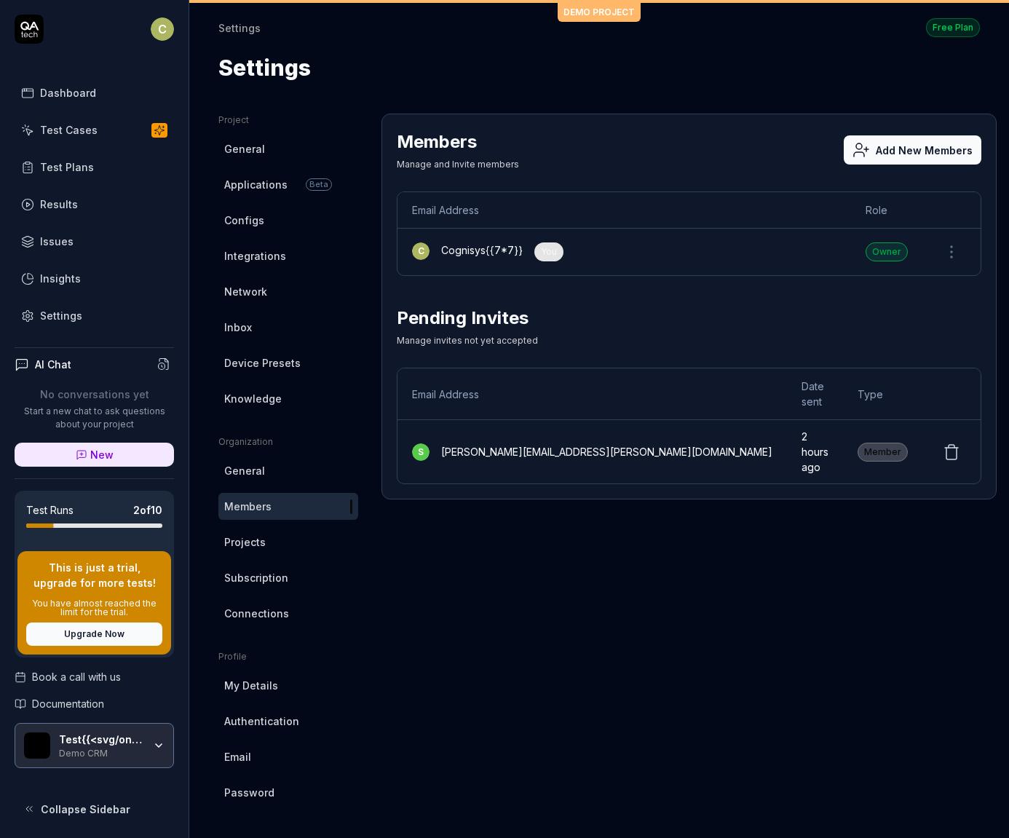
click at [277, 474] on link "General" at bounding box center [288, 470] width 140 height 27
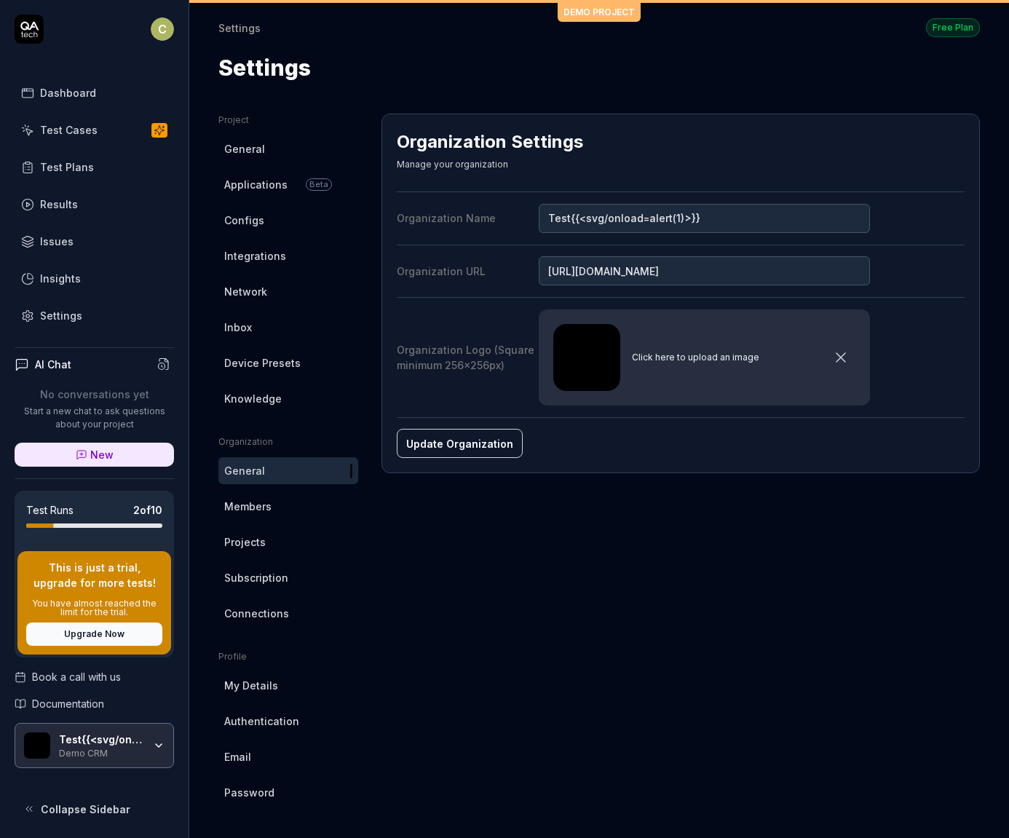
click at [160, 33] on html "C Dashboard Test Cases Test Plans Results Issues Insights Settings AI Chat No c…" at bounding box center [504, 419] width 1009 height 838
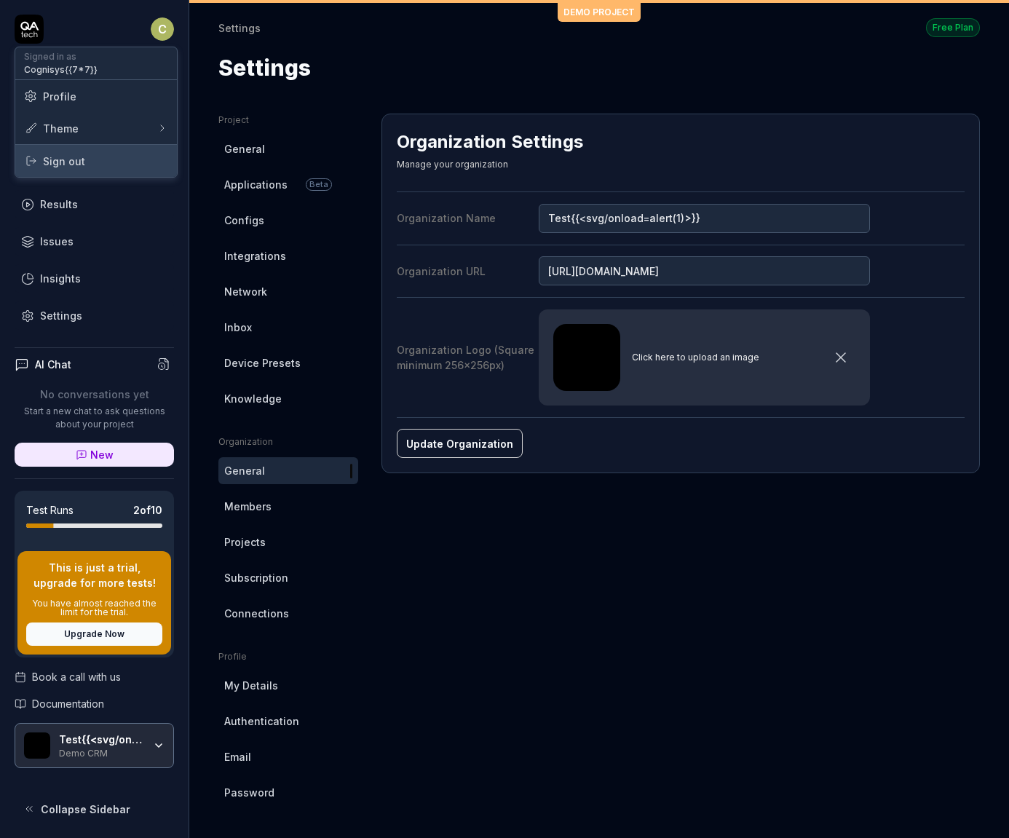
drag, startPoint x: 87, startPoint y: 157, endPoint x: 110, endPoint y: 197, distance: 45.7
click at [86, 157] on span "Sign out" at bounding box center [96, 161] width 144 height 15
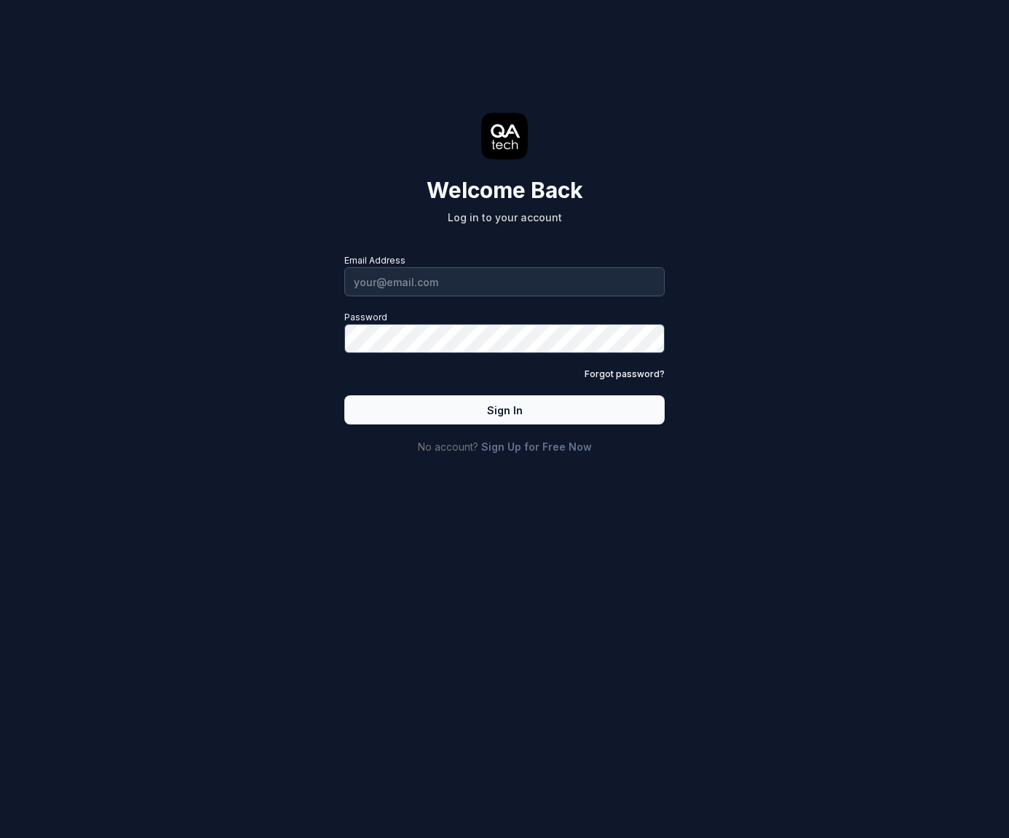
click at [331, 208] on div "Welcome Back Log in to your account Email Address Password Forgot password? Sig…" at bounding box center [504, 249] width 437 height 440
click at [375, 278] on input "Email Address" at bounding box center [504, 281] width 320 height 29
type input "[PERSON_NAME][EMAIL_ADDRESS][PERSON_NAME][DOMAIN_NAME]"
click at [462, 403] on button "Sign In" at bounding box center [504, 409] width 320 height 29
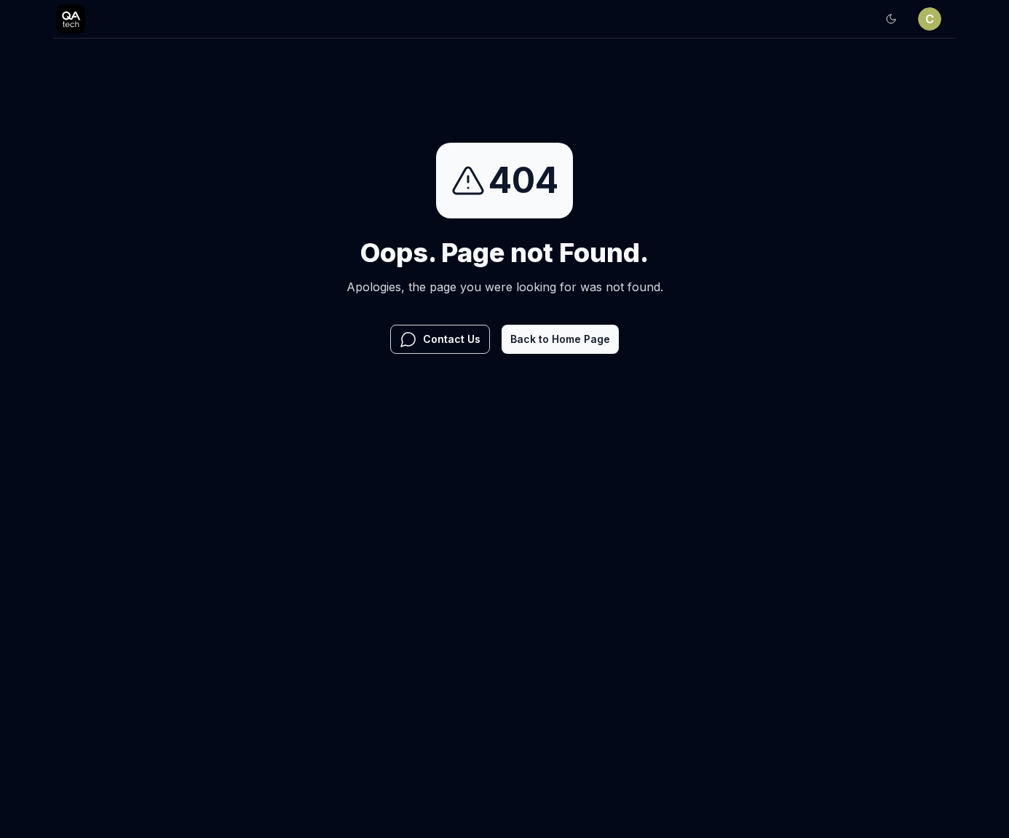
click at [283, 169] on div "404 Oops. Page not Found. Apologies, the page you were looking for was not foun…" at bounding box center [504, 248] width 1009 height 419
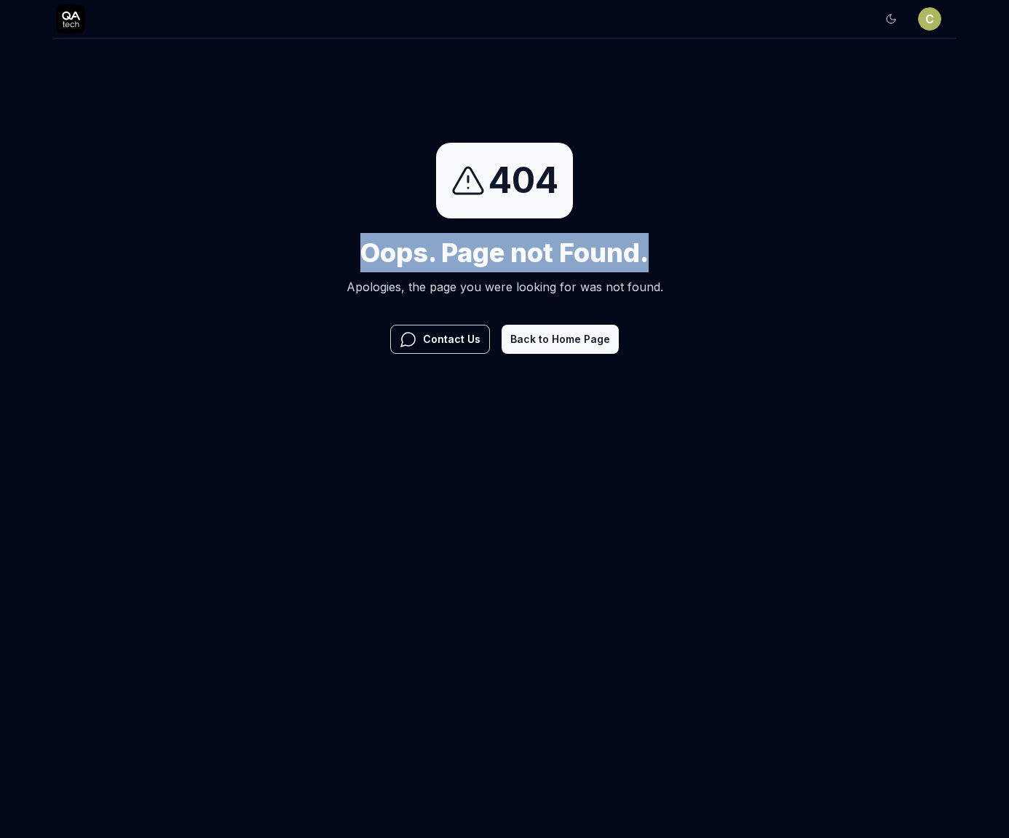
drag, startPoint x: 355, startPoint y: 256, endPoint x: 749, endPoint y: 272, distance: 394.9
click at [749, 272] on div "404 Oops. Page not Found. Apologies, the page you were looking for was not foun…" at bounding box center [504, 248] width 1009 height 419
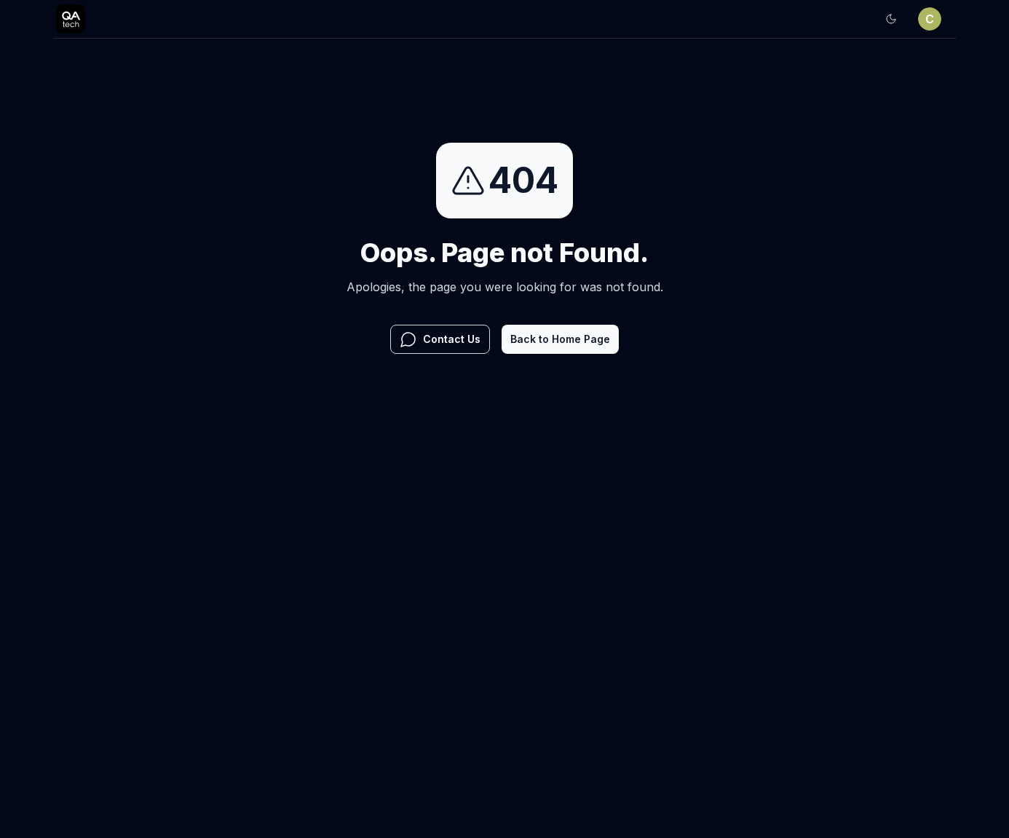
click at [735, 290] on div "404 Oops. Page not Found. Apologies, the page you were looking for was not foun…" at bounding box center [504, 248] width 1009 height 419
click at [308, 295] on div "404 Oops. Page not Found. Apologies, the page you were looking for was not foun…" at bounding box center [504, 248] width 1009 height 419
click at [307, 302] on div "404 Oops. Page not Found. Apologies, the page you were looking for was not foun…" at bounding box center [504, 248] width 1009 height 419
click at [920, 21] on html "Sign In C Sign In 404 Oops. Page not Found. Apologies, the page you were lookin…" at bounding box center [504, 229] width 1009 height 458
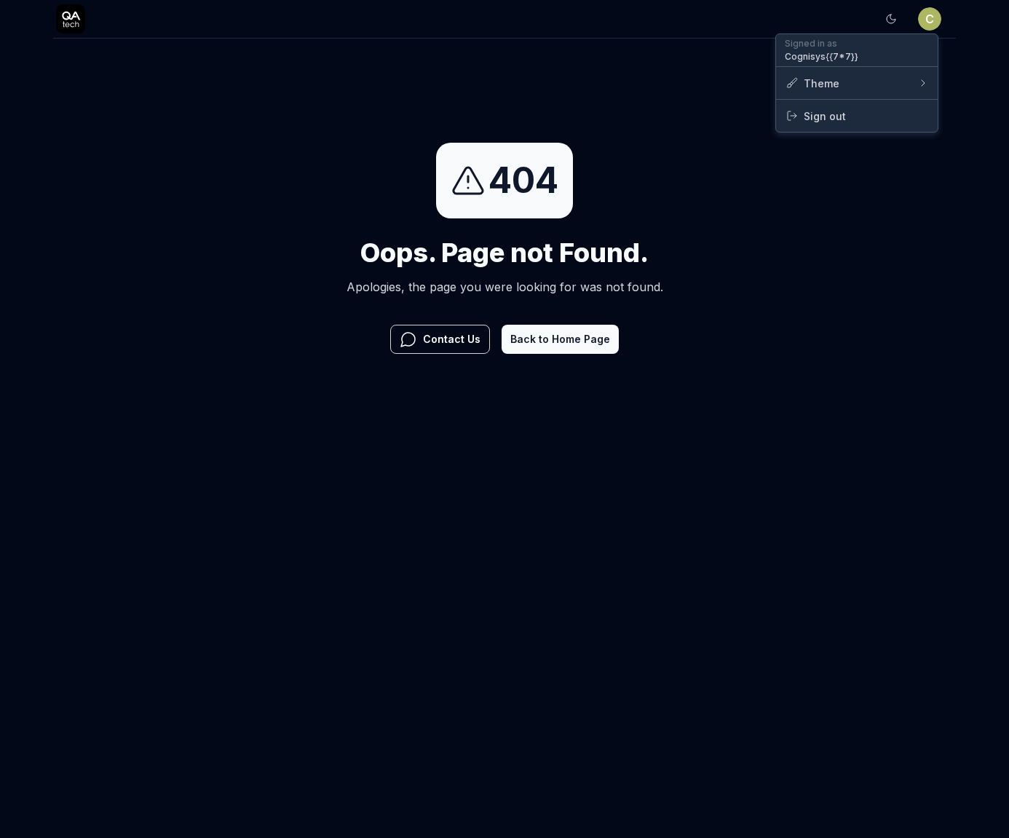
click at [662, 235] on html "Sign In C Sign In 404 Oops. Page not Found. Apologies, the page you were lookin…" at bounding box center [504, 229] width 1009 height 458
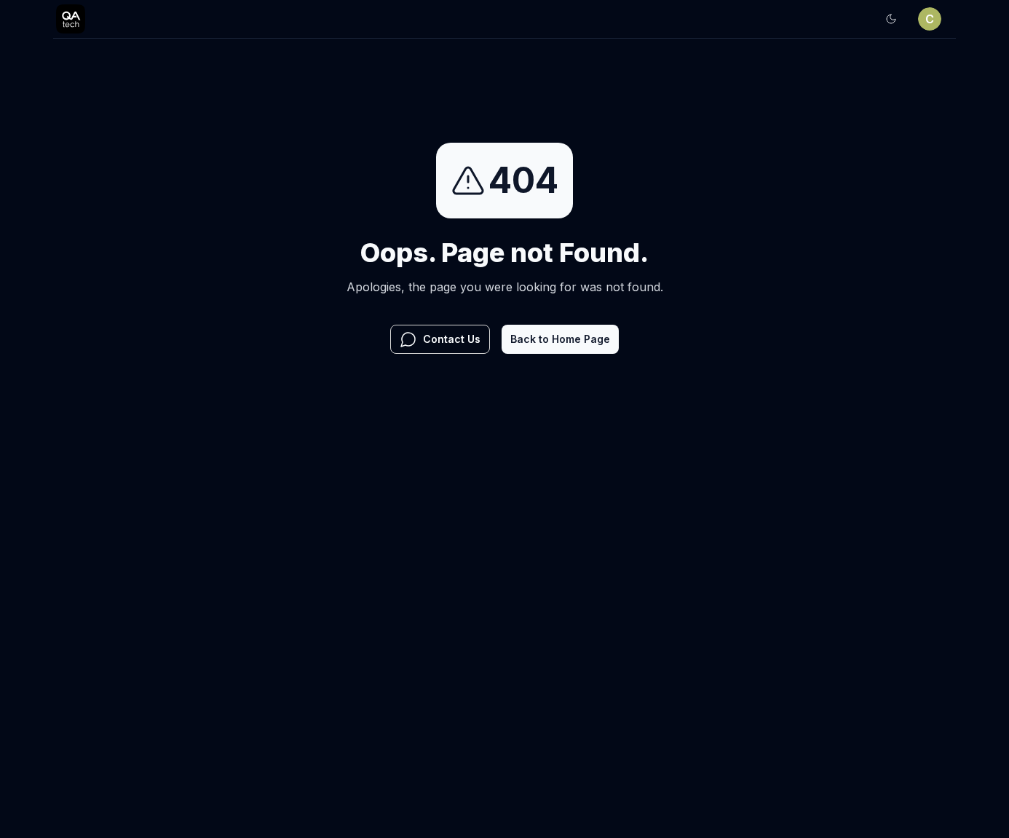
click at [566, 334] on button "Back to Home Page" at bounding box center [560, 339] width 117 height 29
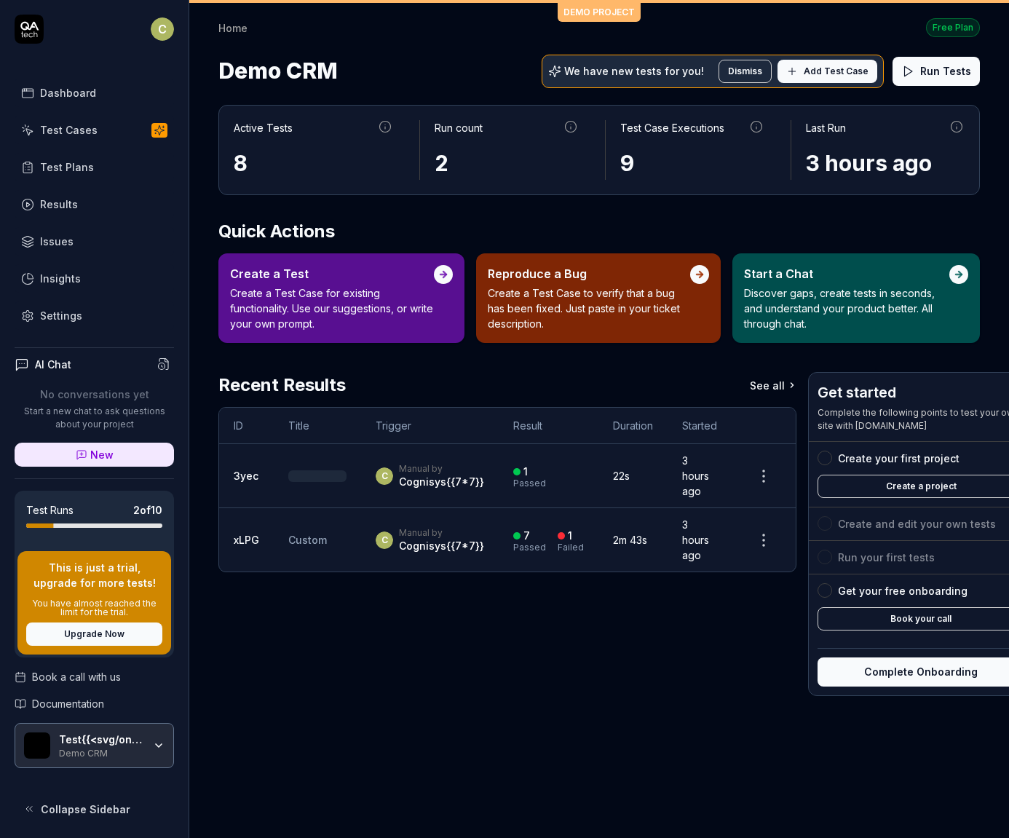
click at [155, 29] on html "C Dashboard Test Cases Test Plans Results Issues Insights Settings AI Chat No c…" at bounding box center [504, 419] width 1009 height 838
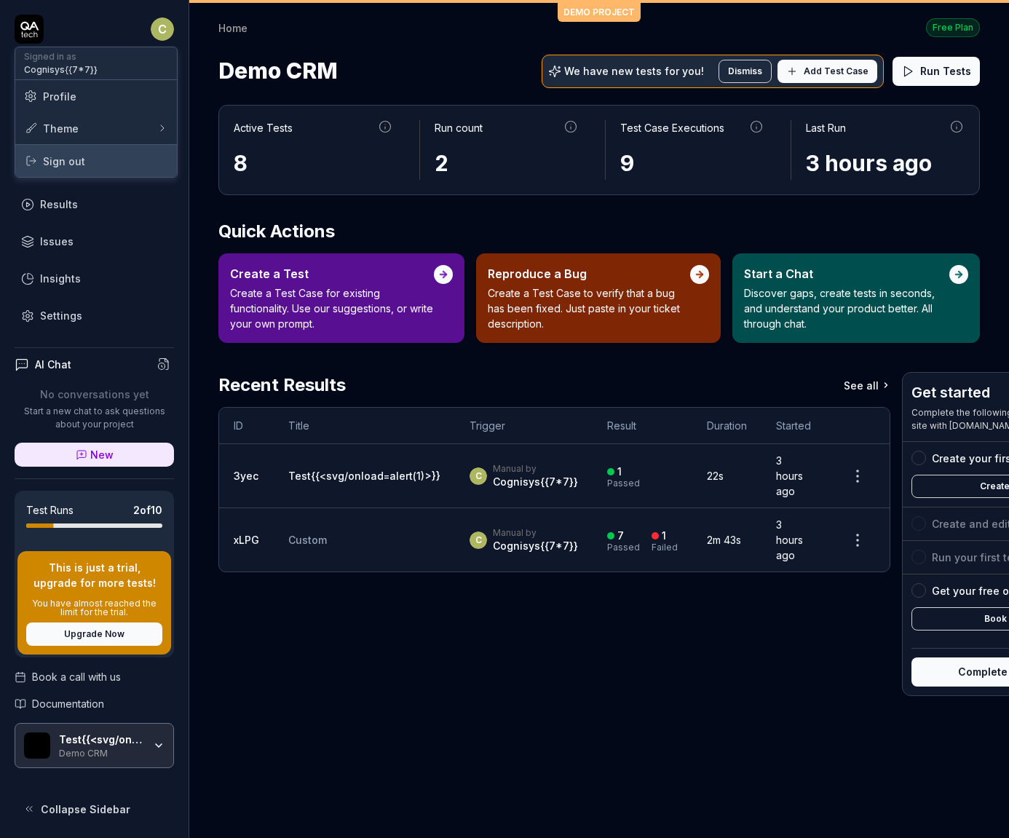
click at [96, 169] on div "Sign out" at bounding box center [96, 161] width 162 height 32
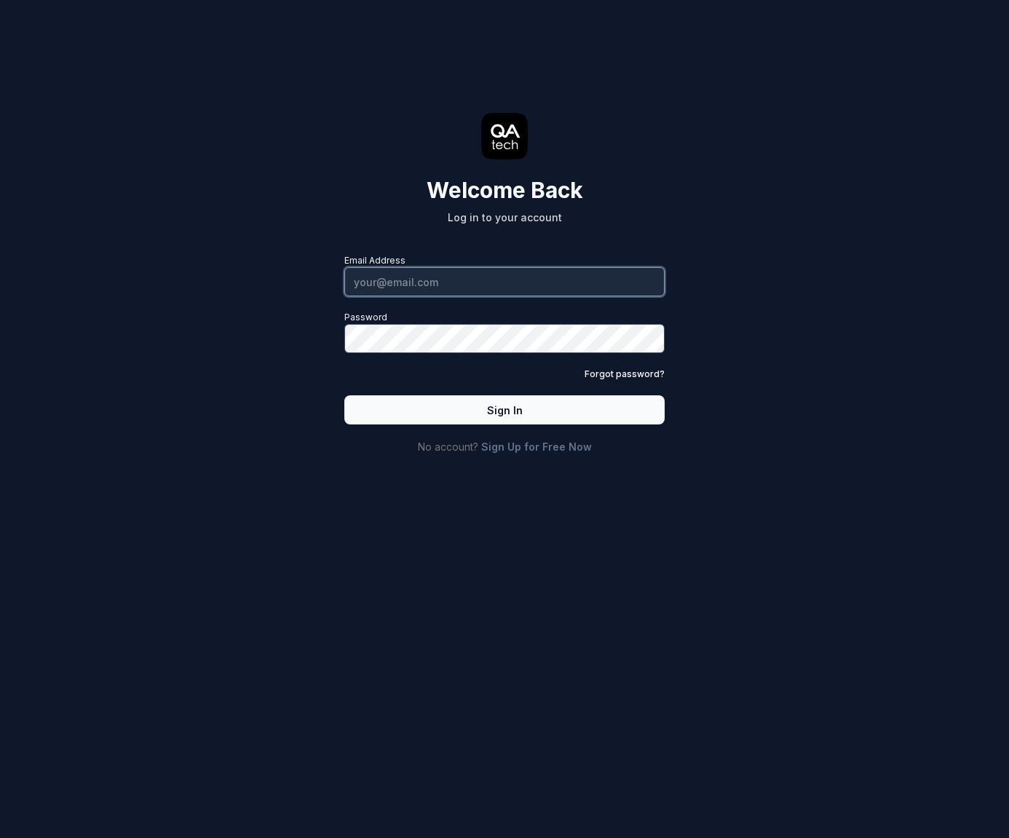
drag, startPoint x: 381, startPoint y: 269, endPoint x: 416, endPoint y: 306, distance: 50.0
click at [381, 269] on input "Email Address" at bounding box center [504, 281] width 320 height 29
type input "[PERSON_NAME][EMAIL_ADDRESS][PERSON_NAME][DOMAIN_NAME]"
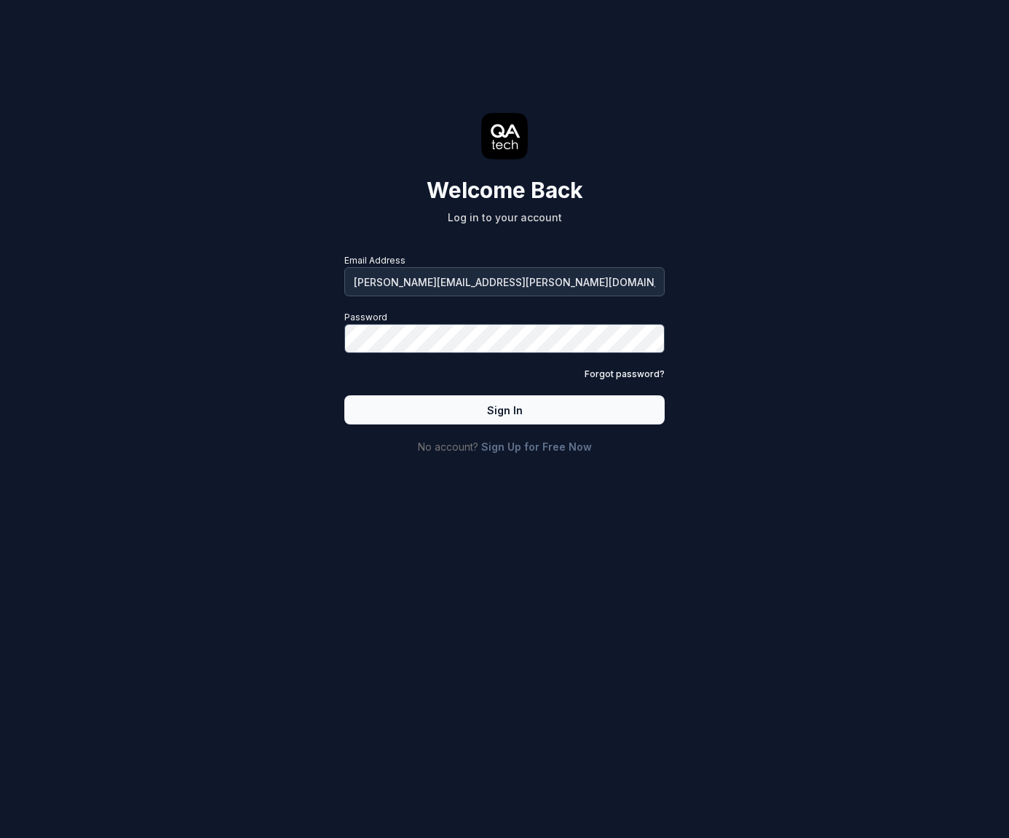
click at [513, 411] on button "Sign In" at bounding box center [504, 409] width 320 height 29
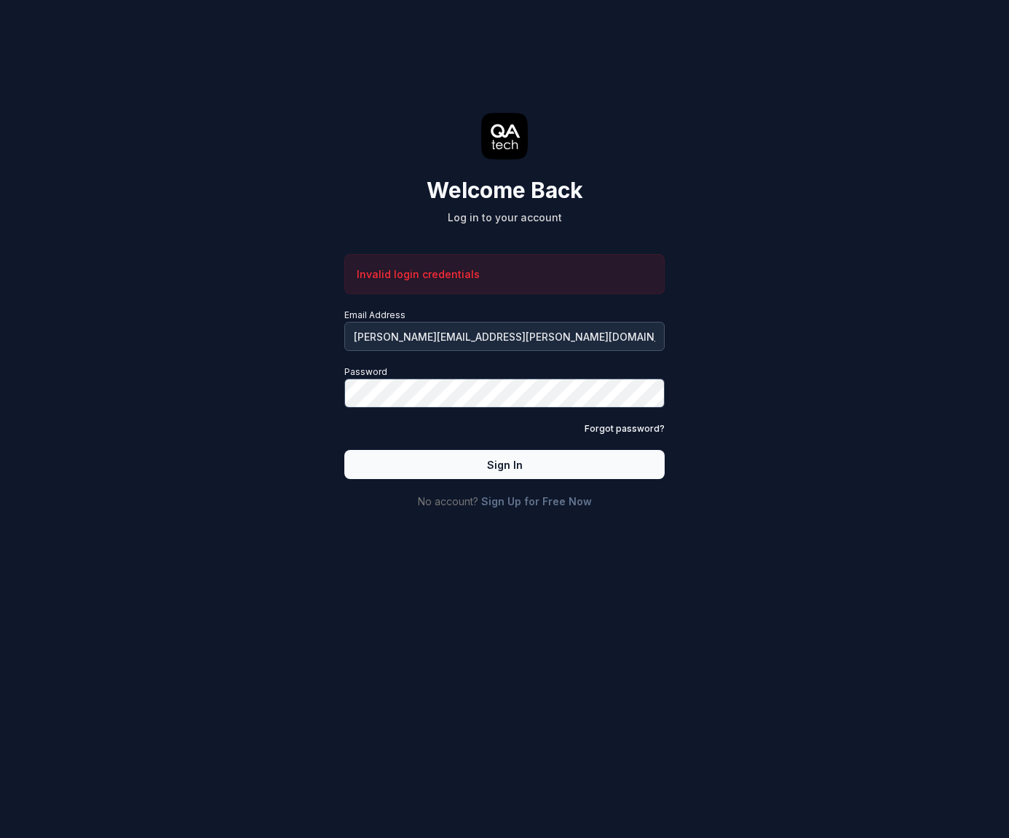
click at [464, 463] on button "Sign In" at bounding box center [504, 464] width 320 height 29
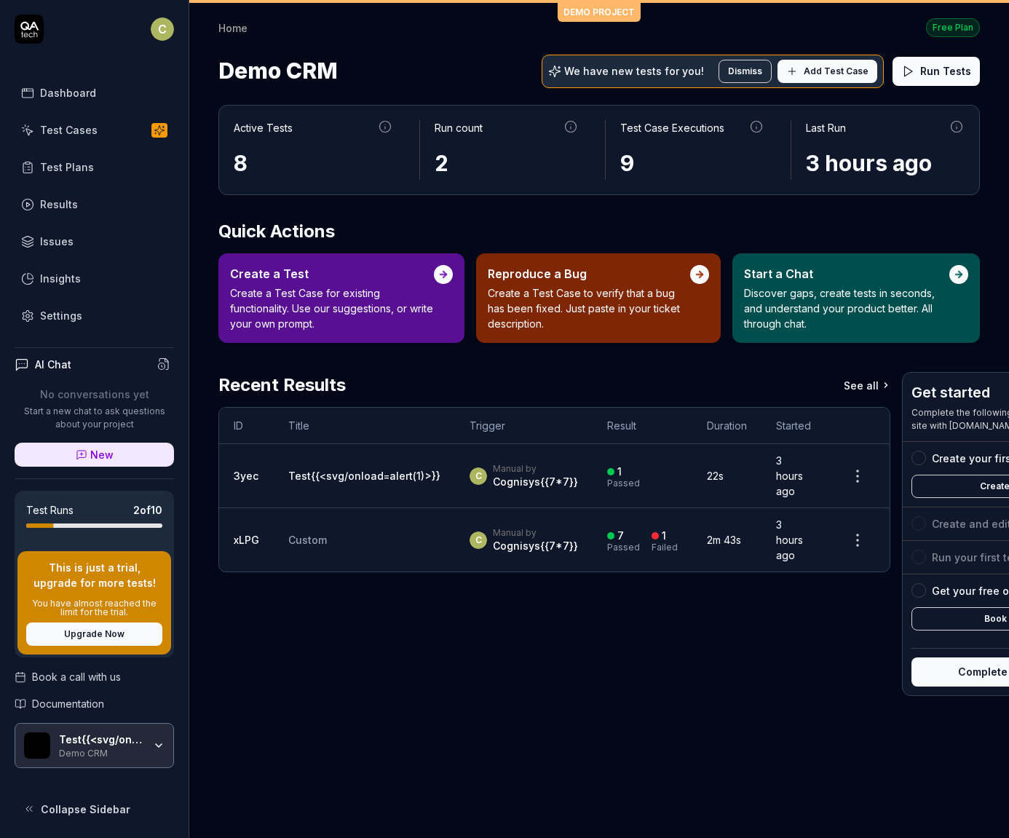
click at [169, 35] on html "C Dashboard Test Cases Test Plans Results Issues Insights Settings AI Chat No c…" at bounding box center [504, 419] width 1009 height 838
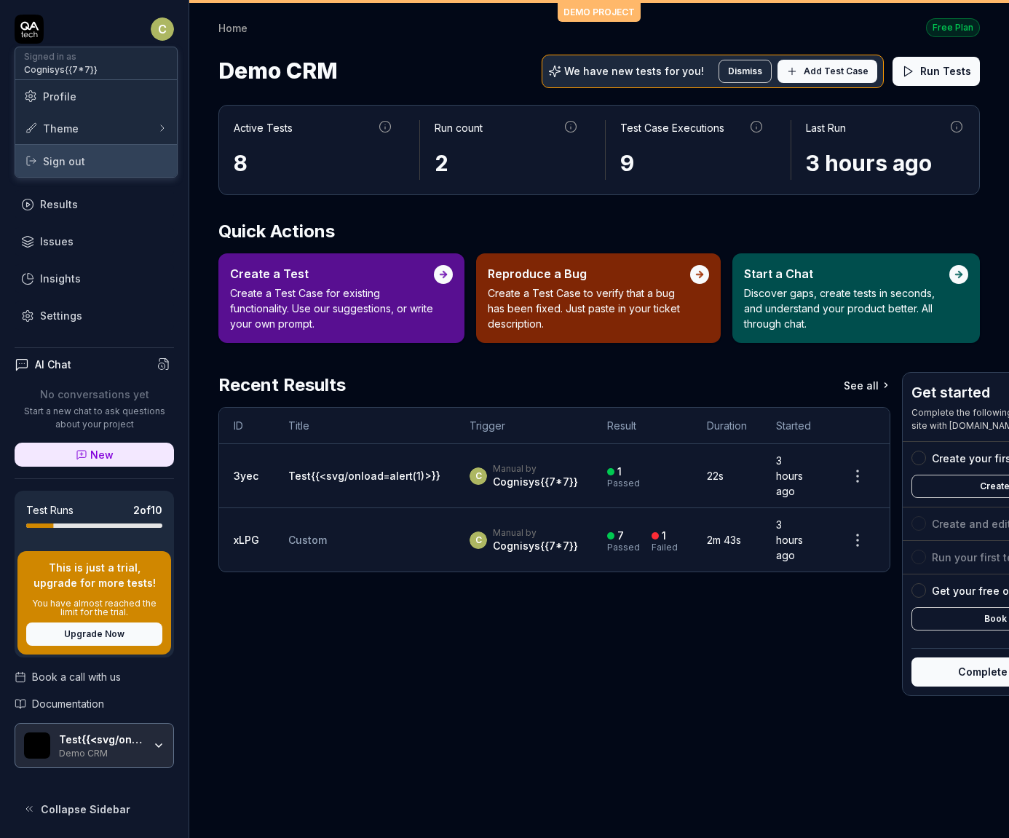
click at [125, 162] on span "Sign out" at bounding box center [96, 161] width 144 height 15
